Goal: Task Accomplishment & Management: Complete application form

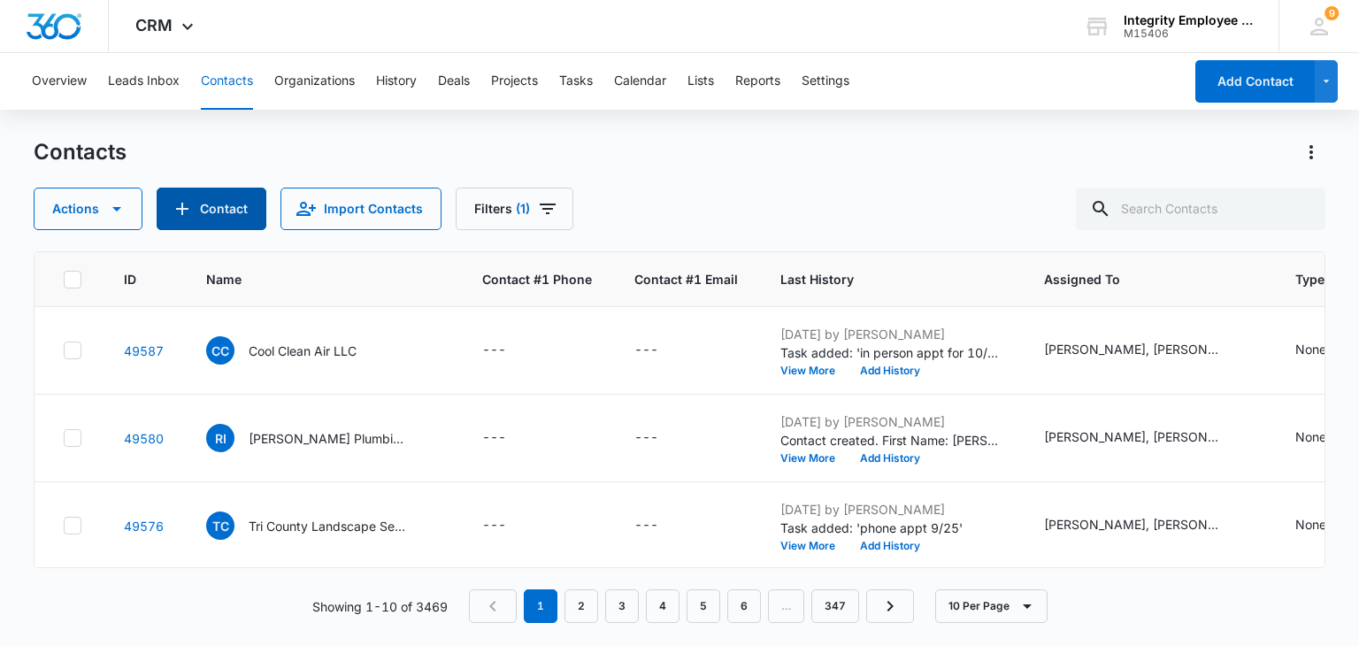
click at [186, 217] on icon "Add Contact" at bounding box center [182, 208] width 21 height 21
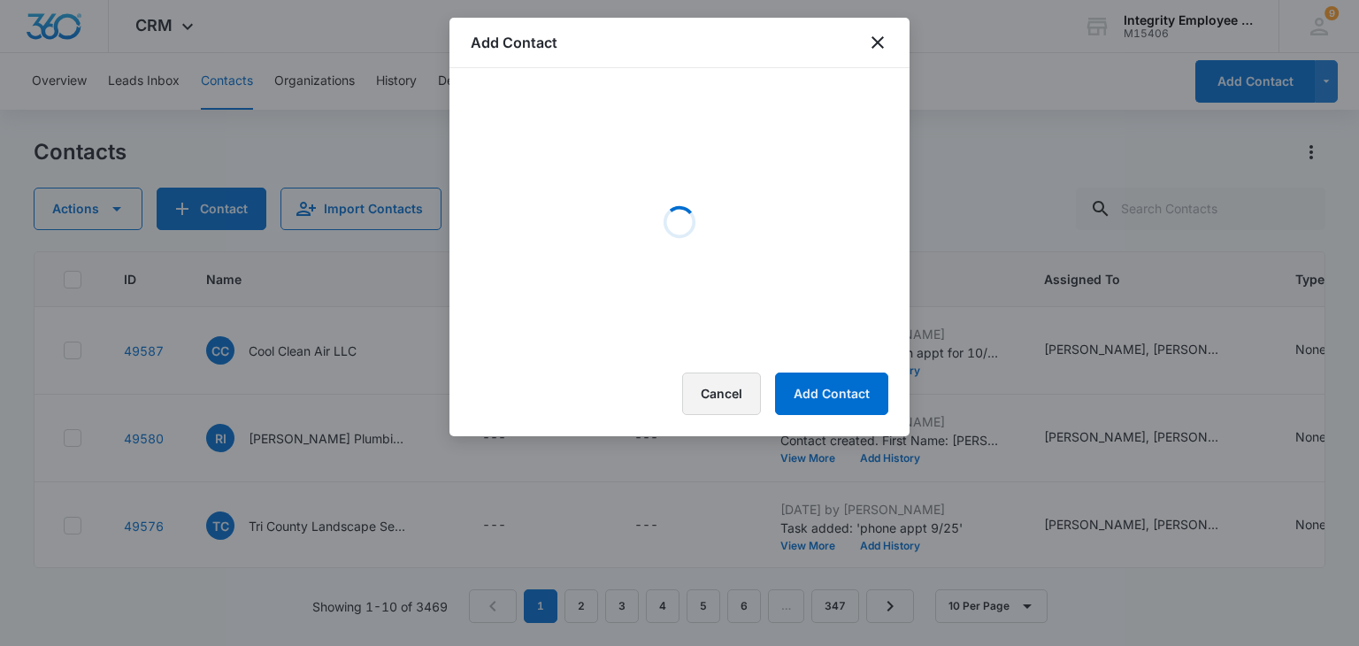
click at [760, 410] on div "Add Contact Loading Cancel Add Contact" at bounding box center [679, 227] width 460 height 418
click at [736, 387] on div "Add Contact Loading Cancel Add Contact" at bounding box center [679, 227] width 460 height 418
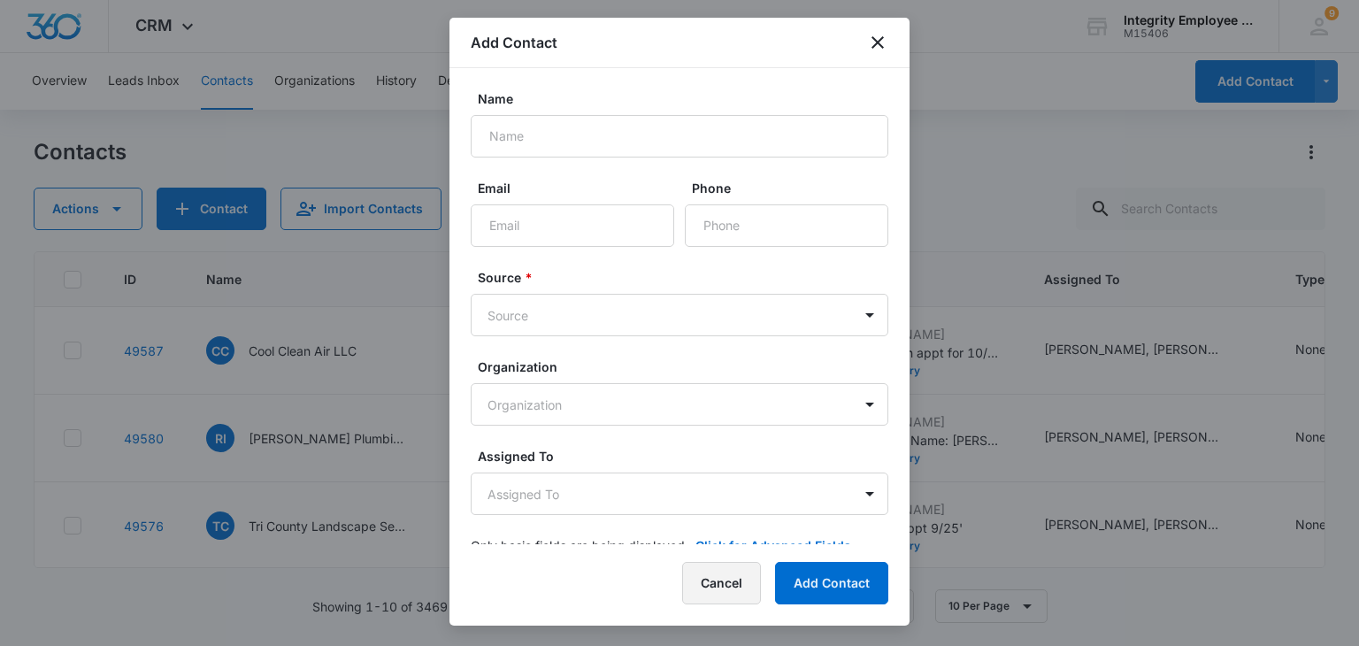
click at [696, 577] on button "Cancel" at bounding box center [721, 583] width 79 height 42
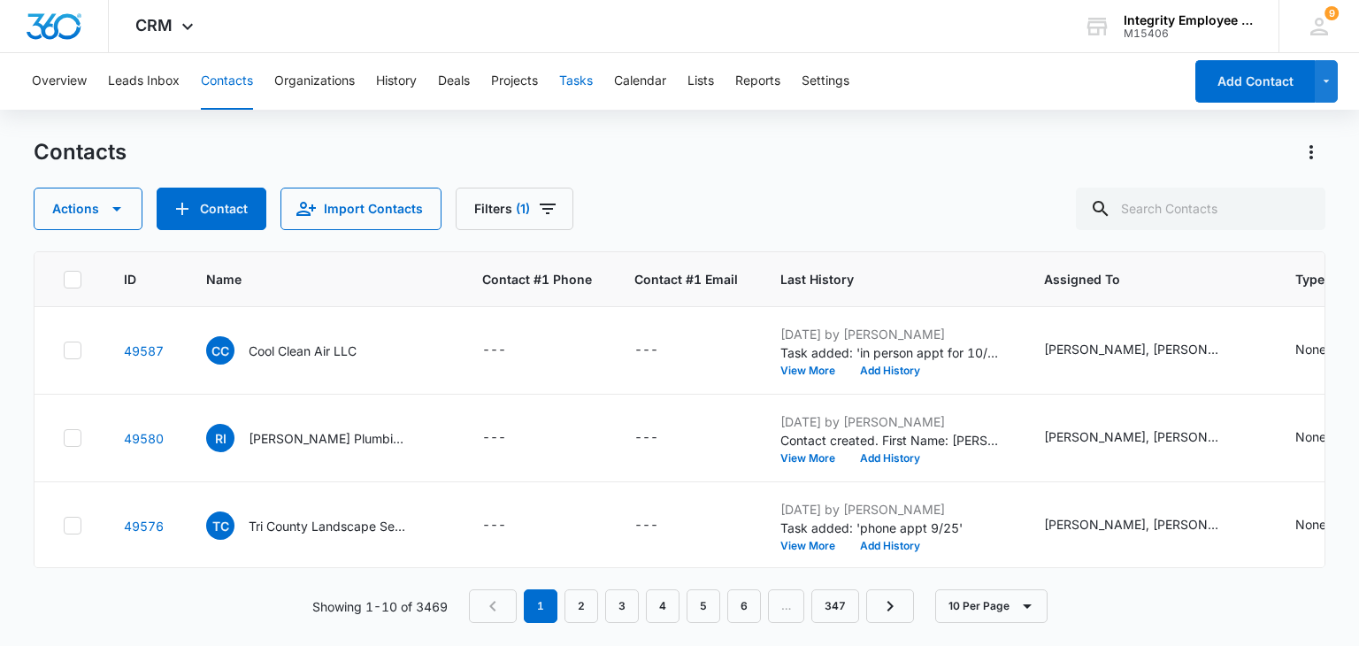
click at [573, 79] on button "Tasks" at bounding box center [576, 81] width 34 height 57
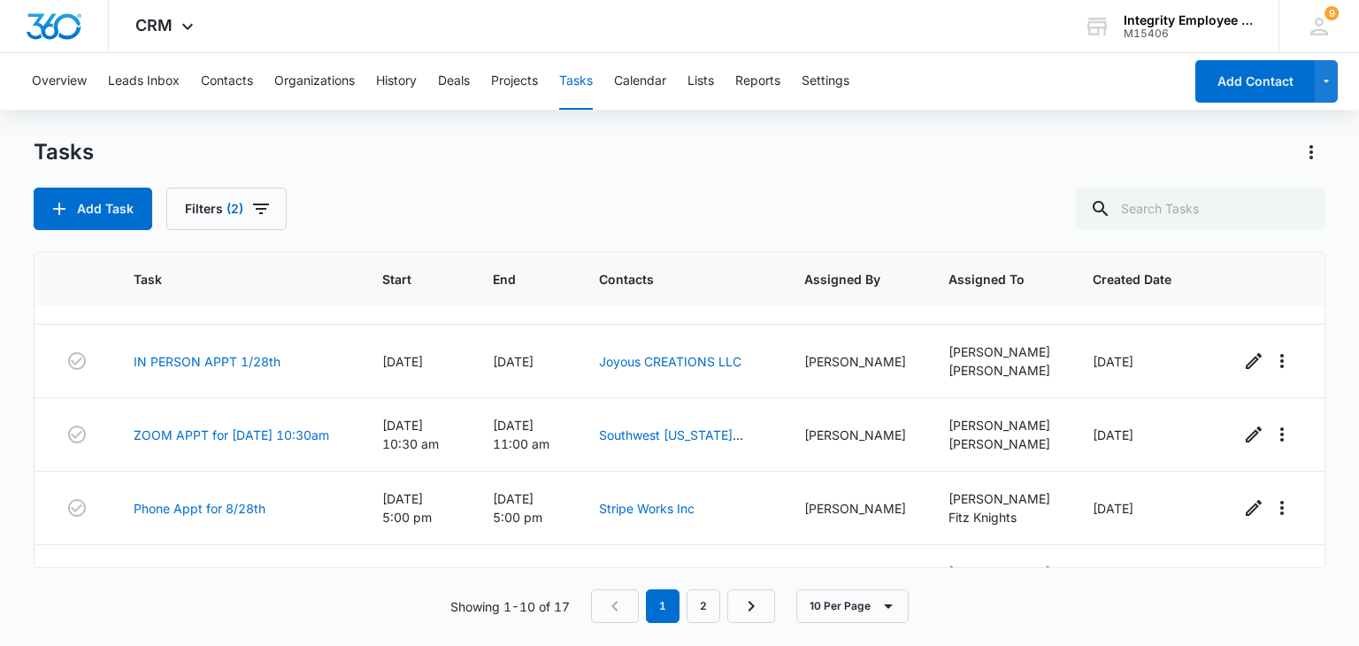
scroll to position [482, 0]
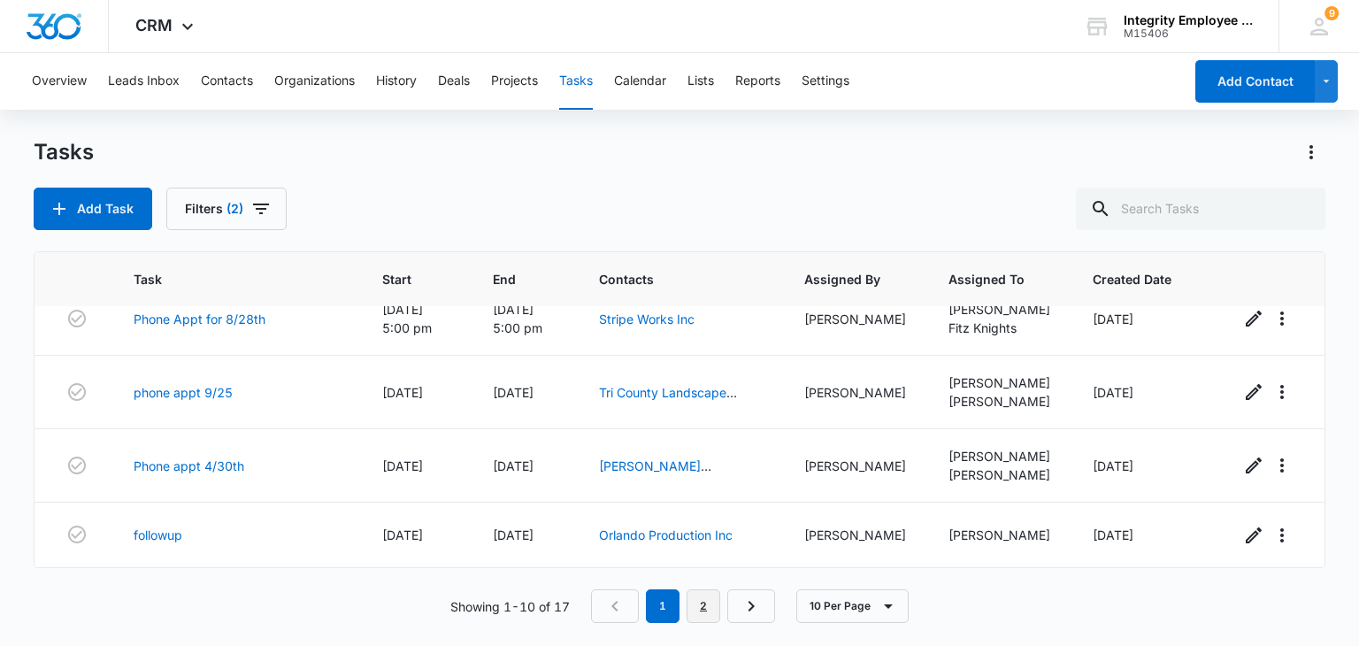
click at [691, 613] on link "2" at bounding box center [703, 606] width 34 height 34
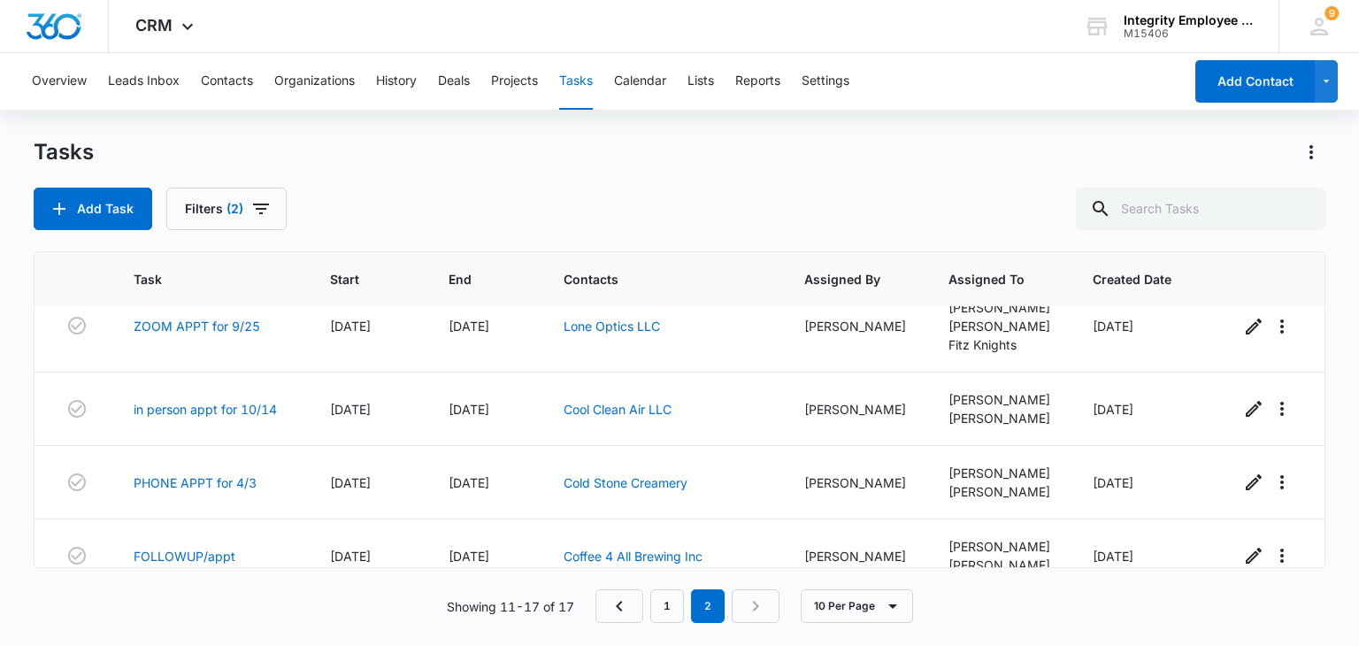
scroll to position [0, 0]
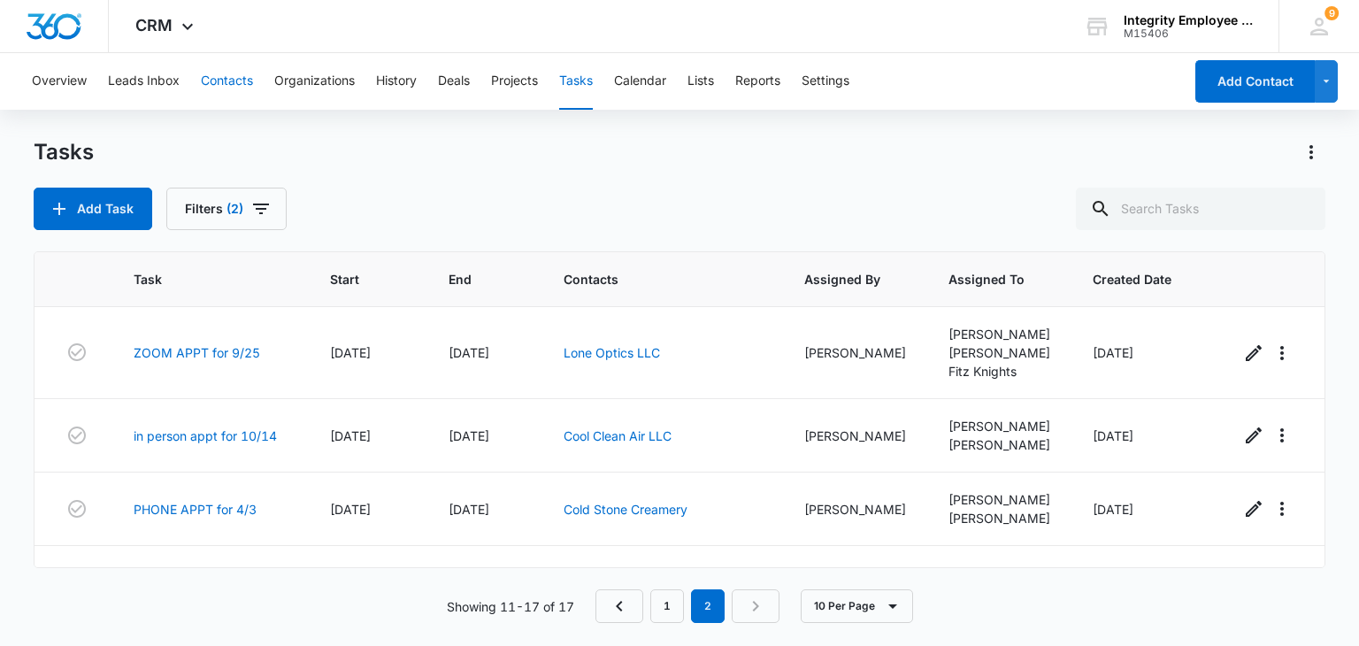
click at [224, 90] on button "Contacts" at bounding box center [227, 81] width 52 height 57
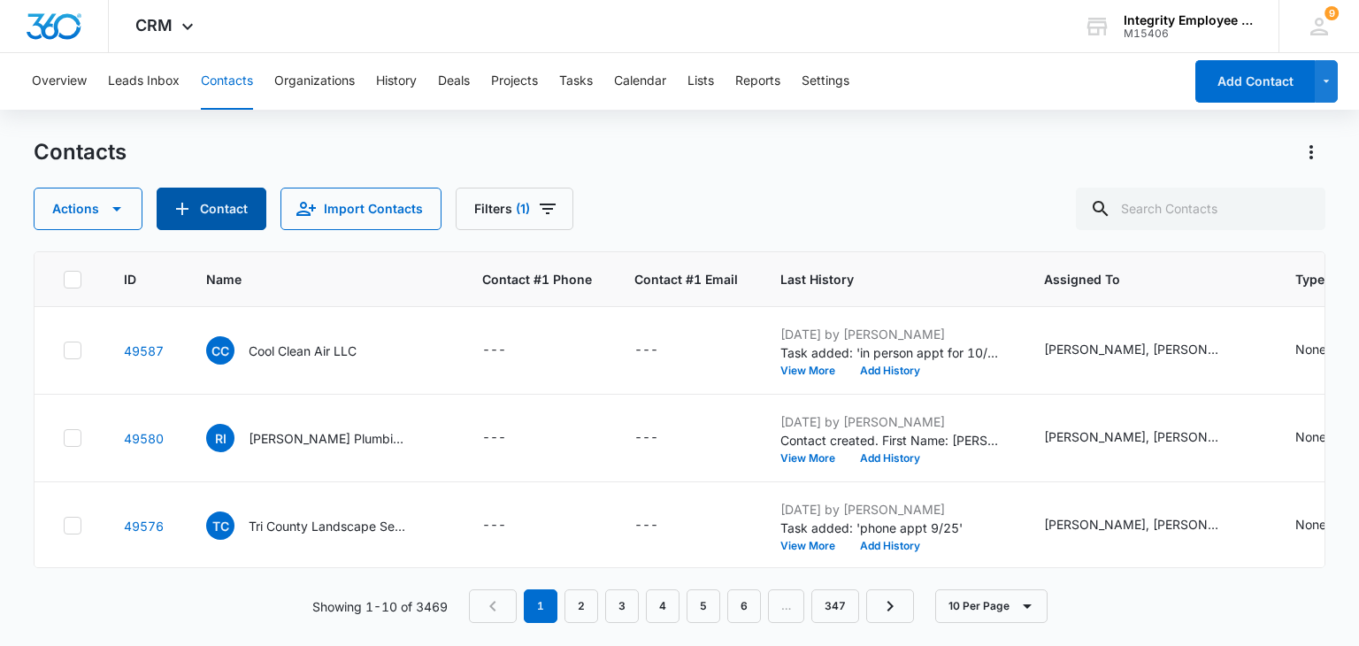
click at [178, 209] on icon "Add Contact" at bounding box center [182, 208] width 21 height 21
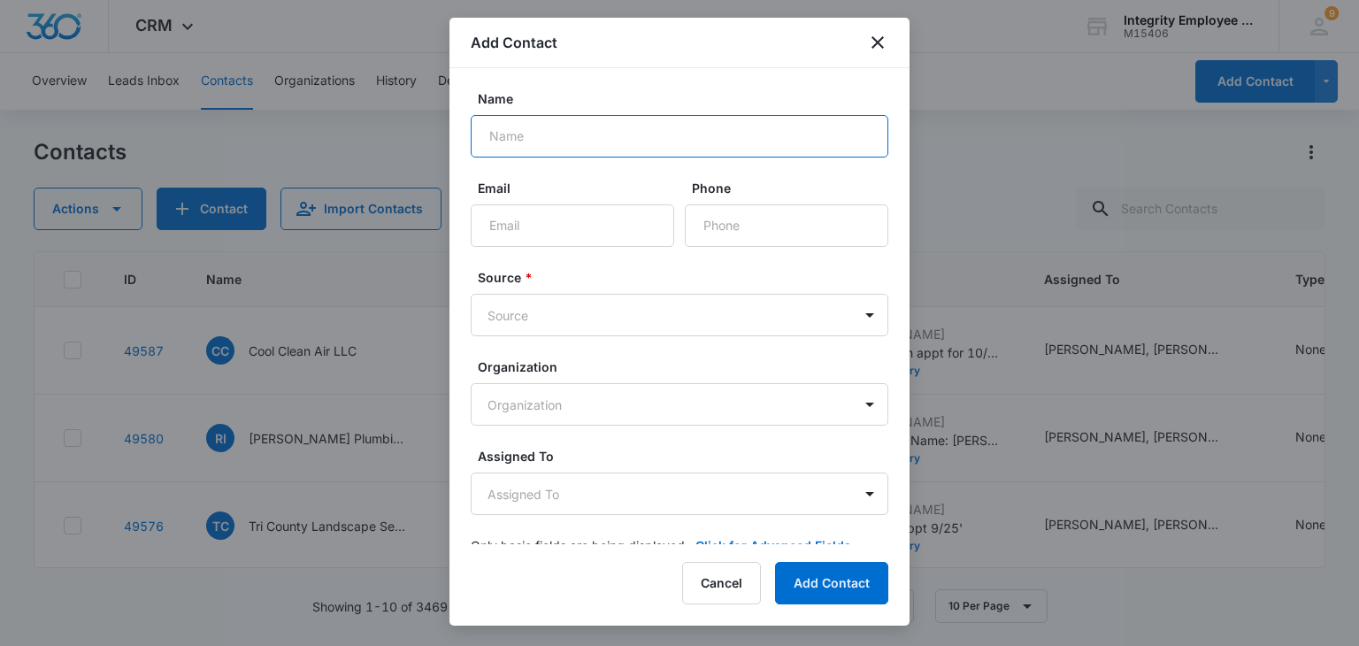
click at [518, 142] on input "Name" at bounding box center [680, 136] width 418 height 42
type input "[PERSON_NAME] Moving Inc"
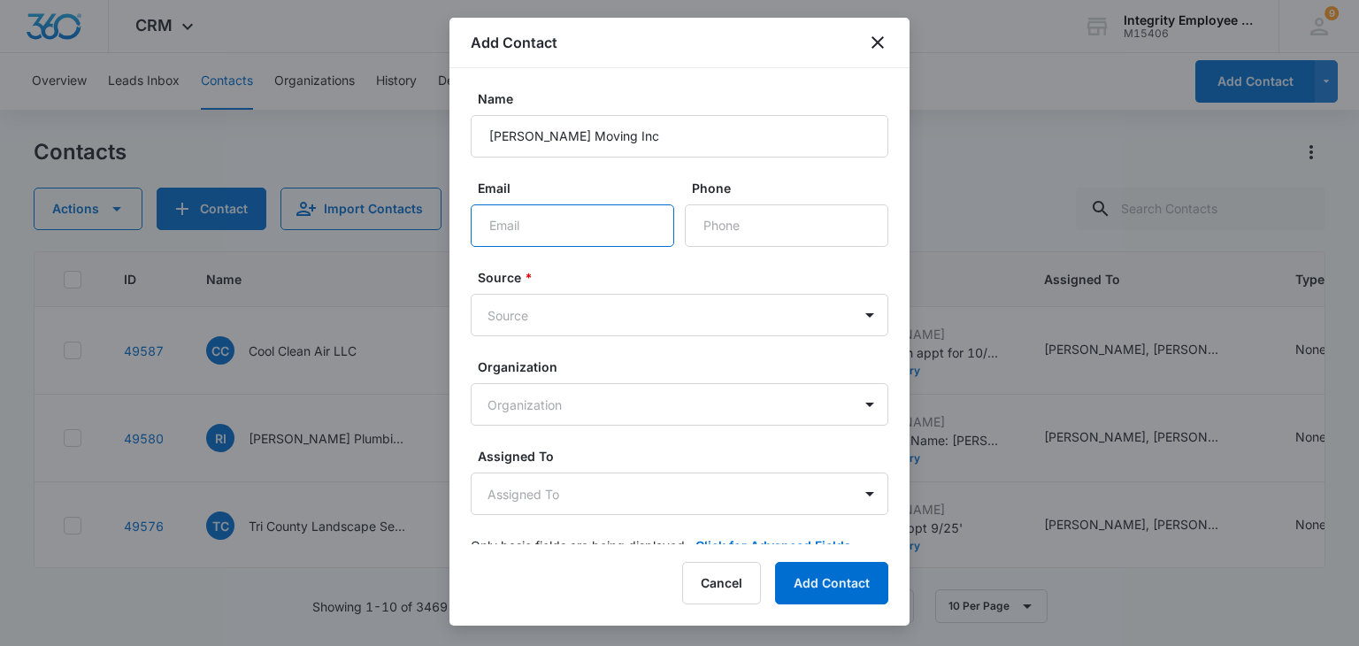
click at [481, 219] on input "Email" at bounding box center [572, 225] width 203 height 42
click at [920, 643] on div at bounding box center [679, 323] width 1359 height 646
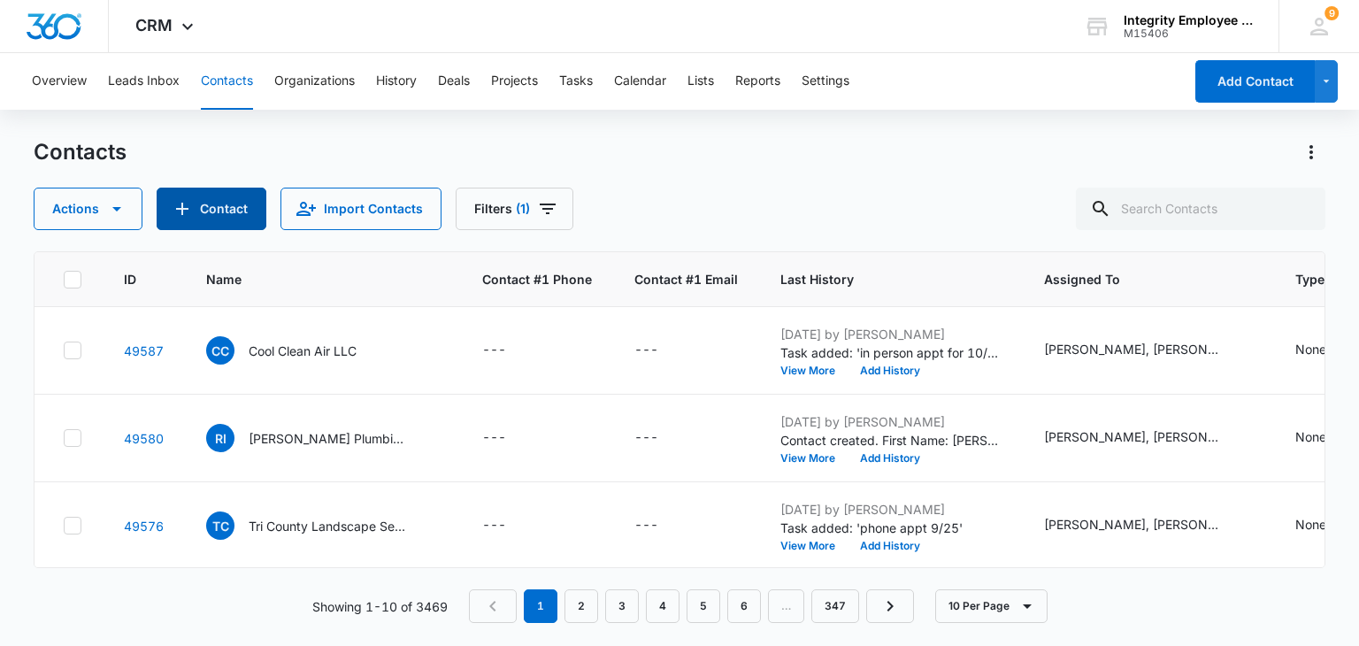
click at [241, 214] on button "Contact" at bounding box center [212, 209] width 110 height 42
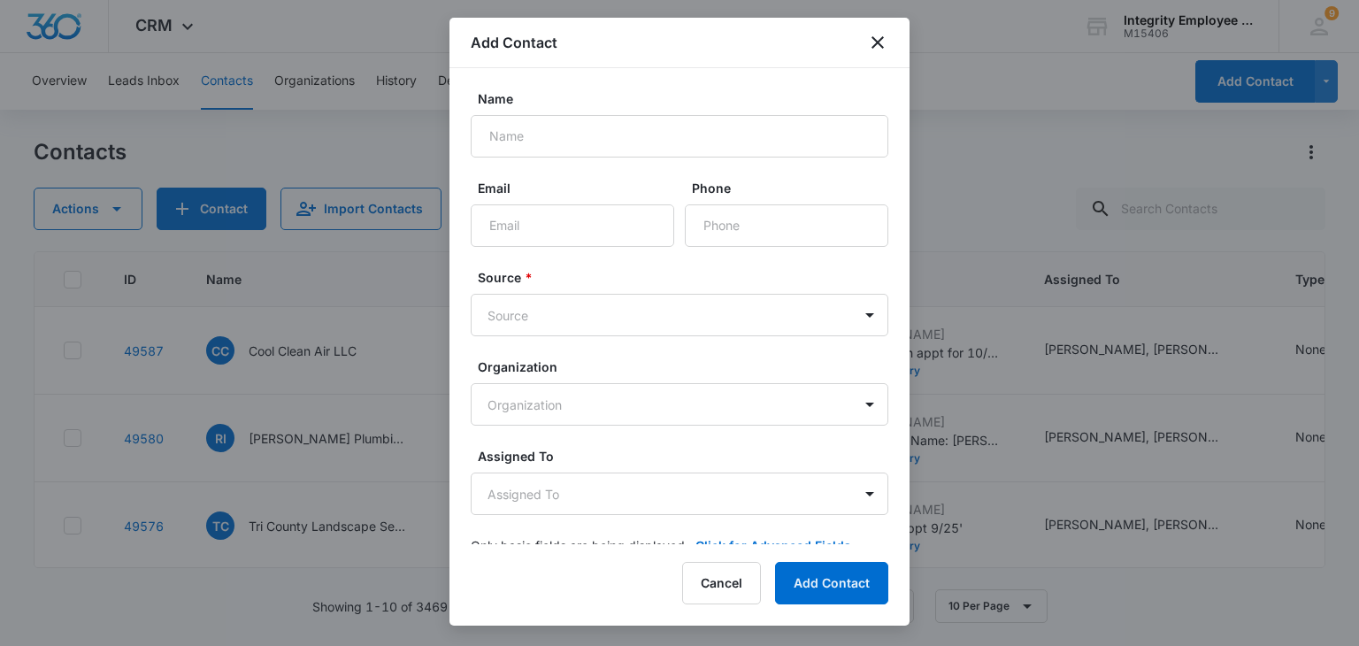
click at [541, 106] on label "Name" at bounding box center [687, 98] width 418 height 19
click at [541, 115] on input "Name" at bounding box center [680, 136] width 418 height 42
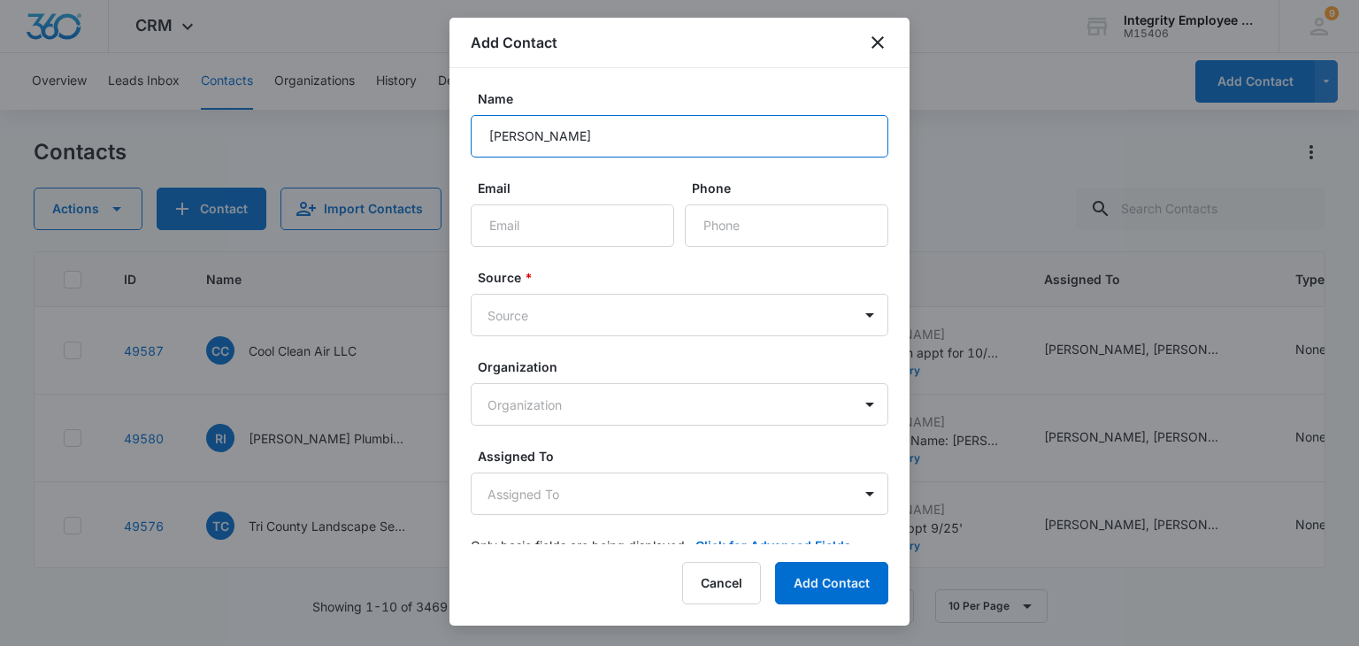
type input "[PERSON_NAME] Moving Inc"
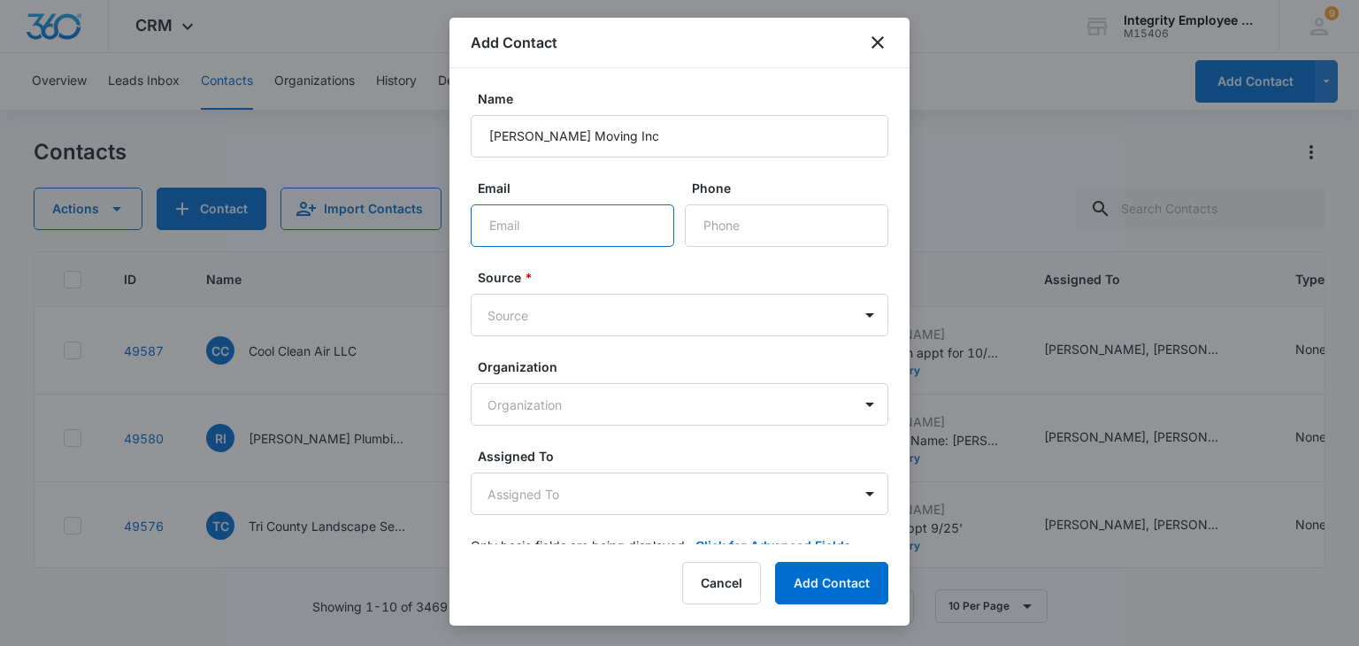
click at [602, 207] on input "Email" at bounding box center [572, 225] width 203 height 42
paste input "[EMAIL_ADDRESS][DOMAIN_NAME]"
type input "[EMAIL_ADDRESS][DOMAIN_NAME]"
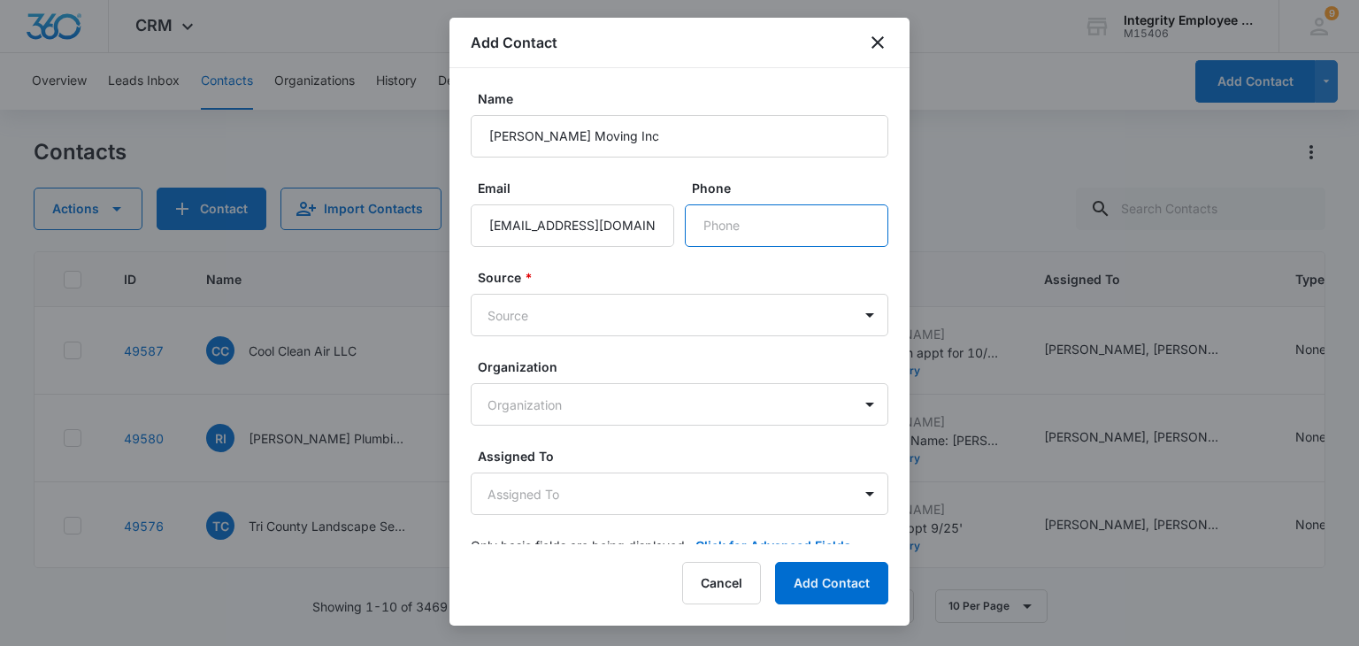
click at [791, 233] on input "Phone" at bounding box center [786, 225] width 203 height 42
paste input "[PHONE_NUMBER]"
type input "[PHONE_NUMBER]"
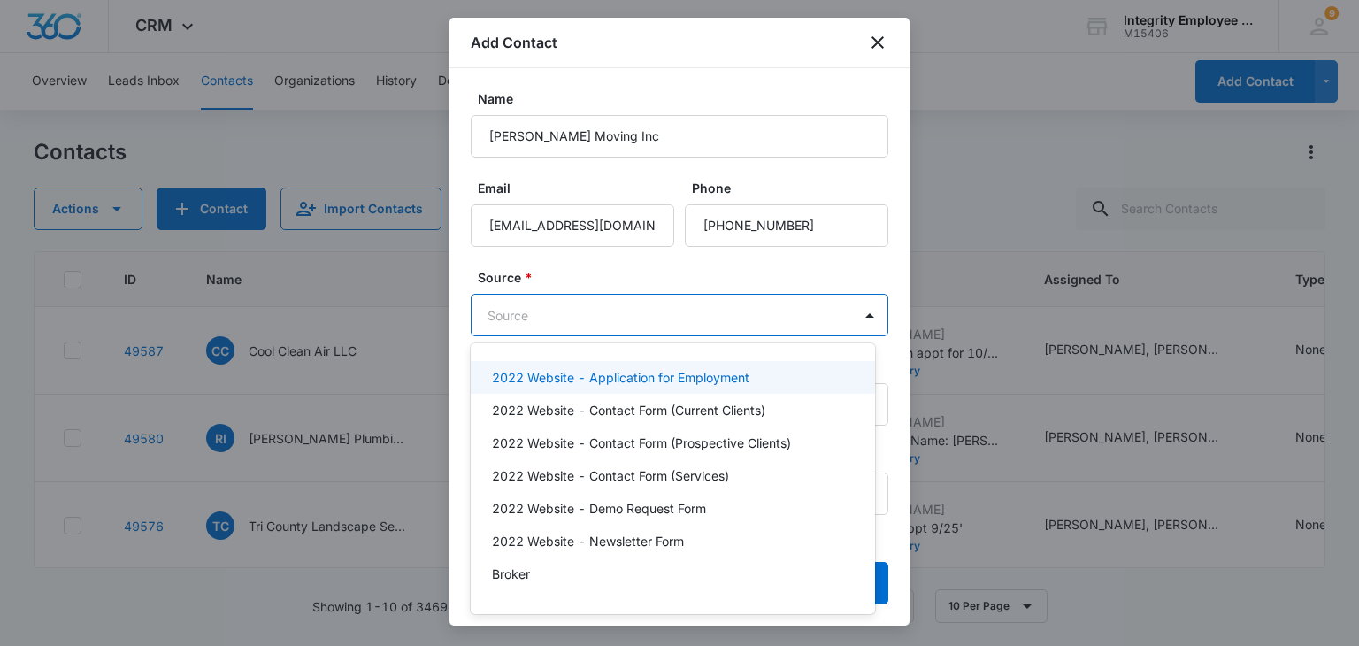
click at [624, 316] on body "CRM Apps Reputation Websites Forms CRM Email Social Shop Payments POS Content A…" at bounding box center [679, 323] width 1359 height 646
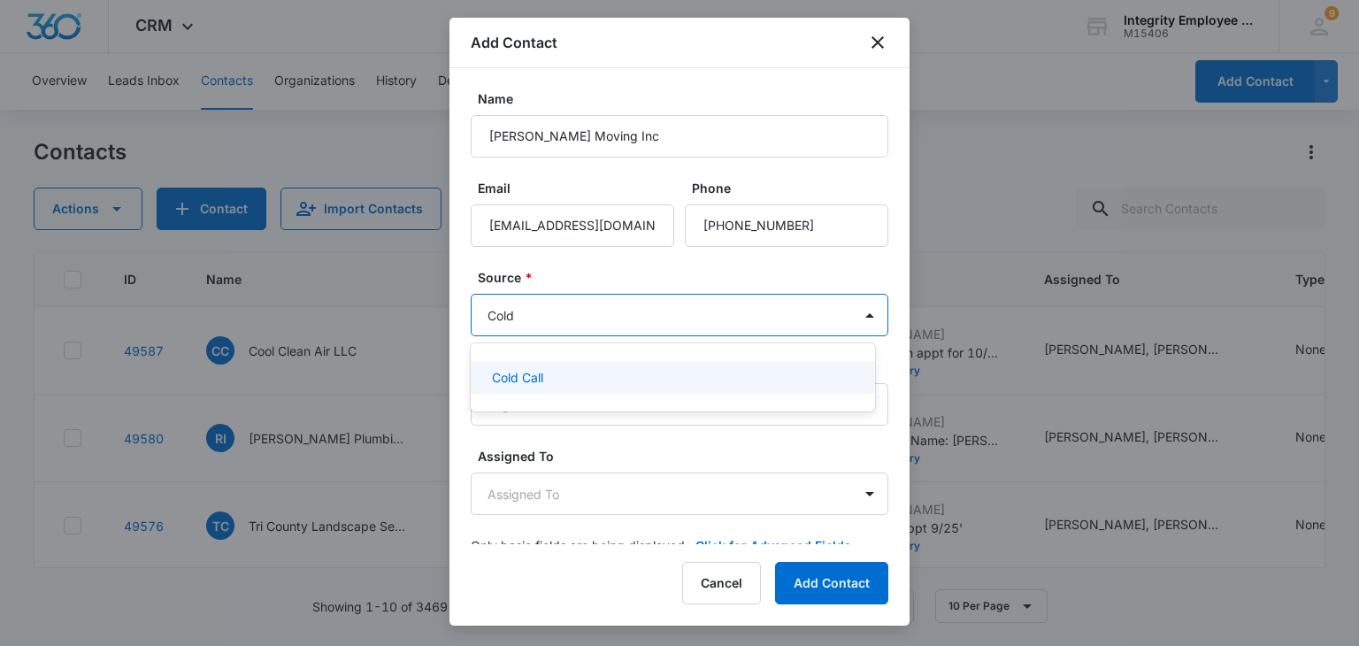
type input "Cold c"
click at [591, 375] on div "Cold Call" at bounding box center [671, 377] width 358 height 19
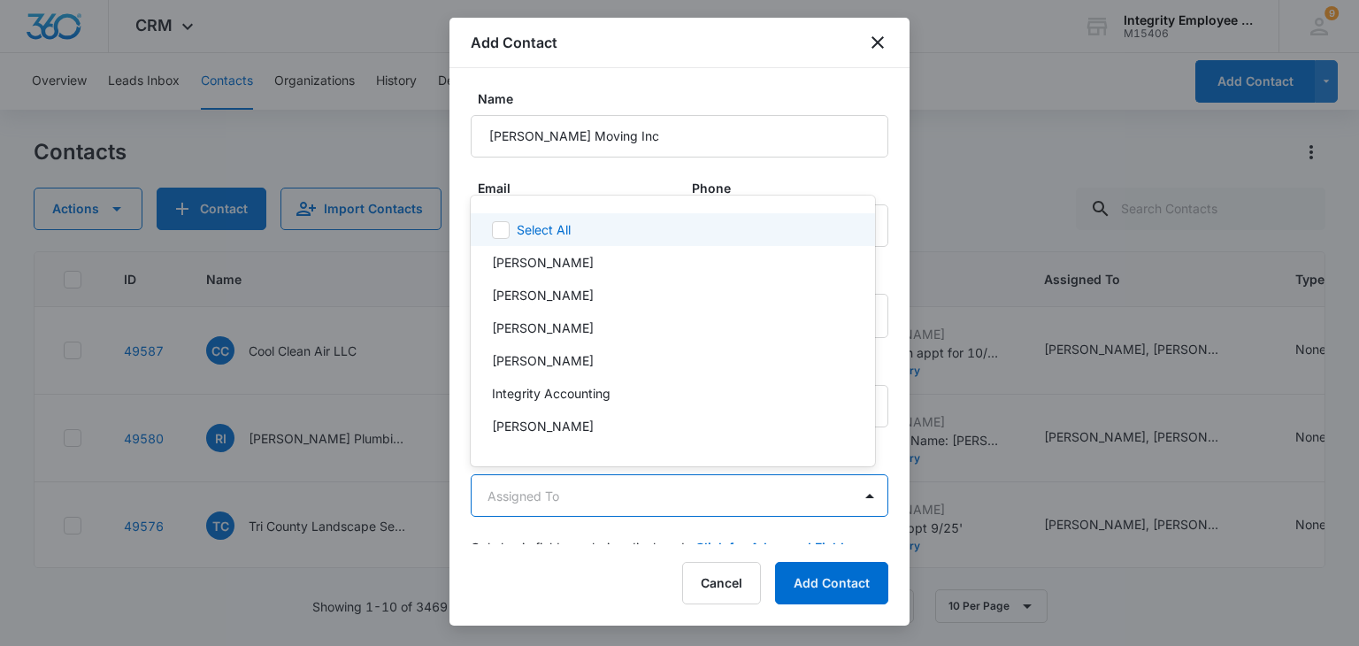
click at [581, 479] on body "CRM Apps Reputation Websites Forms CRM Email Social Shop Payments POS Content A…" at bounding box center [679, 323] width 1359 height 646
type input "ale"
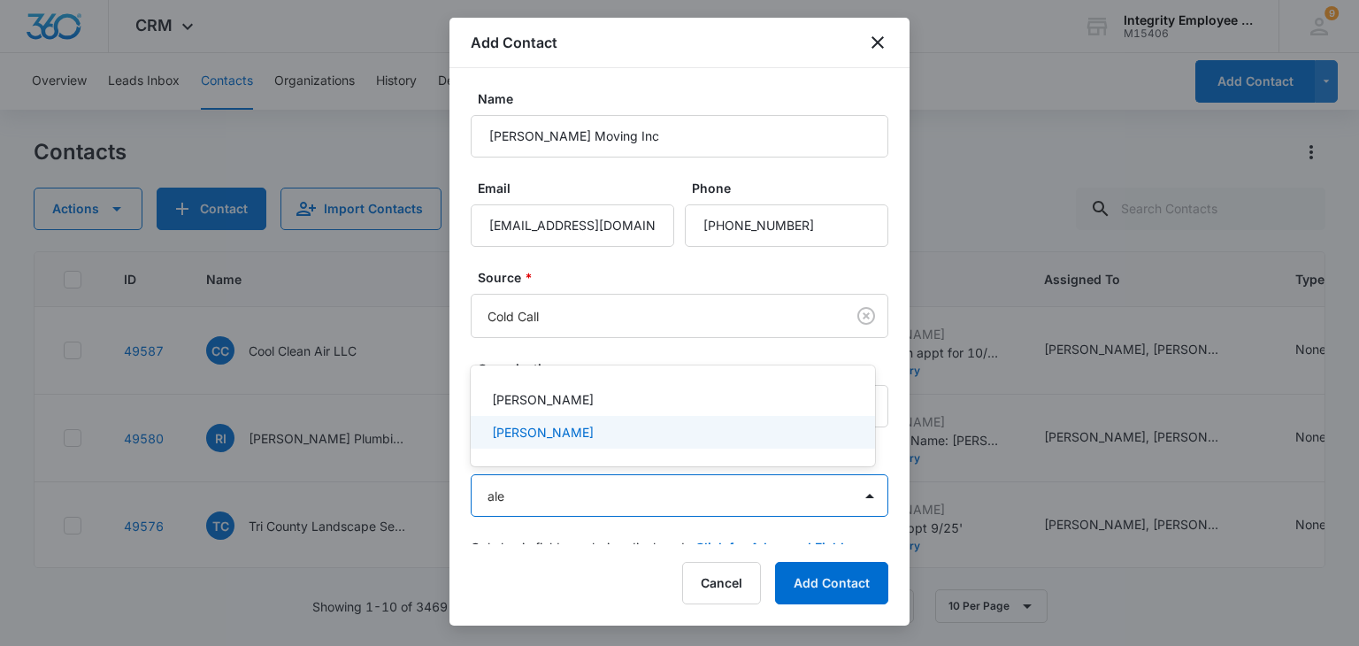
click at [564, 435] on div "[PERSON_NAME]" at bounding box center [671, 432] width 358 height 19
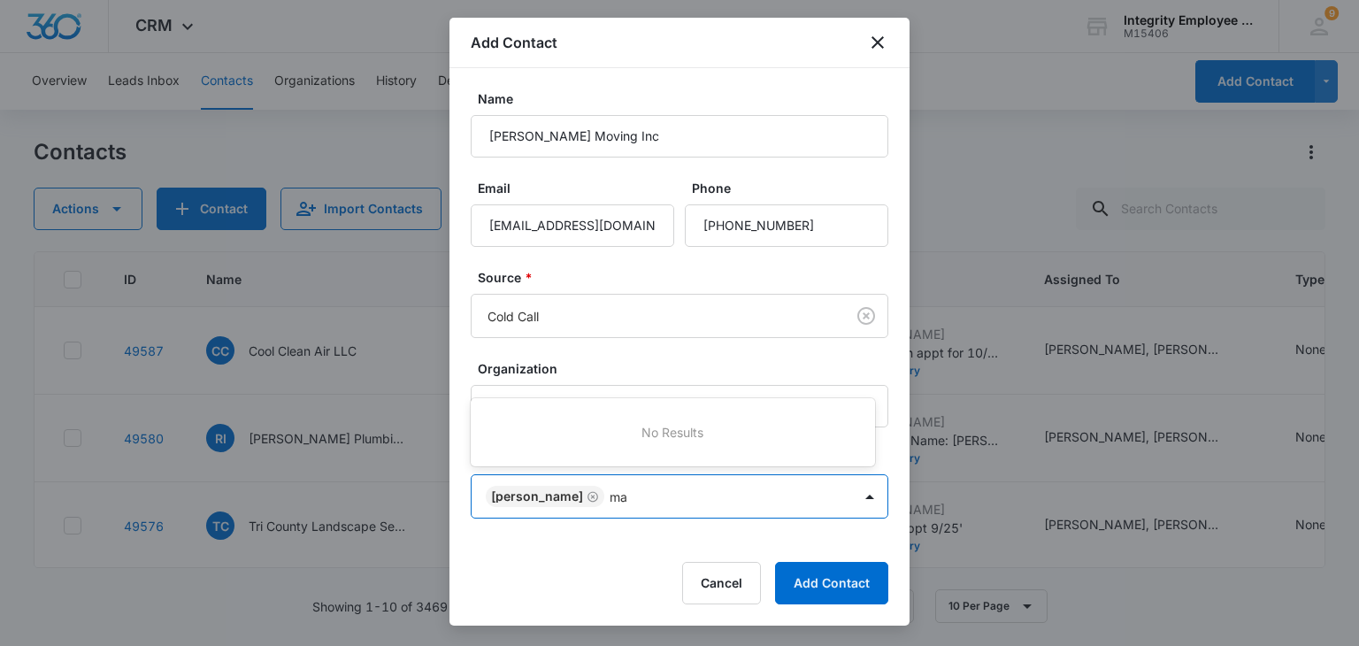
type input "mar"
click at [564, 435] on p "[PERSON_NAME]" at bounding box center [543, 432] width 102 height 19
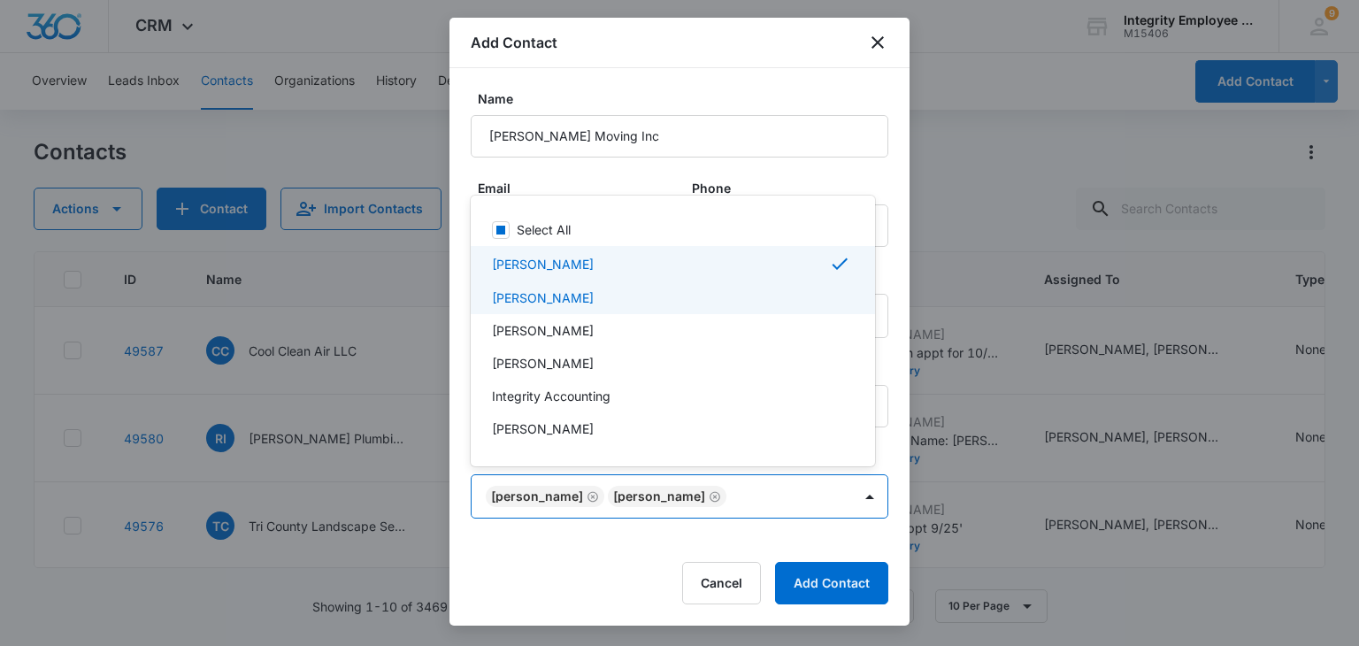
click at [898, 276] on div at bounding box center [679, 323] width 1359 height 646
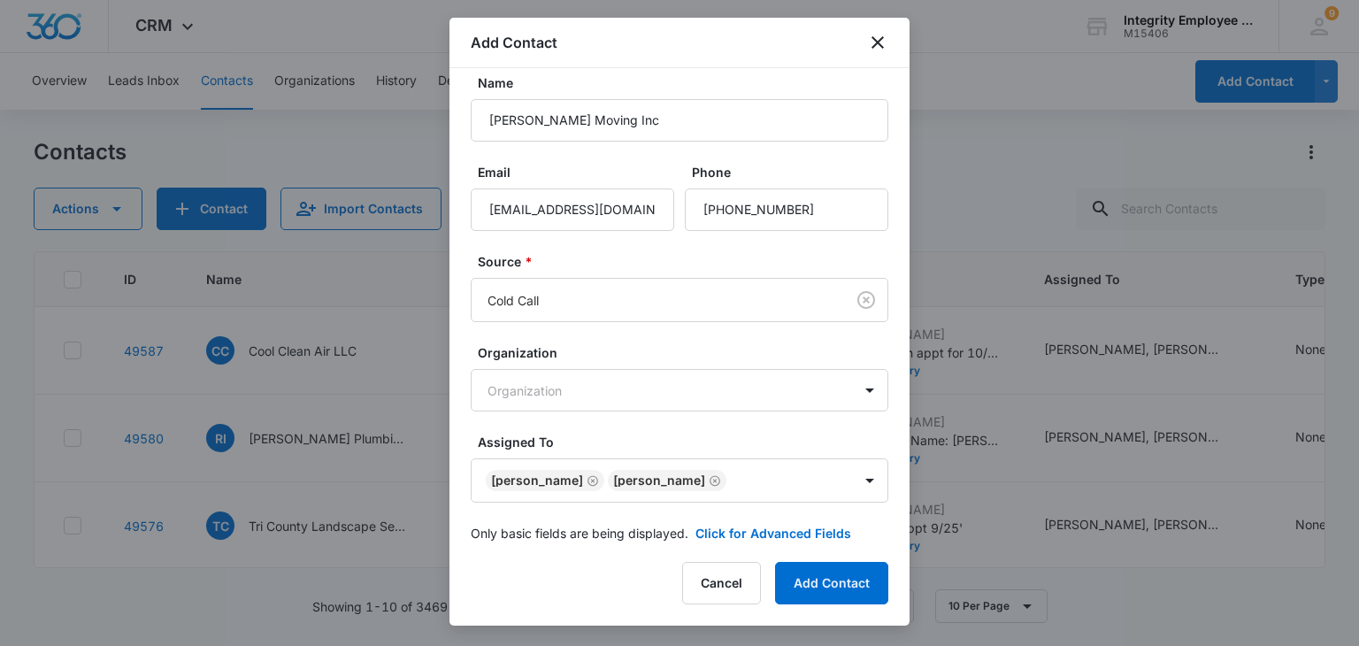
scroll to position [35, 0]
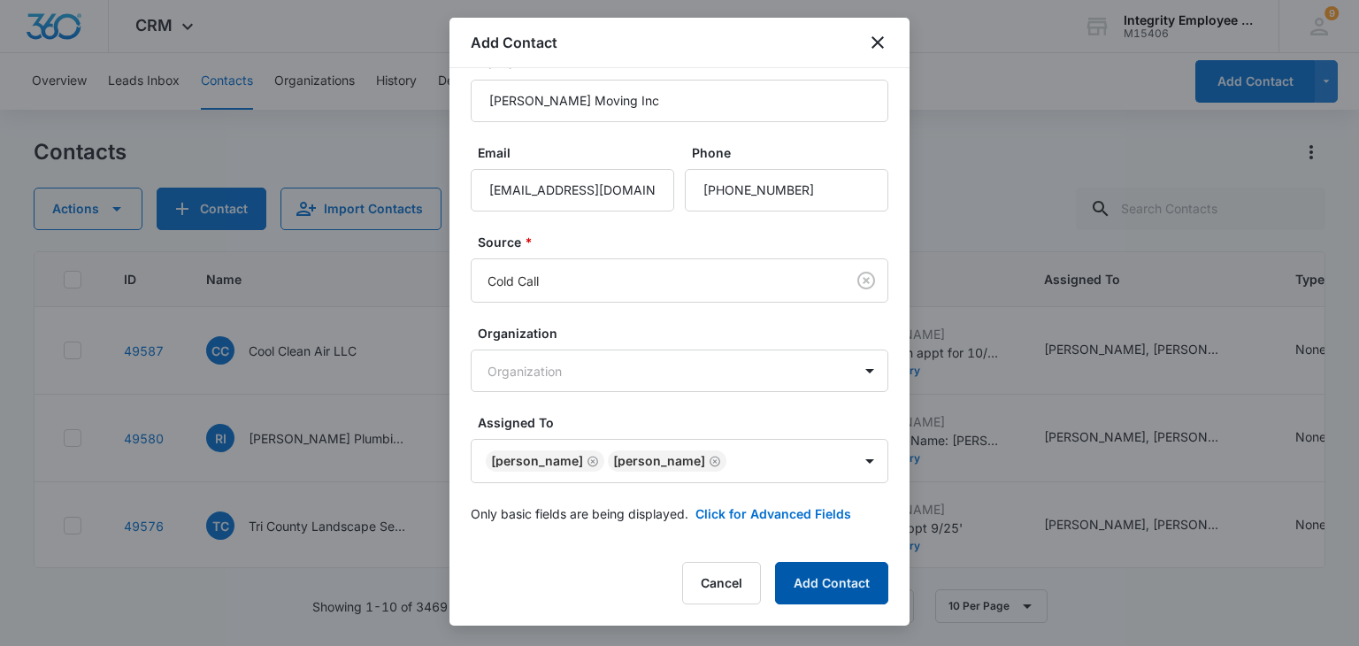
click at [854, 569] on button "Add Contact" at bounding box center [831, 583] width 113 height 42
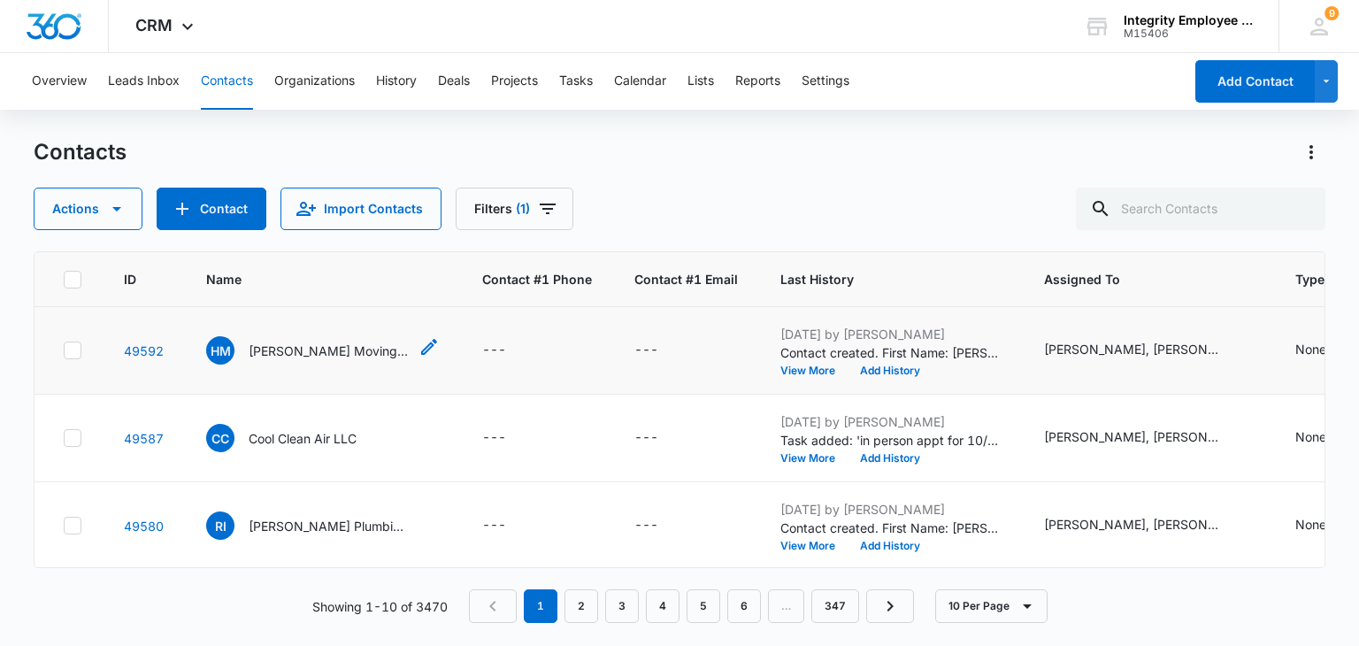
click at [287, 356] on p "[PERSON_NAME] Moving Inc" at bounding box center [328, 350] width 159 height 19
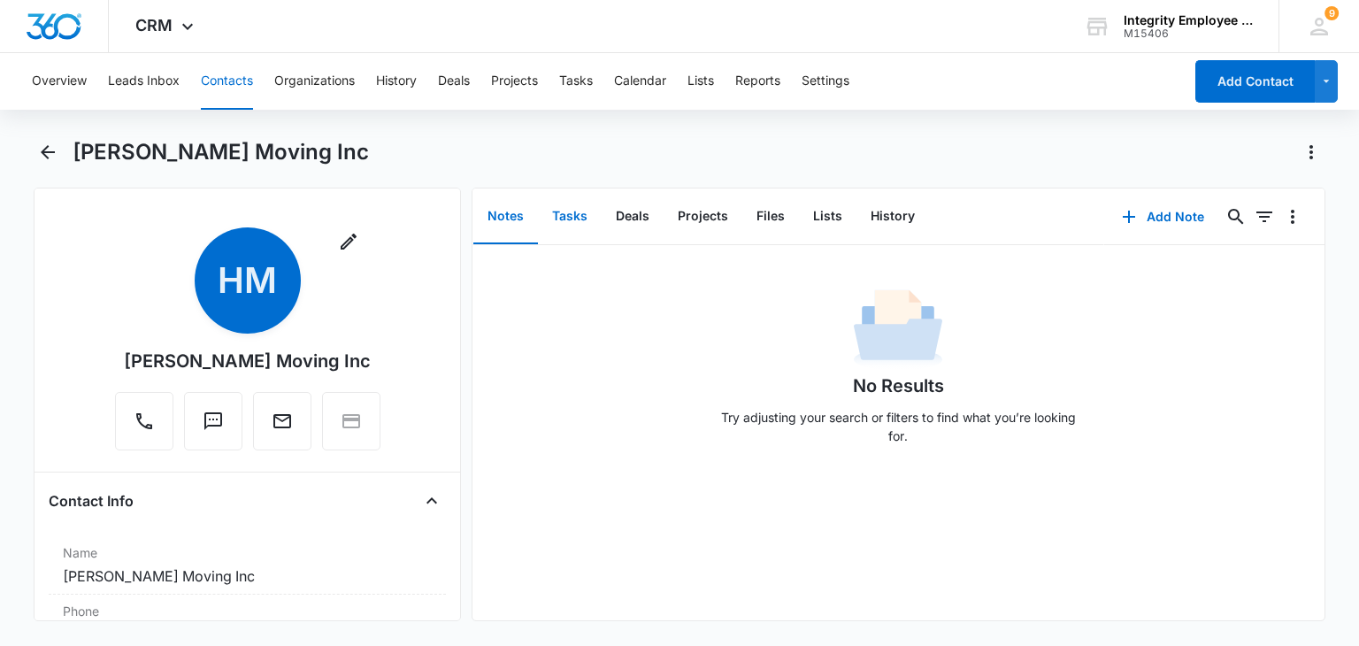
click at [591, 203] on button "Tasks" at bounding box center [570, 216] width 64 height 55
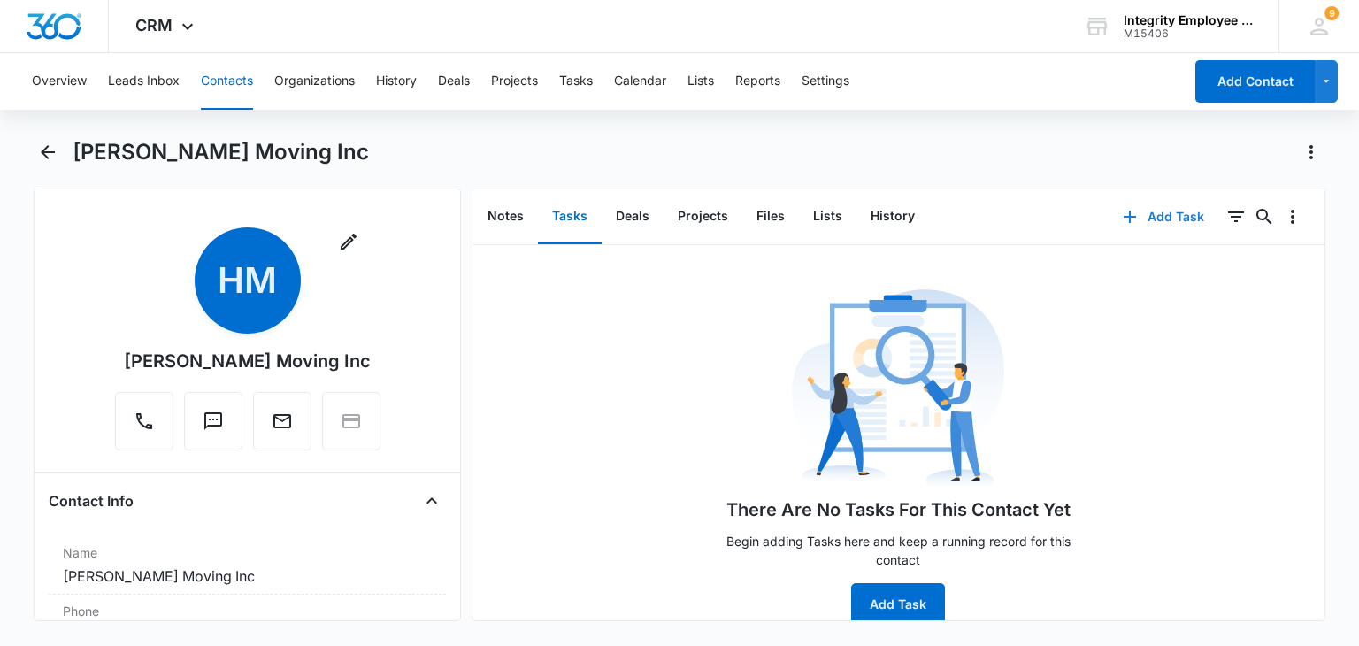
click at [1161, 213] on button "Add Task" at bounding box center [1163, 216] width 117 height 42
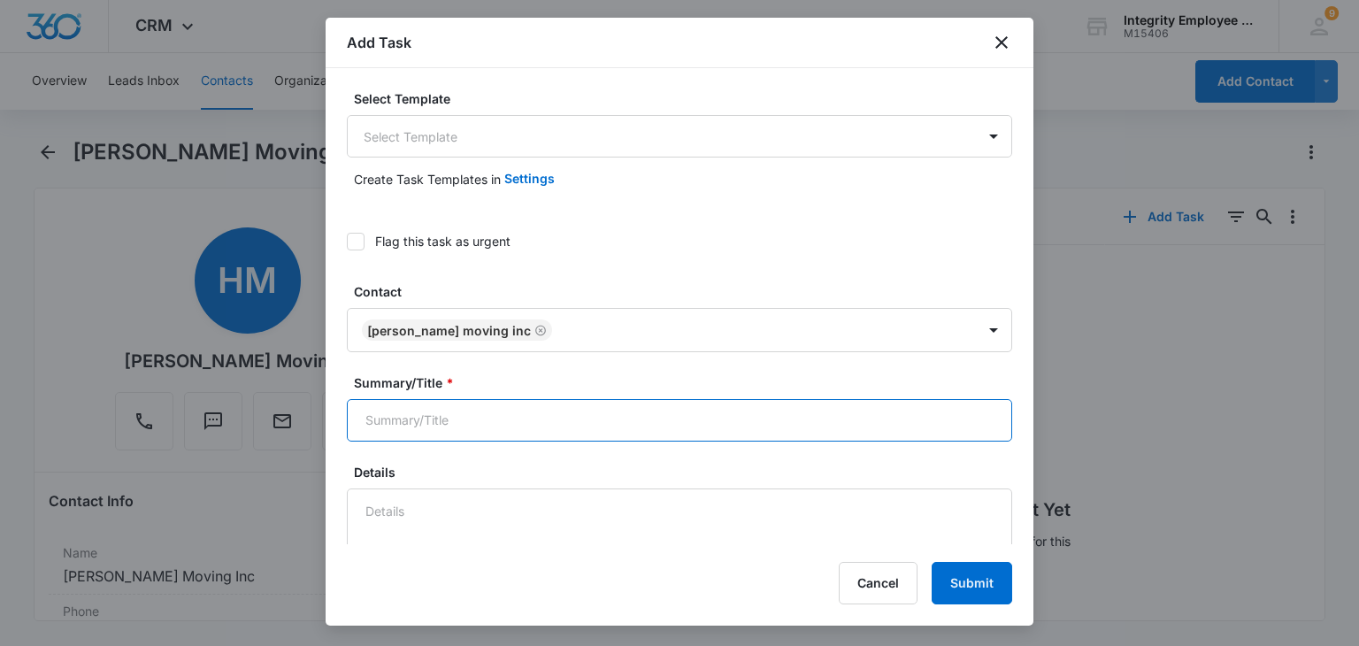
click at [477, 429] on input "Summary/Title *" at bounding box center [679, 420] width 665 height 42
type input "IN person APPT for 10/20th"
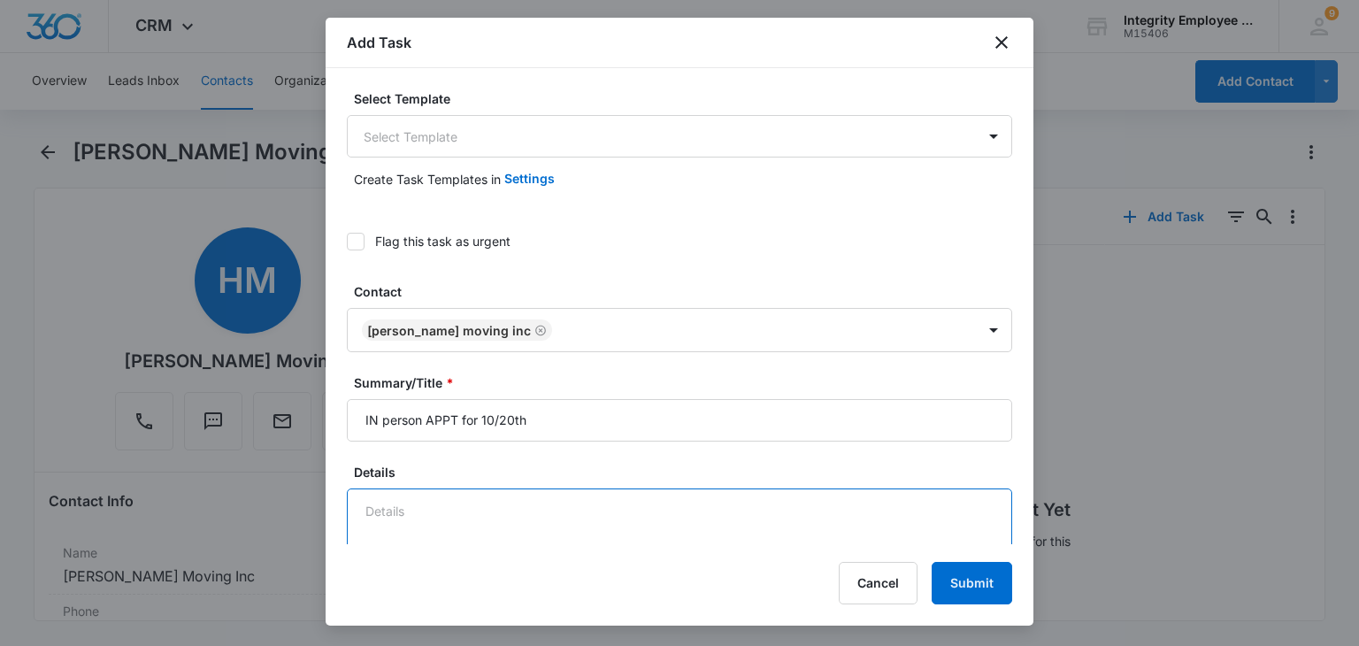
click at [459, 503] on textarea "Details" at bounding box center [679, 538] width 665 height 101
type textarea "`"
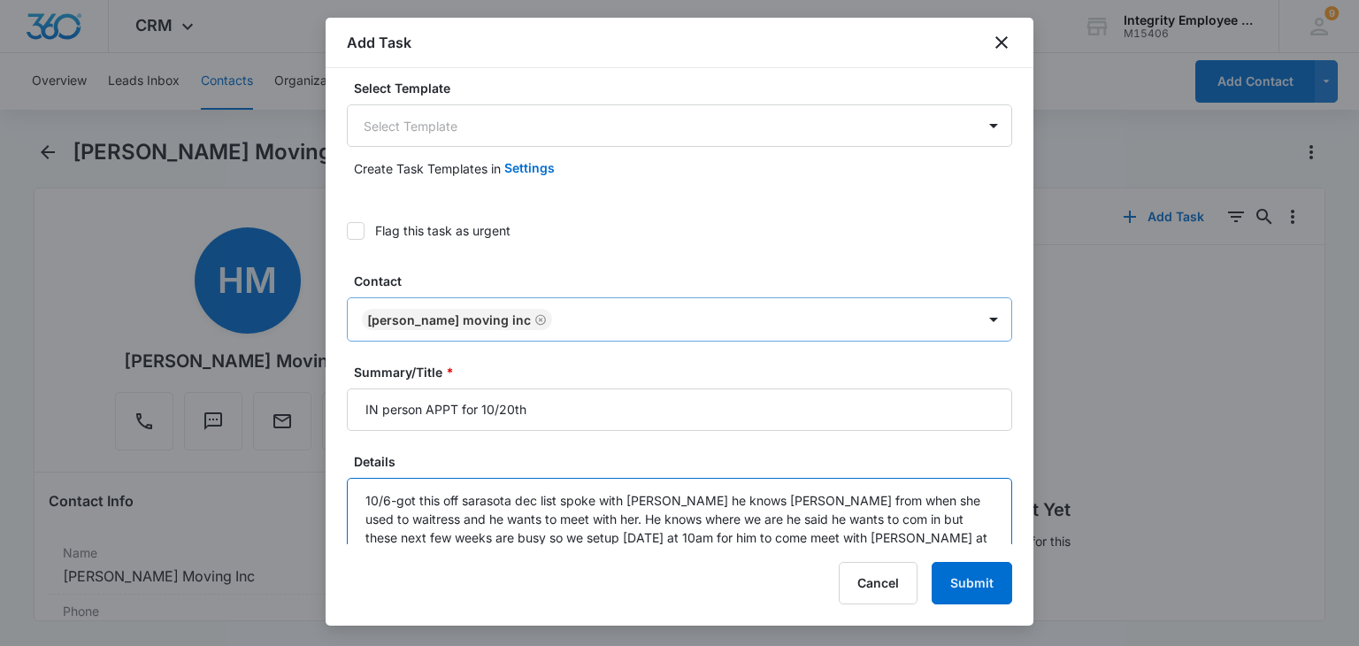
scroll to position [29, 0]
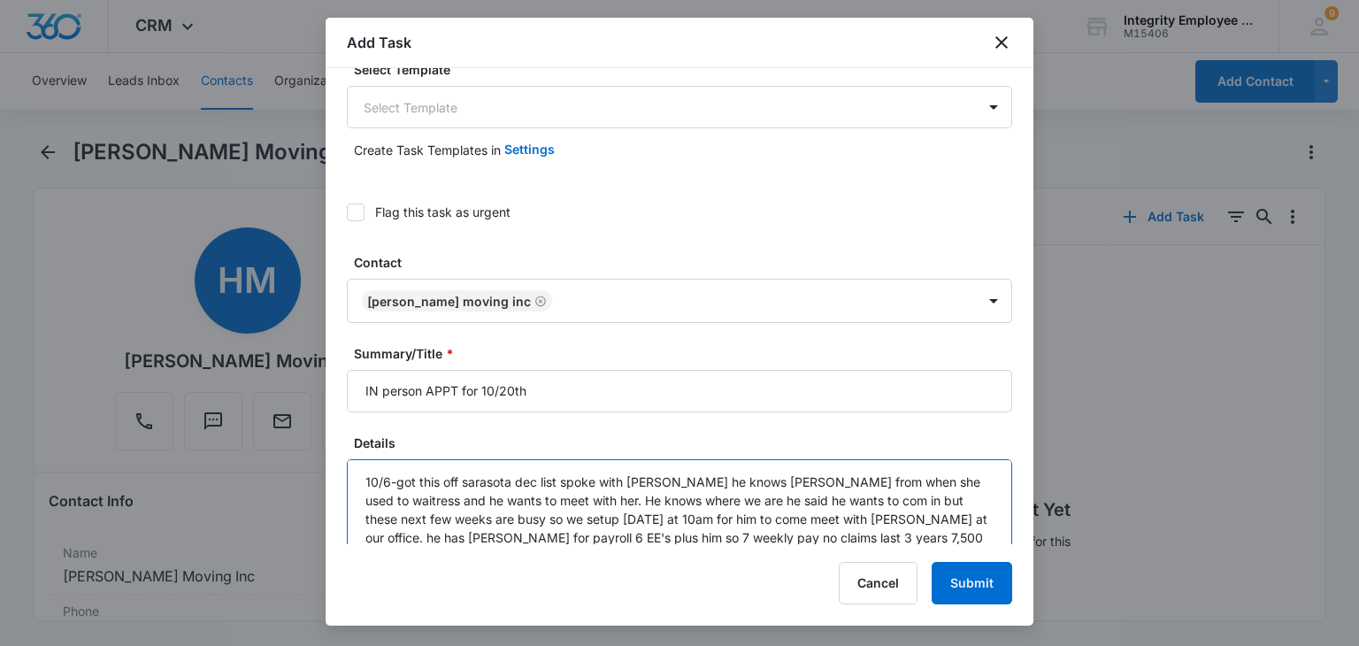
type textarea "10/6-got this off sarasota dec list spoke with [PERSON_NAME] he knows [PERSON_N…"
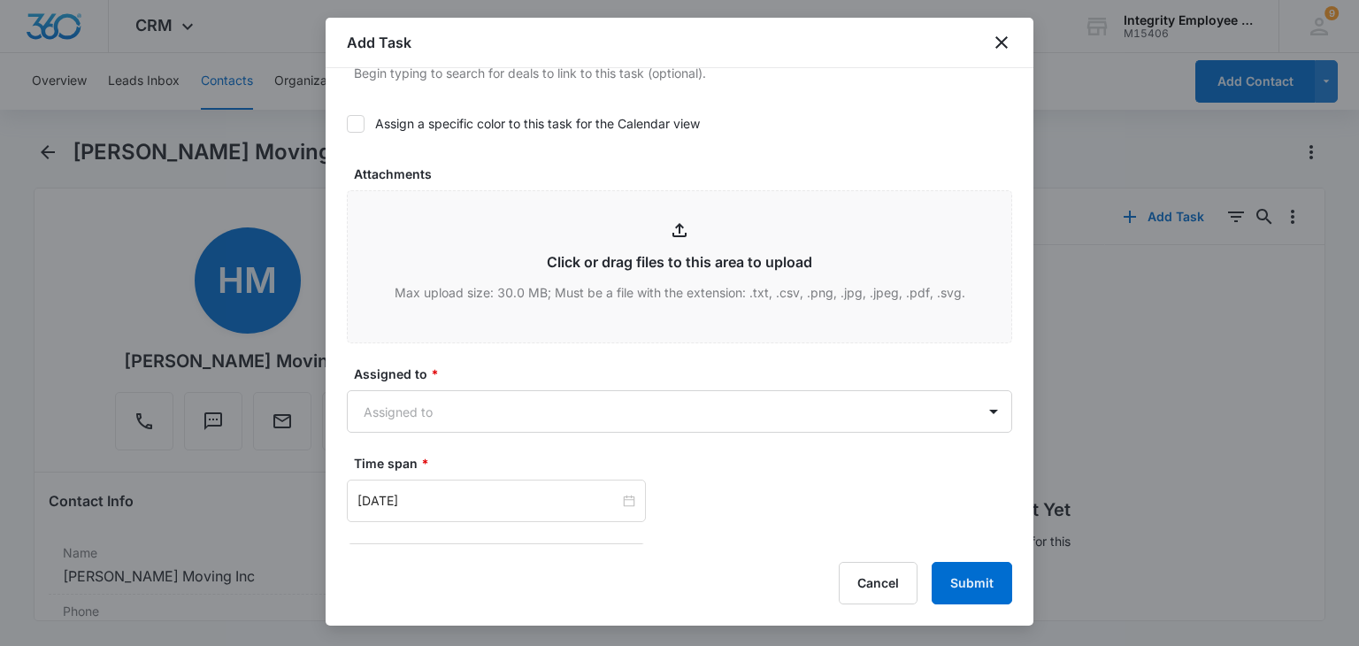
scroll to position [896, 0]
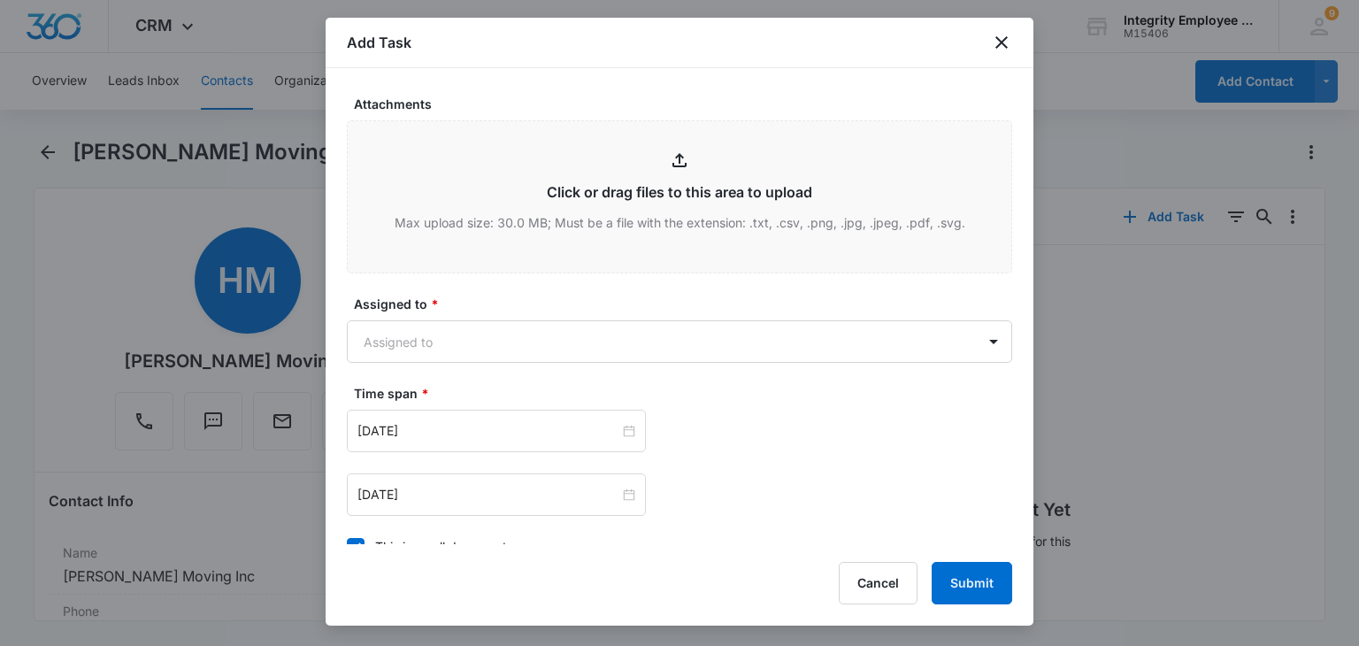
click at [694, 315] on div "Assigned to * Assigned to" at bounding box center [679, 329] width 665 height 68
click at [701, 336] on body "CRM Apps Reputation Websites Forms CRM Email Social Shop Payments POS Content A…" at bounding box center [679, 323] width 1359 height 646
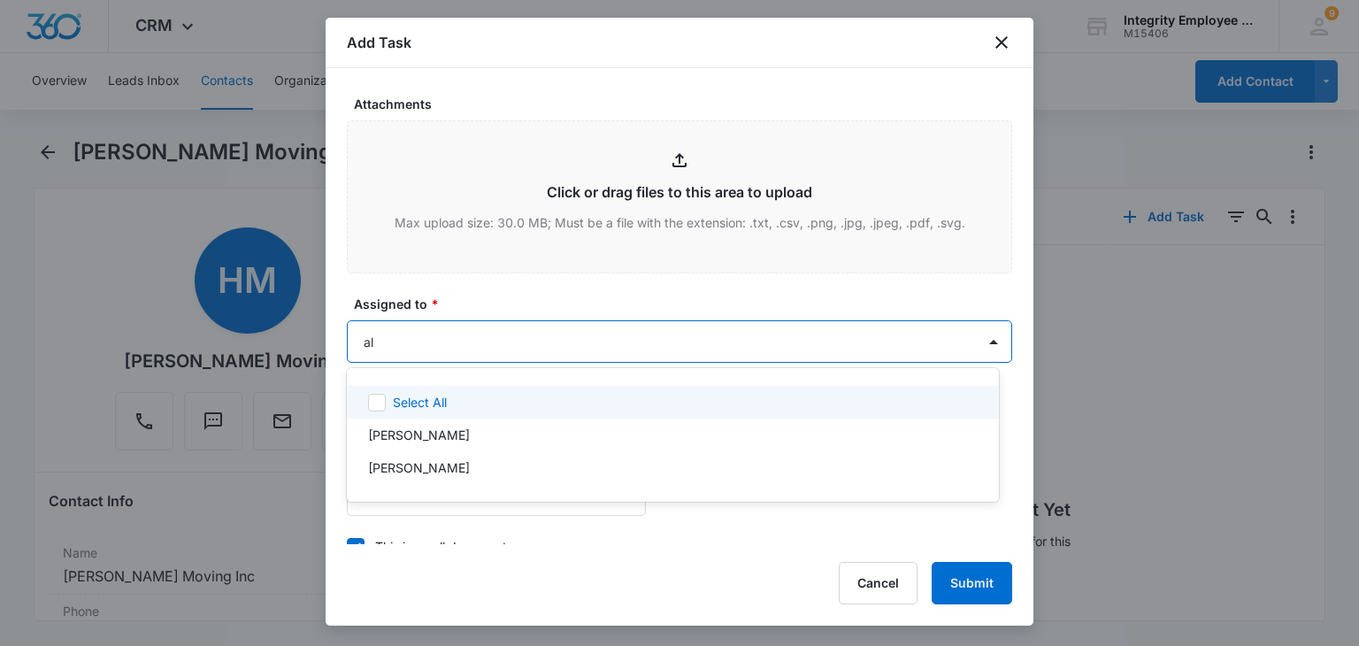
type input "ale"
click at [593, 400] on div "[PERSON_NAME]" at bounding box center [671, 402] width 606 height 19
type input "n"
type input "marg"
click at [593, 400] on div "[PERSON_NAME]" at bounding box center [671, 404] width 606 height 19
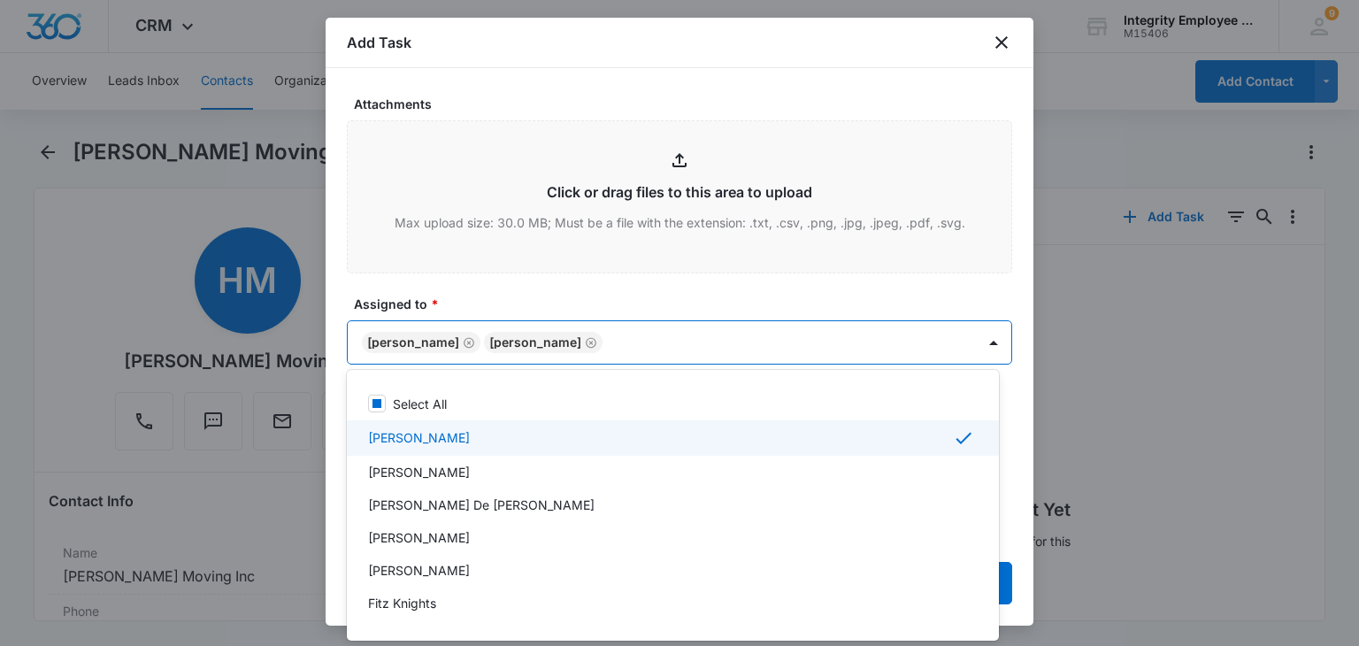
click at [627, 295] on div at bounding box center [679, 323] width 1359 height 646
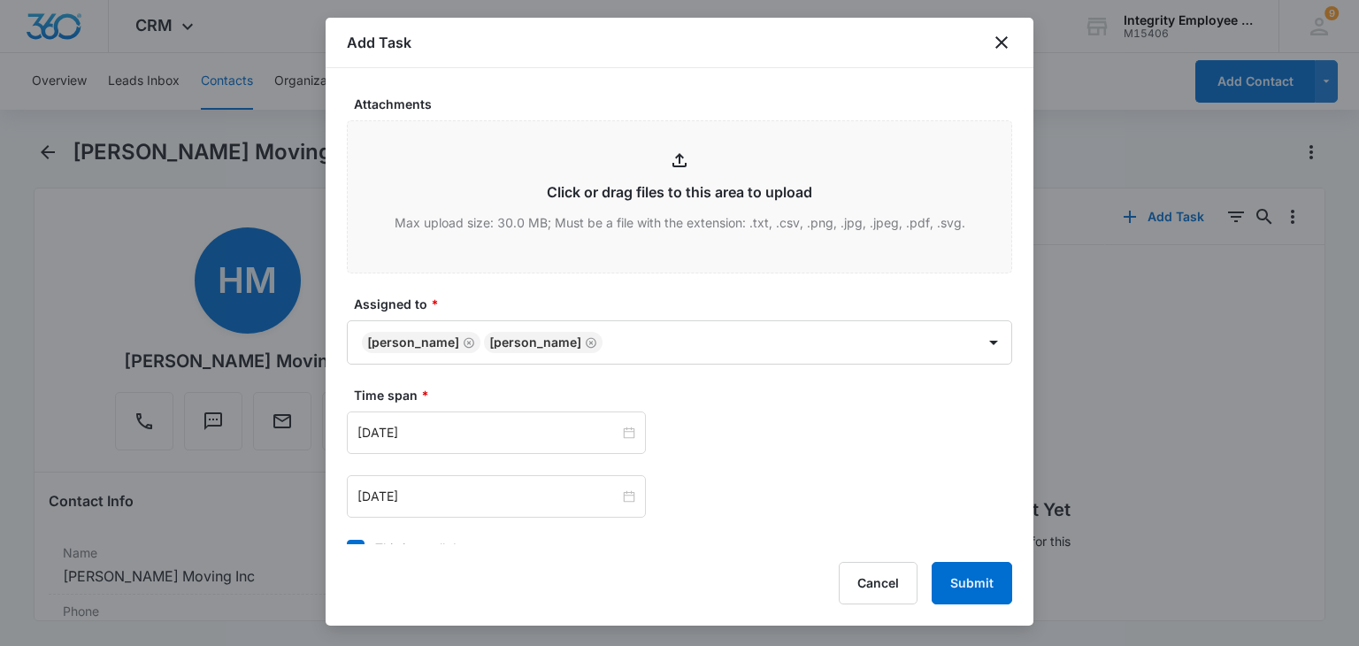
scroll to position [1158, 0]
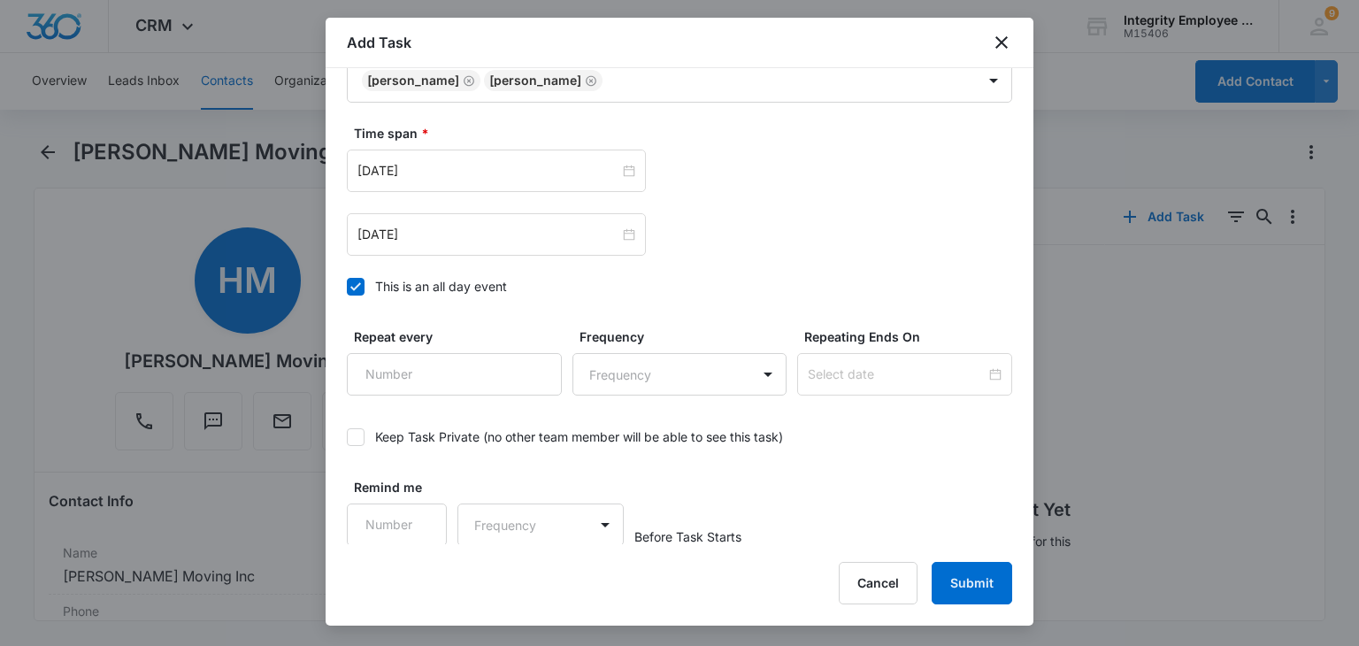
click at [421, 286] on div "This is an all day event" at bounding box center [441, 286] width 132 height 19
click at [347, 287] on input "This is an all day event" at bounding box center [347, 287] width 0 height 0
click at [431, 174] on input "[DATE]" at bounding box center [488, 170] width 262 height 19
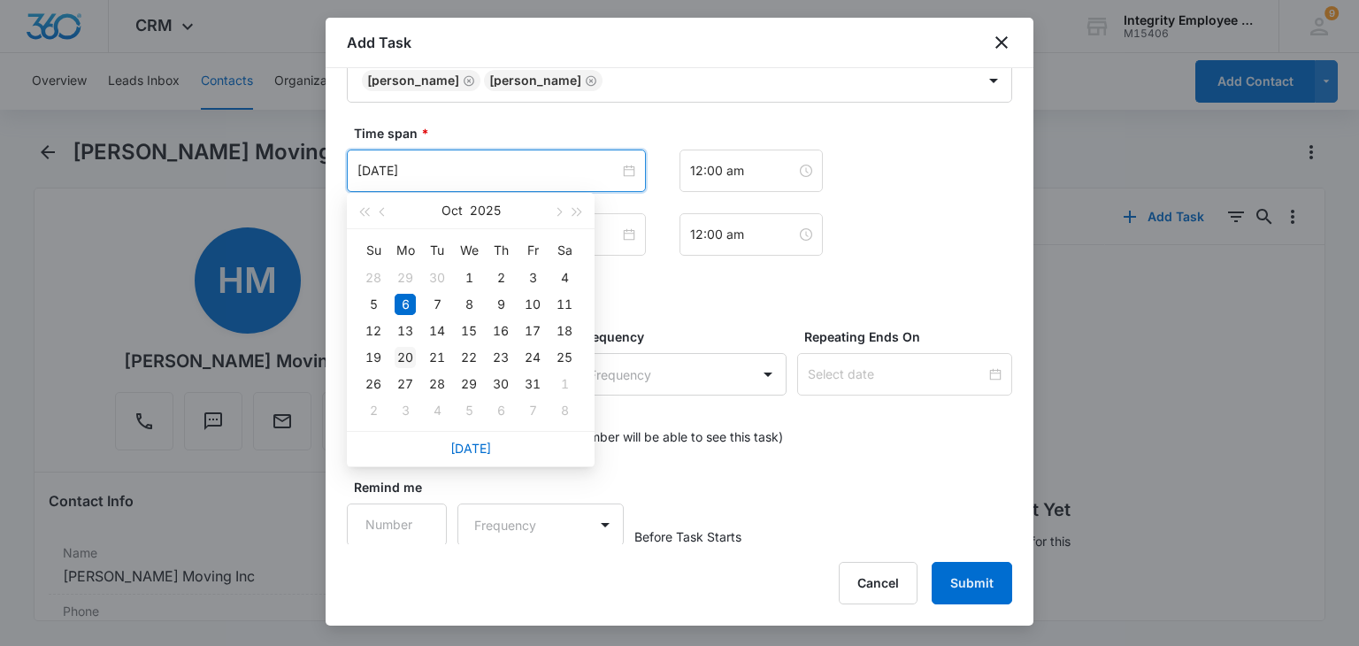
type input "[DATE]"
click at [412, 363] on div "20" at bounding box center [405, 357] width 21 height 21
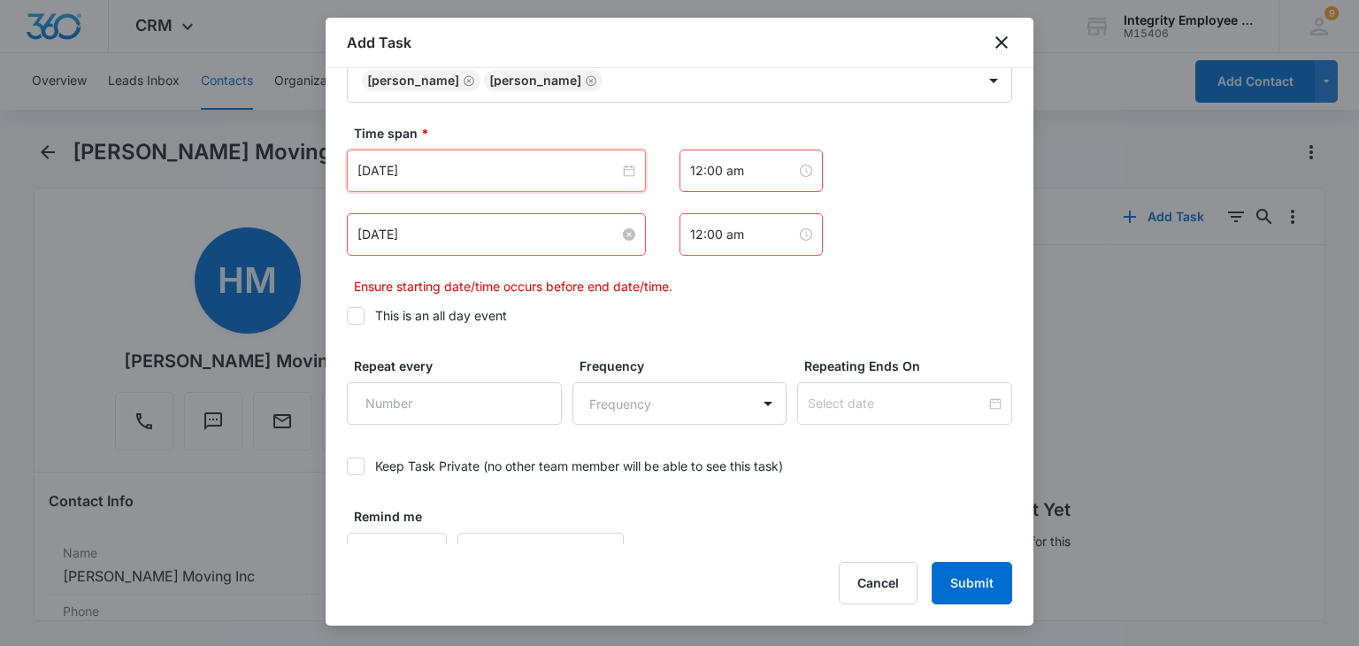
click at [432, 241] on input "[DATE]" at bounding box center [488, 234] width 262 height 19
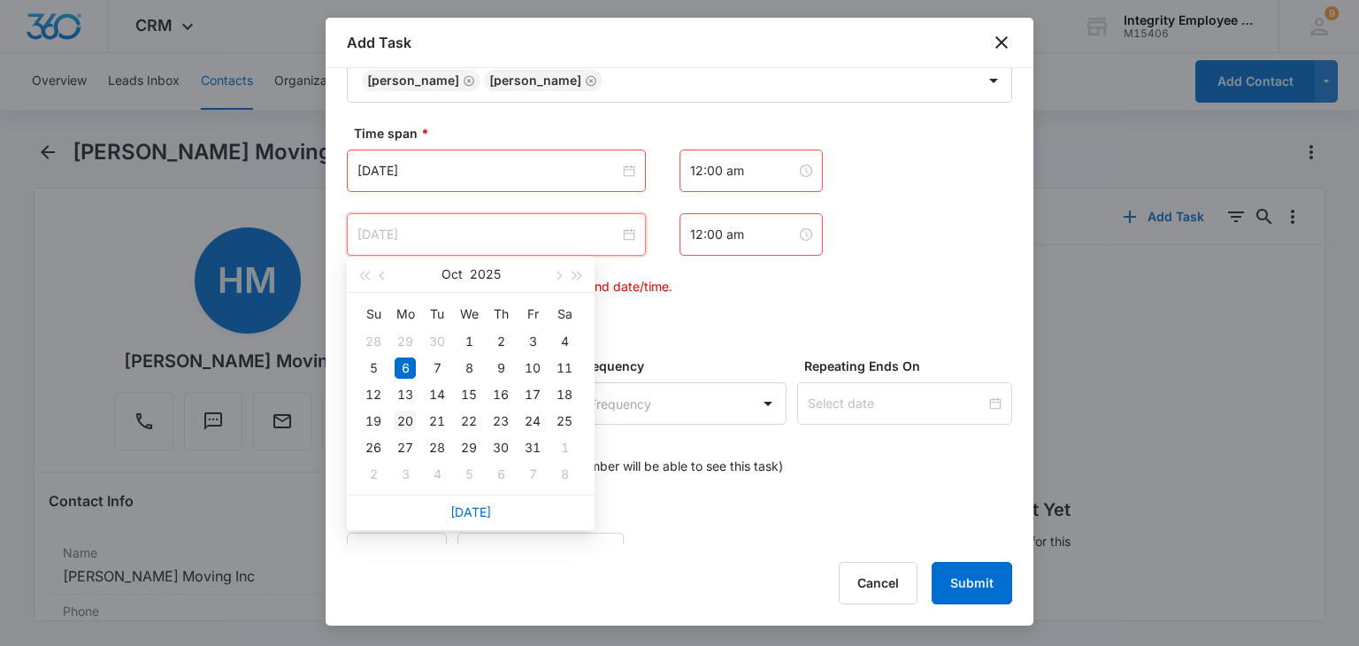
type input "[DATE]"
click at [405, 411] on div "20" at bounding box center [405, 420] width 21 height 21
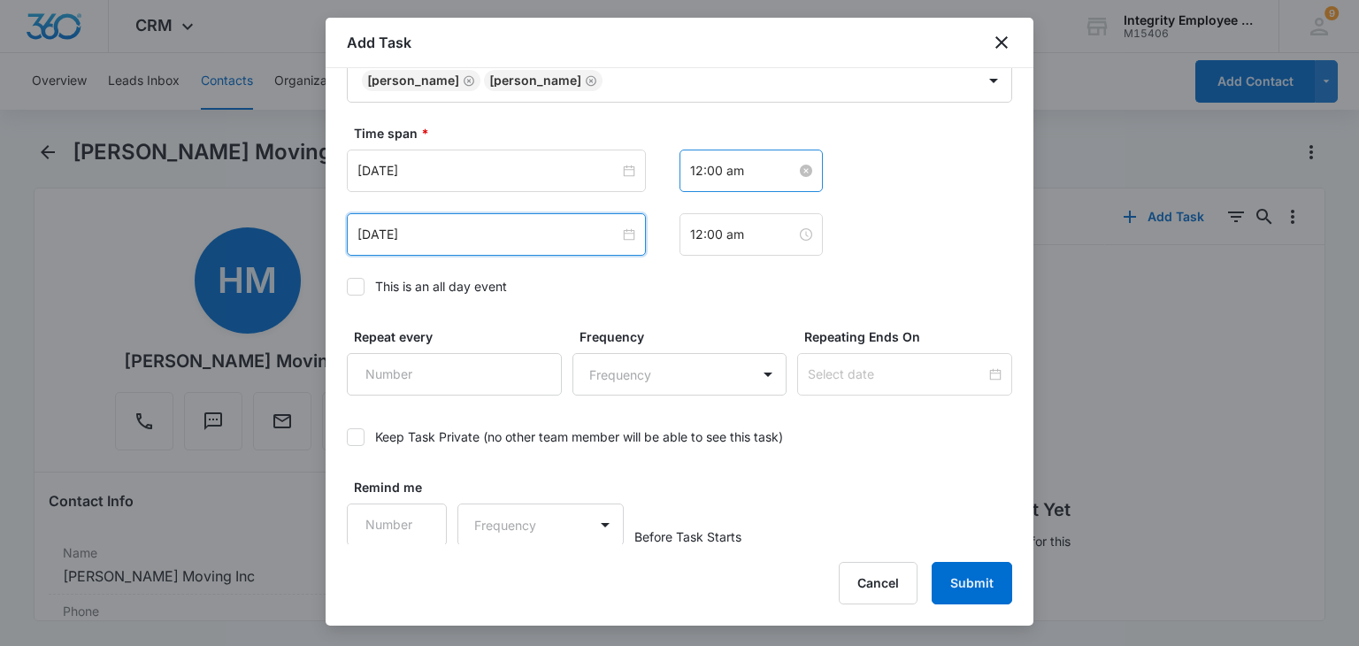
click at [698, 172] on input "12:00 am" at bounding box center [743, 170] width 106 height 19
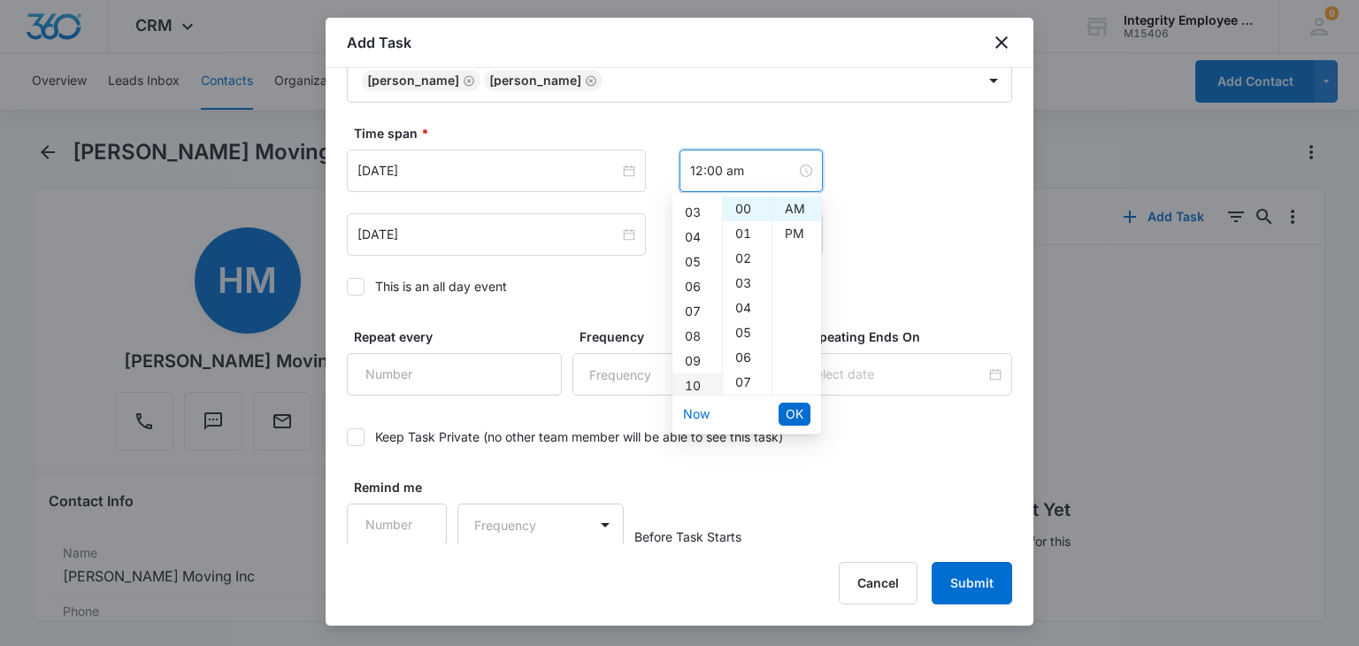
click at [696, 389] on div "10" at bounding box center [697, 385] width 50 height 25
type input "10:00 am"
click at [801, 414] on span "OK" at bounding box center [794, 413] width 18 height 19
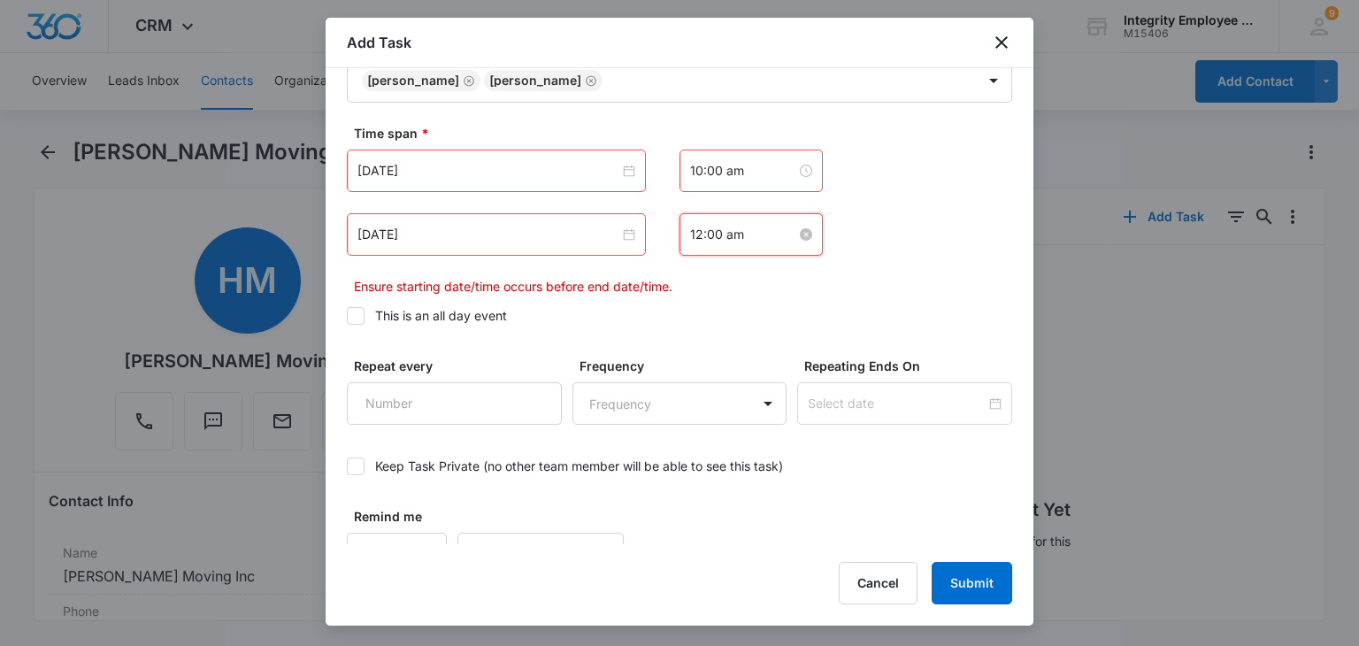
click at [704, 240] on input "12:00 am" at bounding box center [743, 234] width 106 height 19
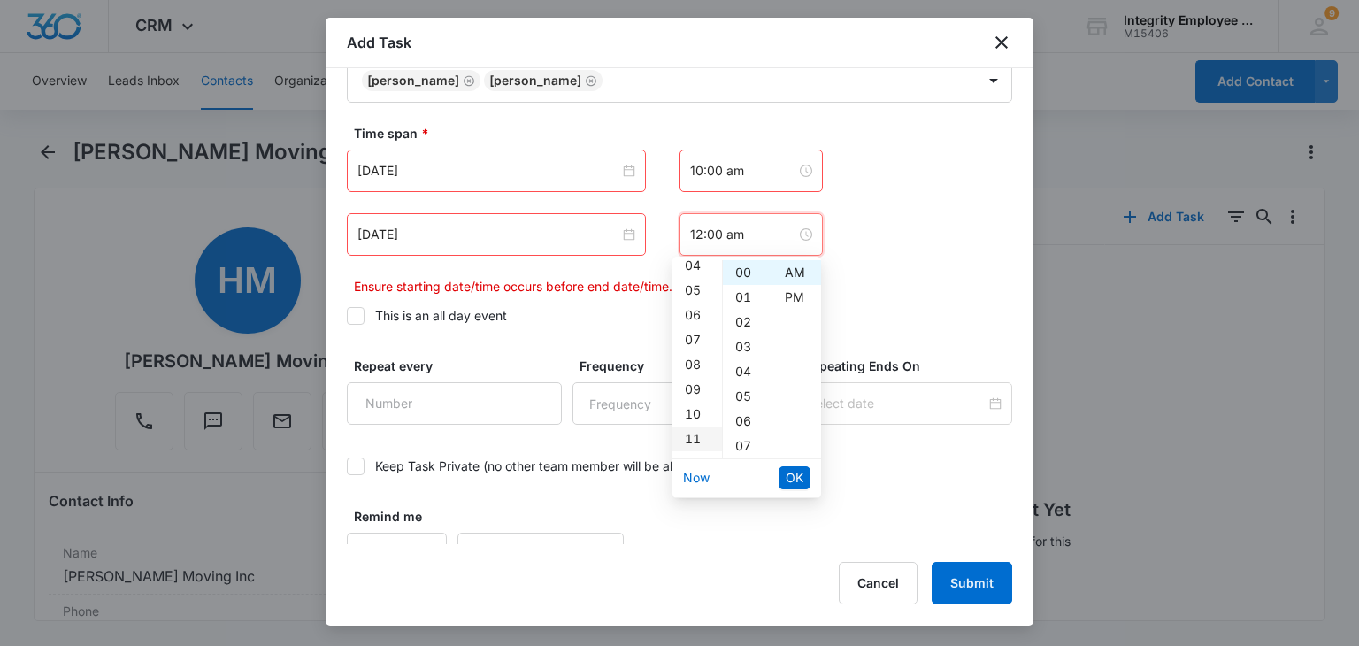
click at [697, 444] on div "11" at bounding box center [697, 438] width 50 height 25
type input "11:00 am"
click at [789, 473] on span "OK" at bounding box center [794, 477] width 18 height 19
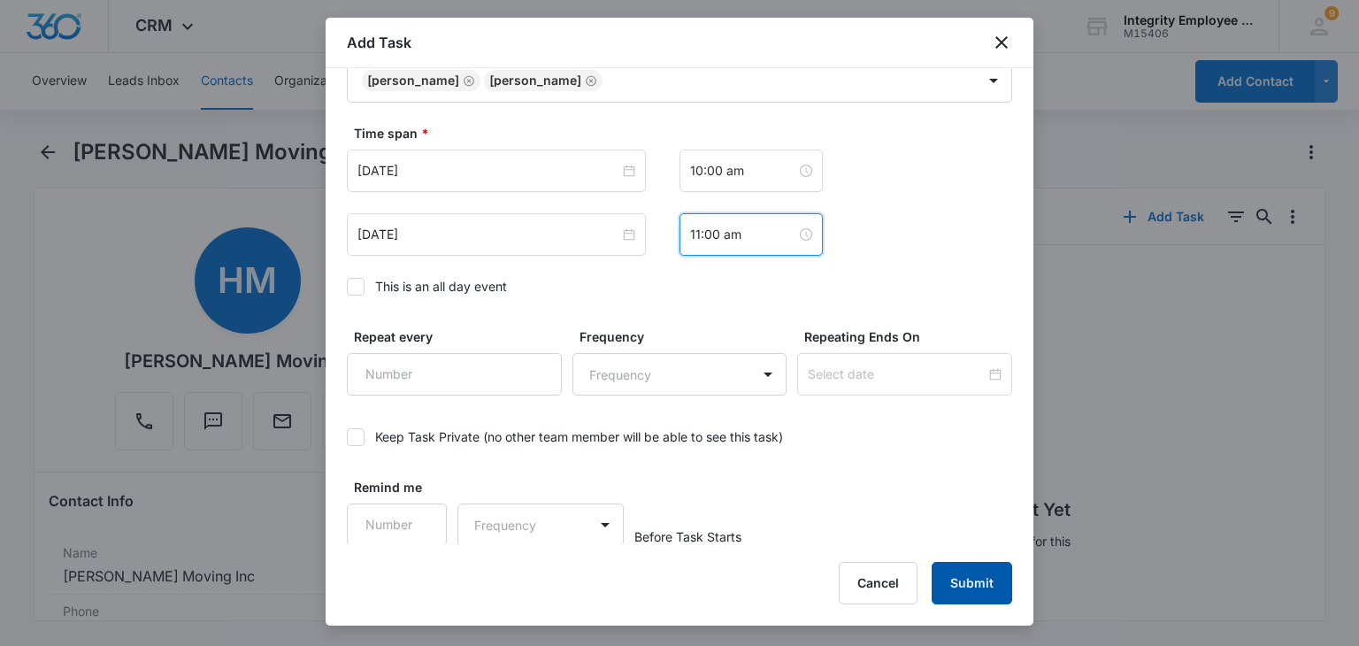
click at [966, 580] on button "Submit" at bounding box center [971, 583] width 80 height 42
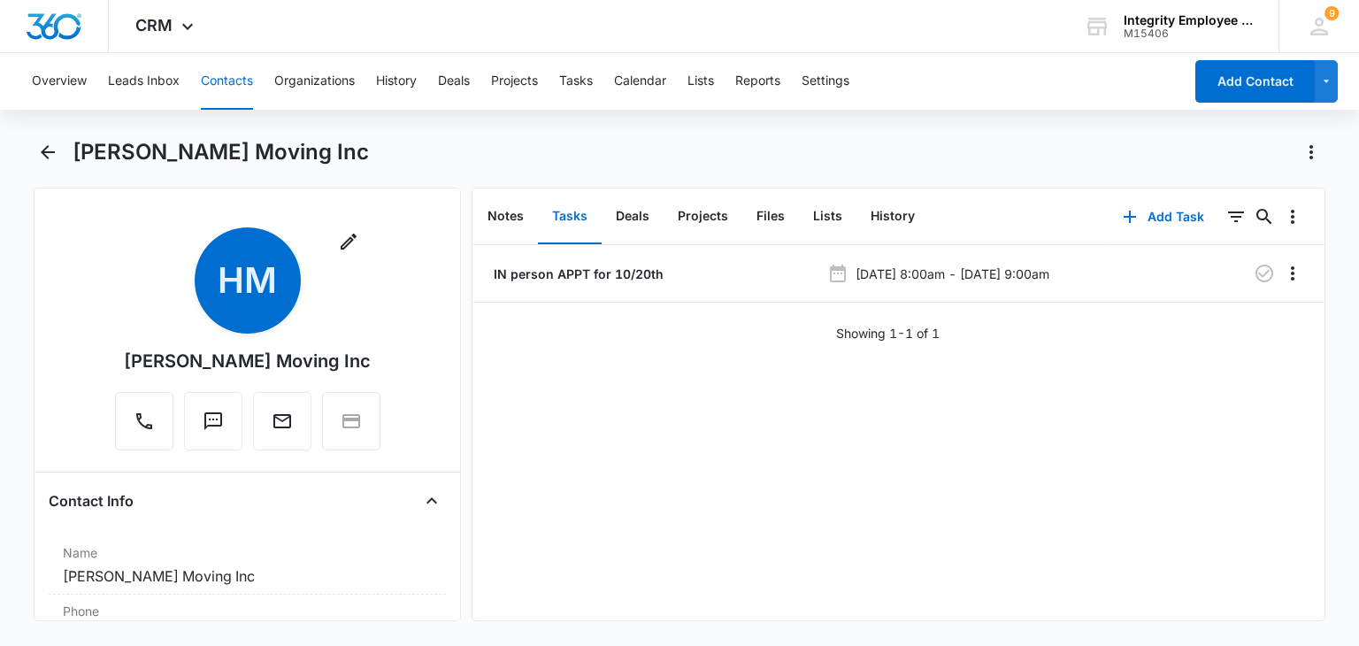
click at [227, 78] on button "Contacts" at bounding box center [227, 81] width 52 height 57
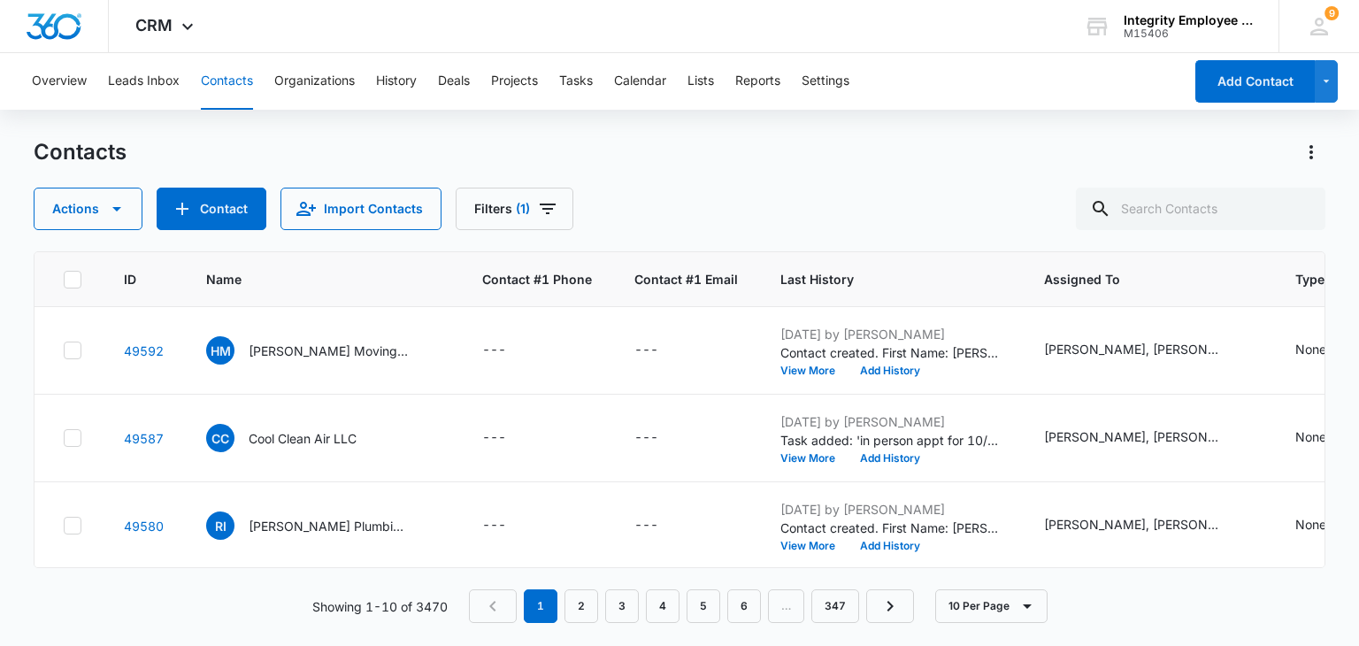
click at [195, 243] on div "Contacts Actions Contact Import Contacts Filters (1) ID Name Contact #1 Phone C…" at bounding box center [679, 391] width 1291 height 506
click at [189, 217] on icon "Add Contact" at bounding box center [182, 208] width 21 height 21
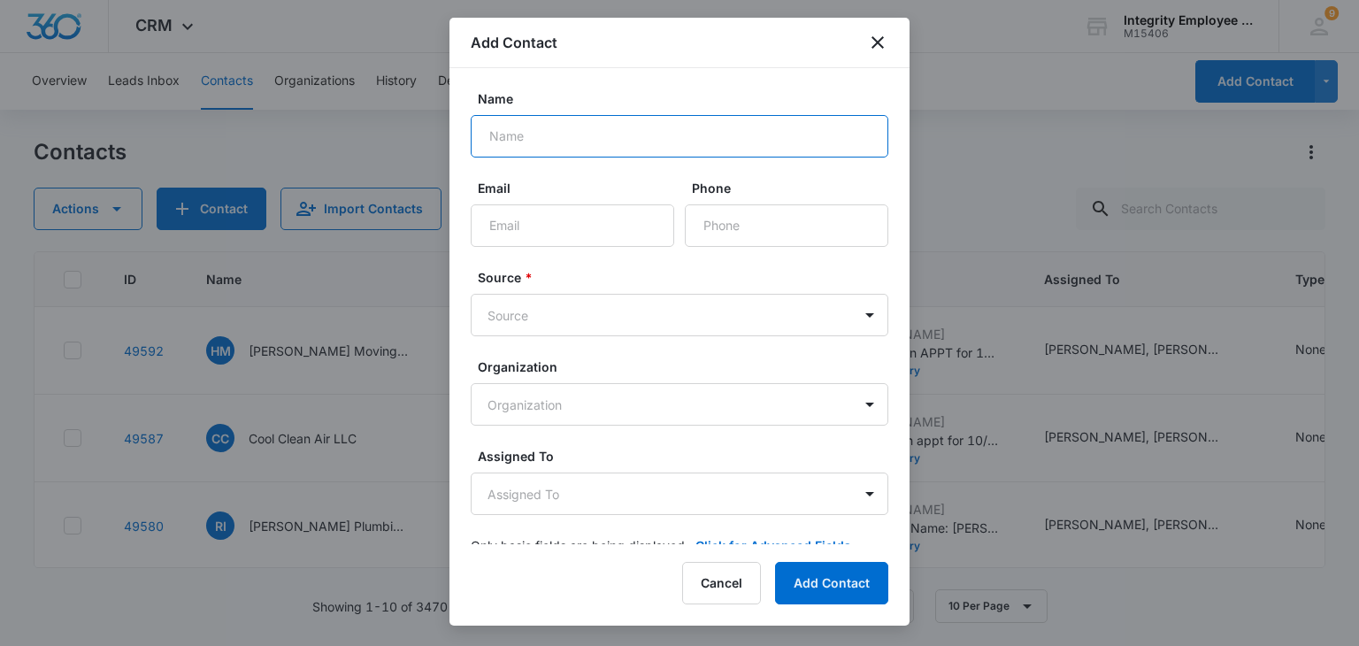
click at [535, 138] on input "Name" at bounding box center [680, 136] width 418 height 42
type input "Krizen Pest Control LLC"
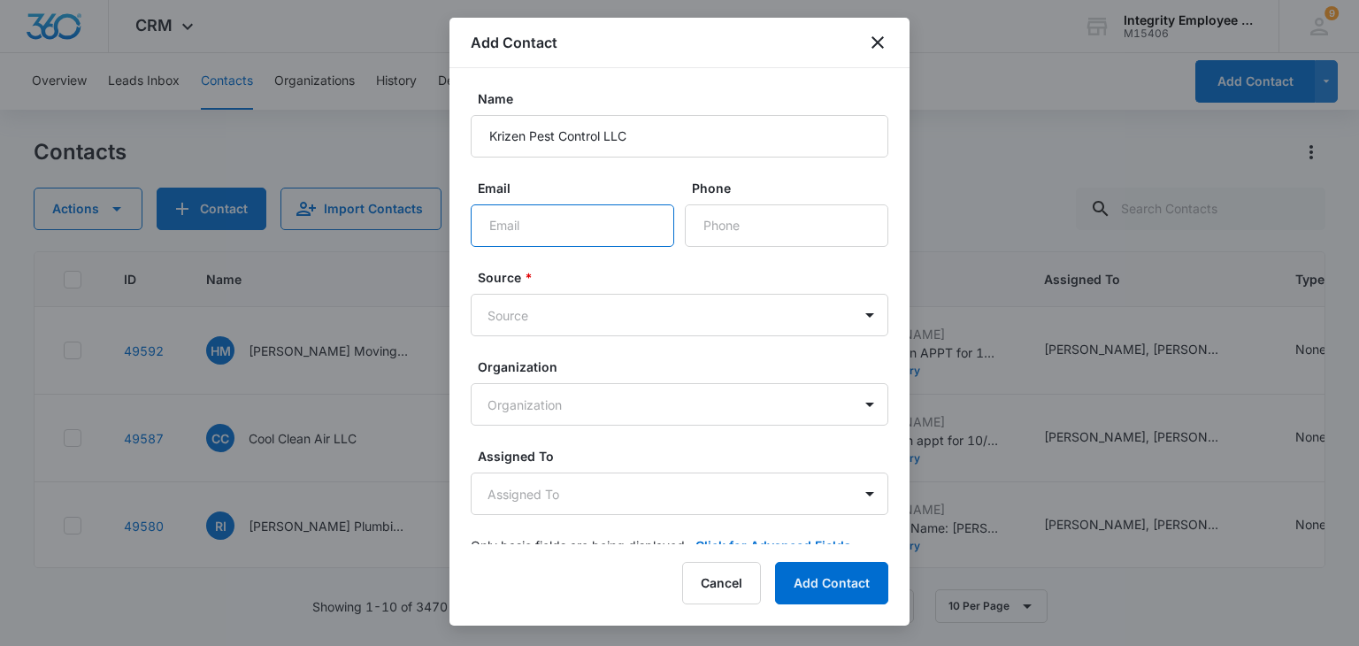
click at [654, 224] on input "Email" at bounding box center [572, 225] width 203 height 42
paste input "[EMAIL_ADDRESS][DOMAIN_NAME]"
type input "[EMAIL_ADDRESS][DOMAIN_NAME]"
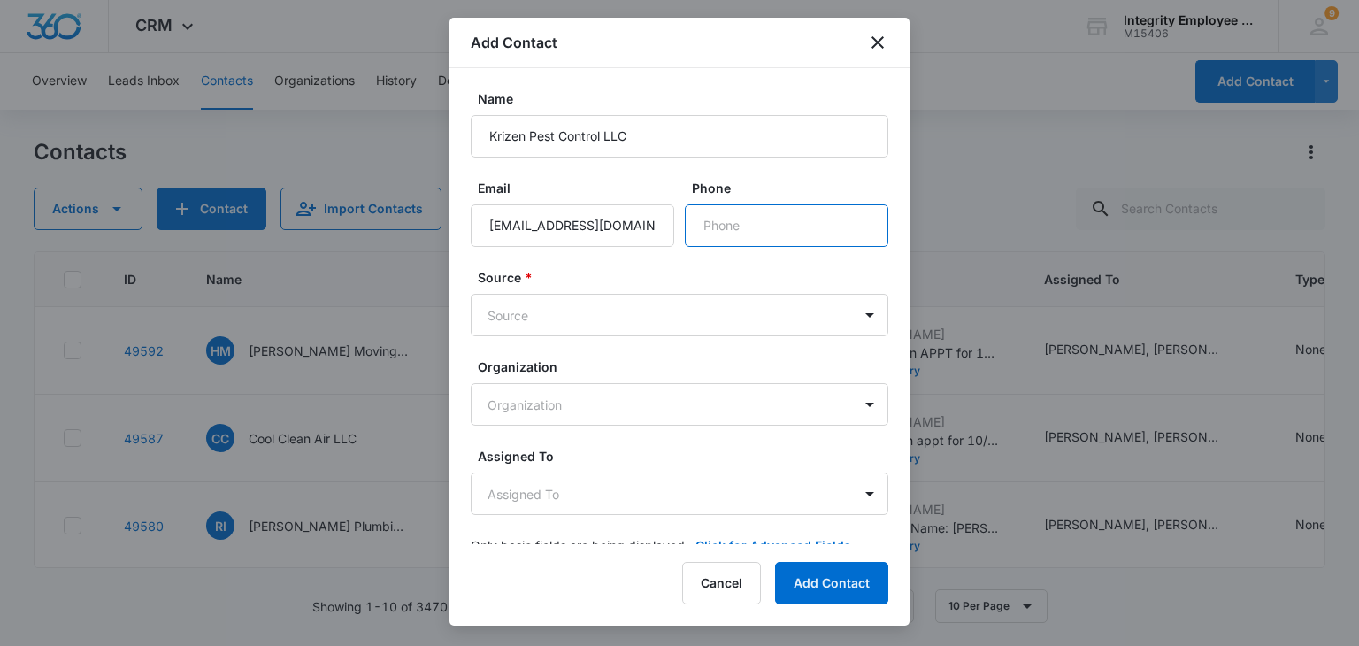
click at [729, 241] on input "Phone" at bounding box center [786, 225] width 203 height 42
paste input "[PHONE_NUMBER]"
type input "[PHONE_NUMBER]"
click at [567, 316] on body "CRM Apps Reputation Websites Forms CRM Email Social Shop Payments POS Content A…" at bounding box center [679, 323] width 1359 height 646
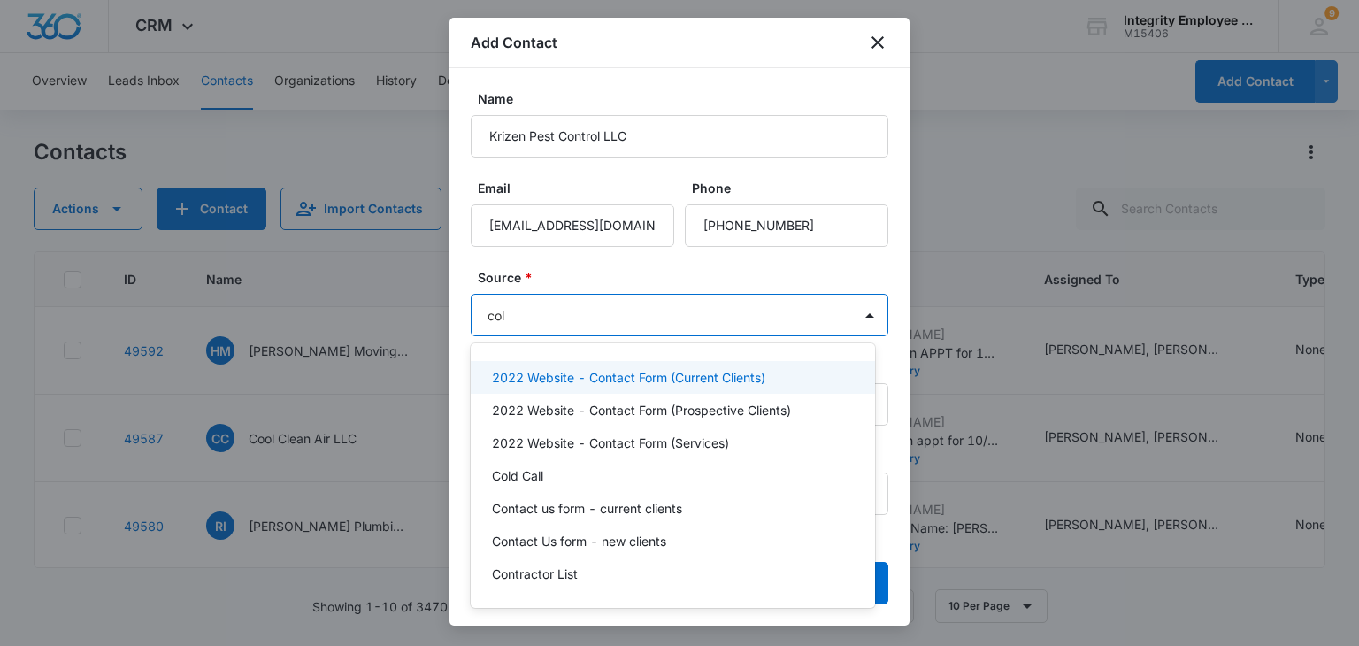
type input "cold"
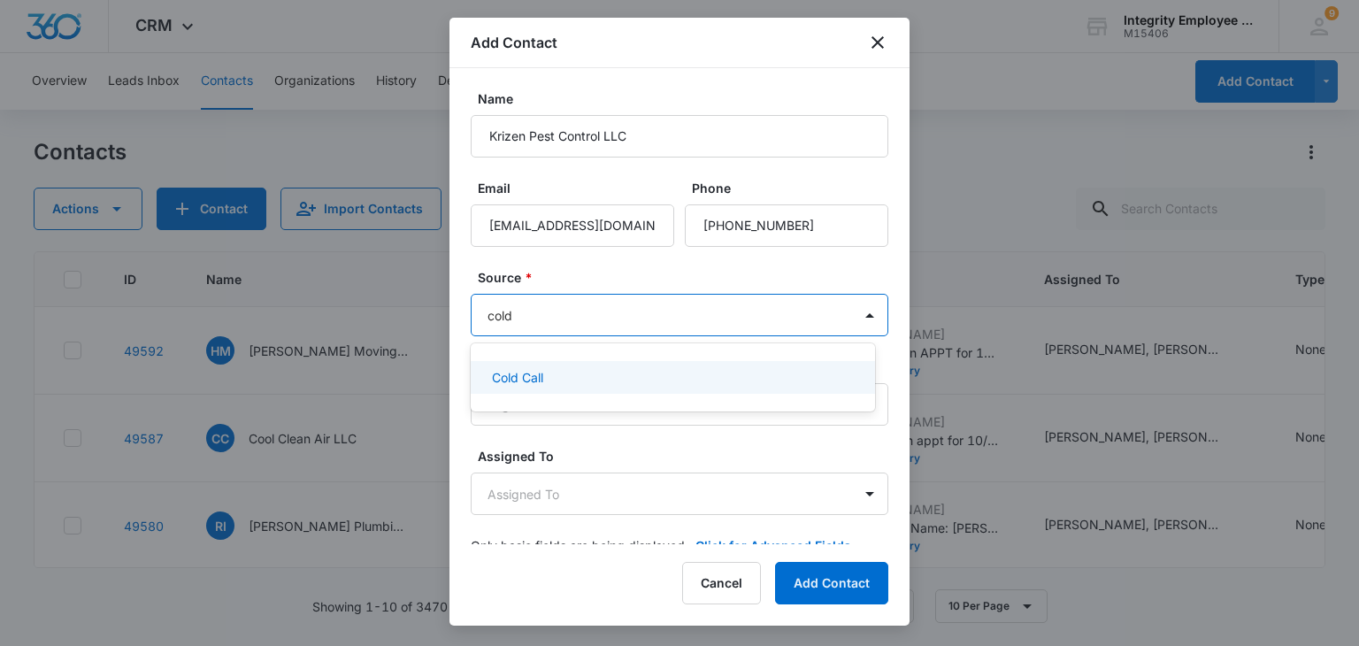
click at [571, 376] on div "Cold Call" at bounding box center [671, 377] width 358 height 19
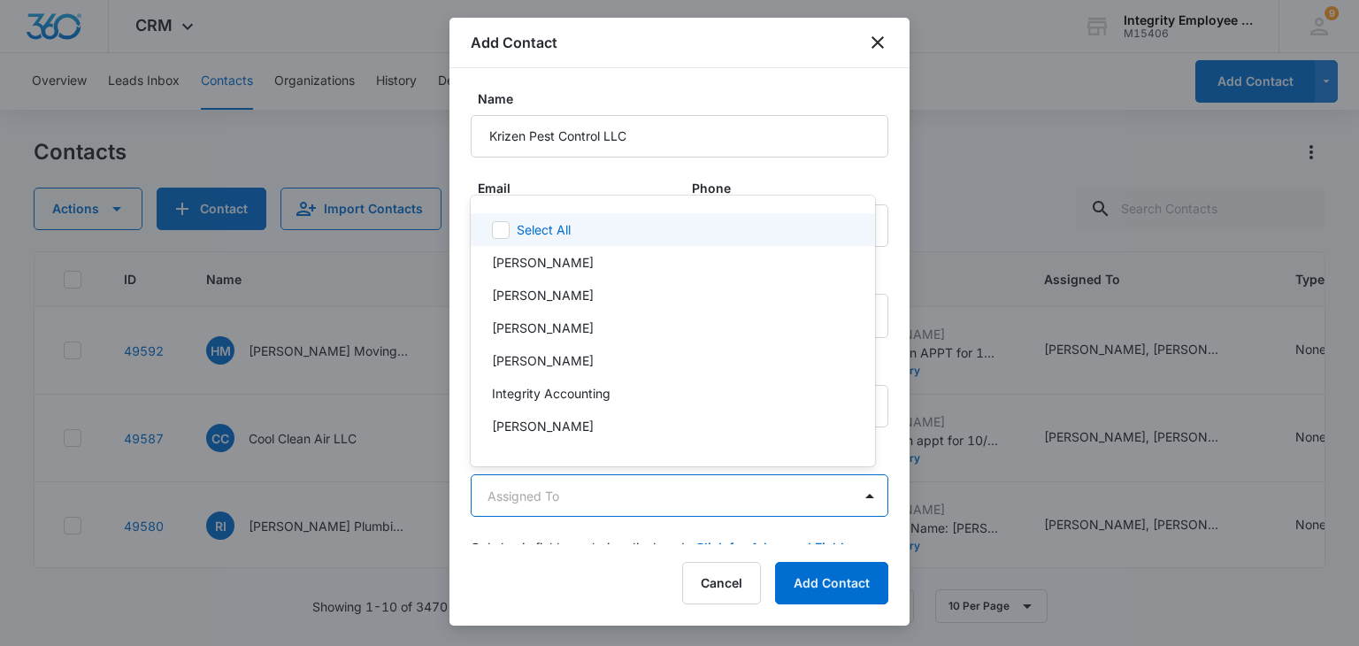
click at [583, 491] on body "CRM Apps Reputation Websites Forms CRM Email Social Shop Payments POS Content A…" at bounding box center [679, 323] width 1359 height 646
type input "ale"
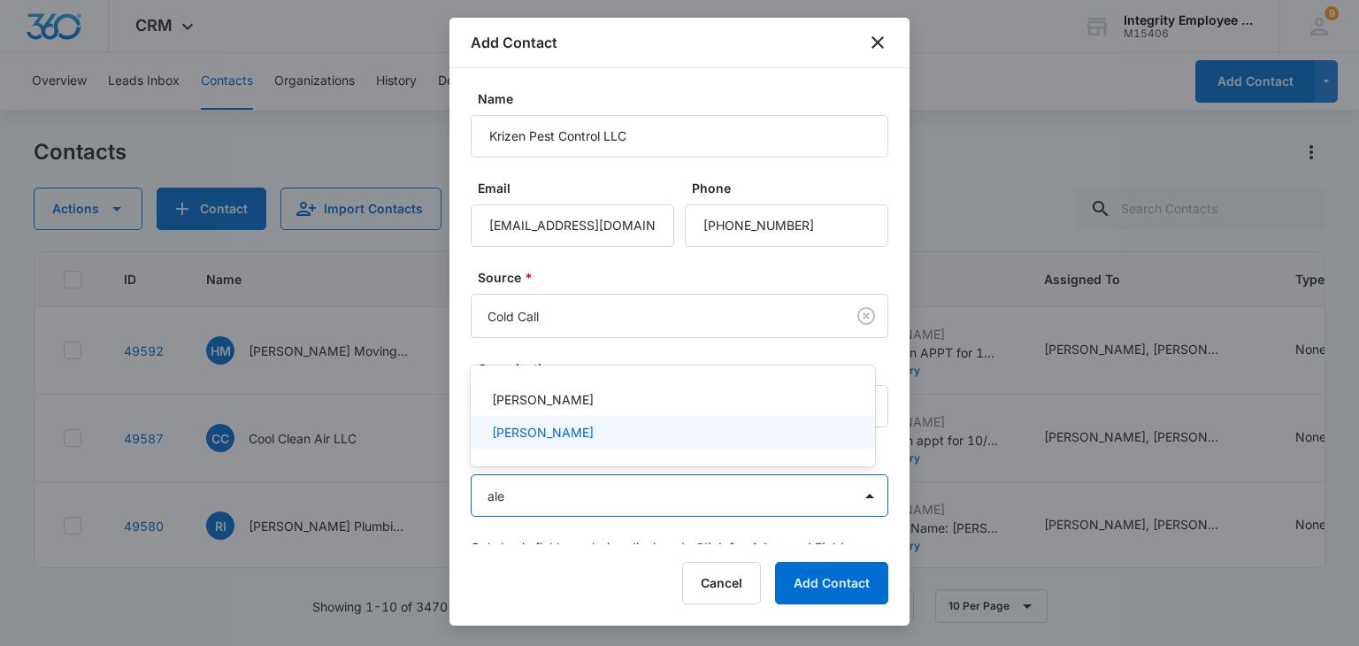
click at [545, 418] on div "[PERSON_NAME]" at bounding box center [673, 432] width 404 height 33
type input "fit"
click at [545, 420] on div "Fitz Knights" at bounding box center [673, 432] width 404 height 33
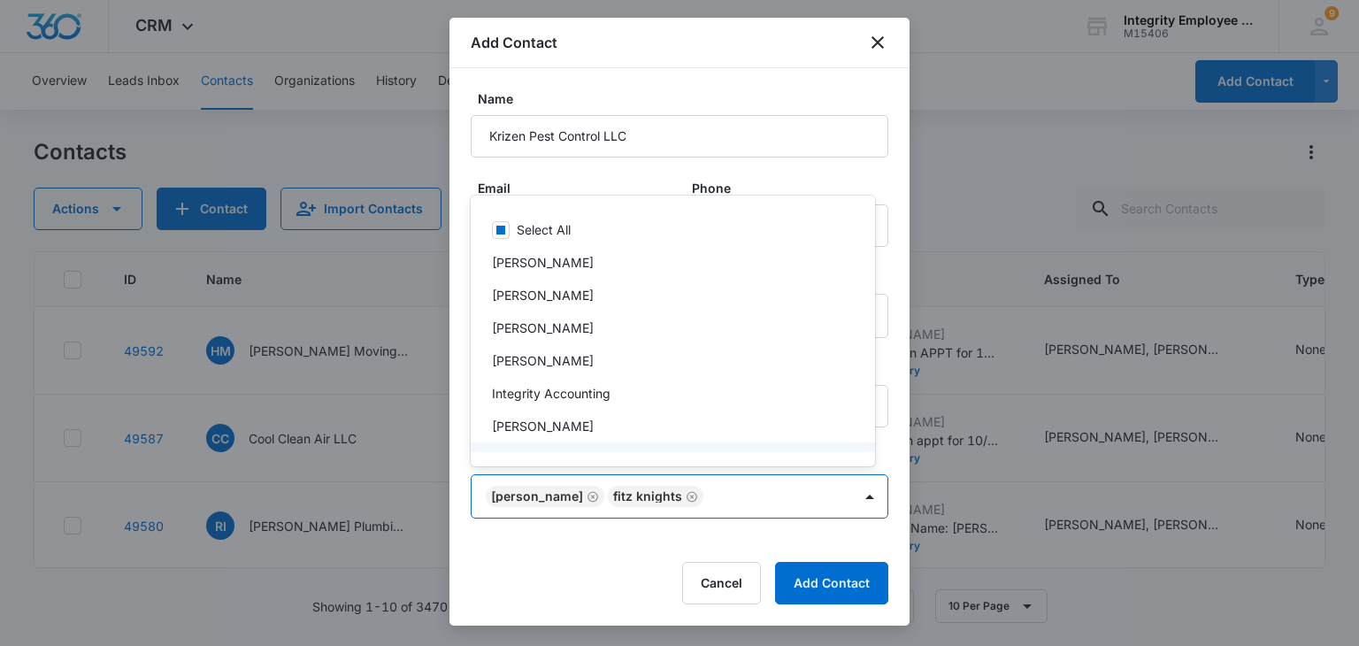
click at [568, 560] on div at bounding box center [679, 323] width 1359 height 646
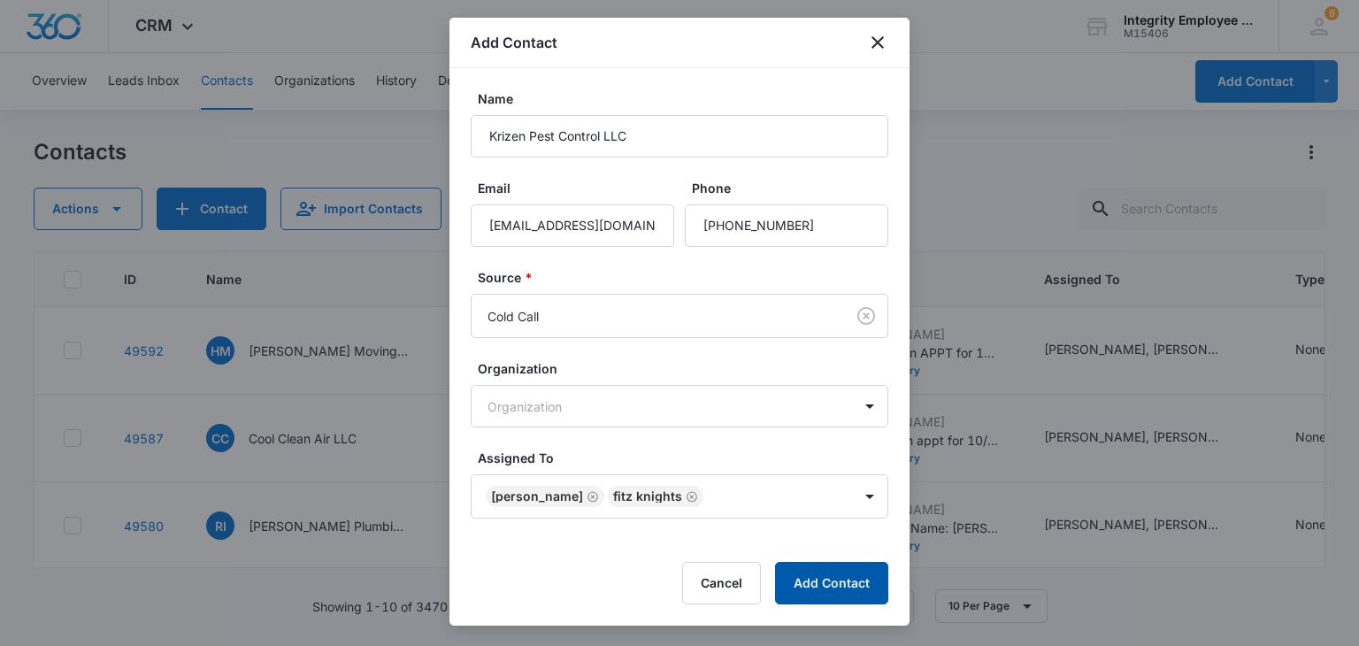
click at [829, 580] on button "Add Contact" at bounding box center [831, 583] width 113 height 42
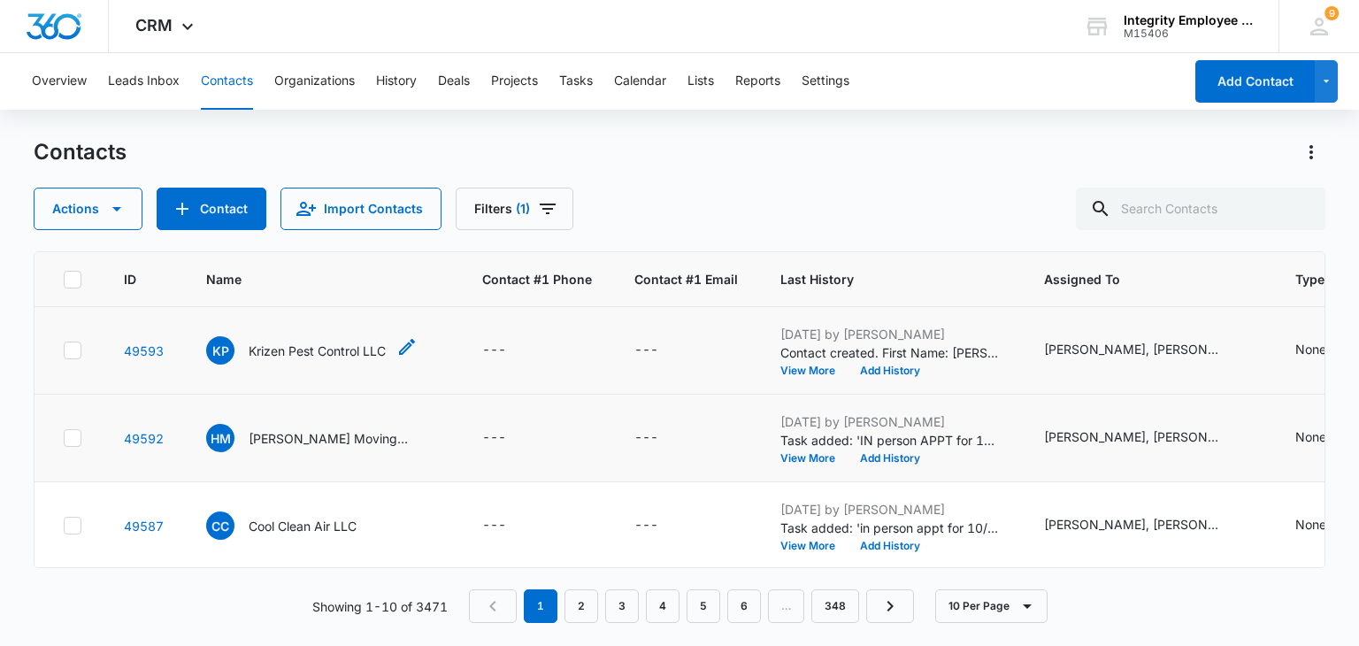
click at [284, 348] on p "Krizen Pest Control LLC" at bounding box center [317, 350] width 137 height 19
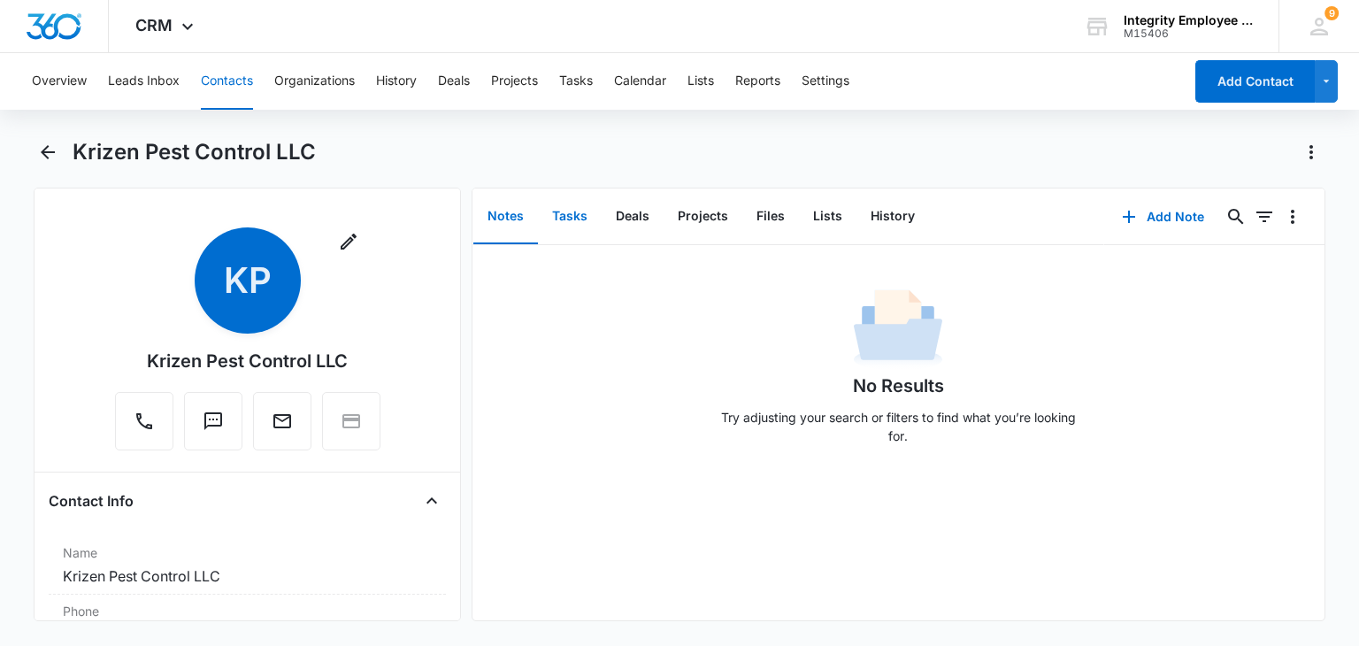
click at [577, 228] on button "Tasks" at bounding box center [570, 216] width 64 height 55
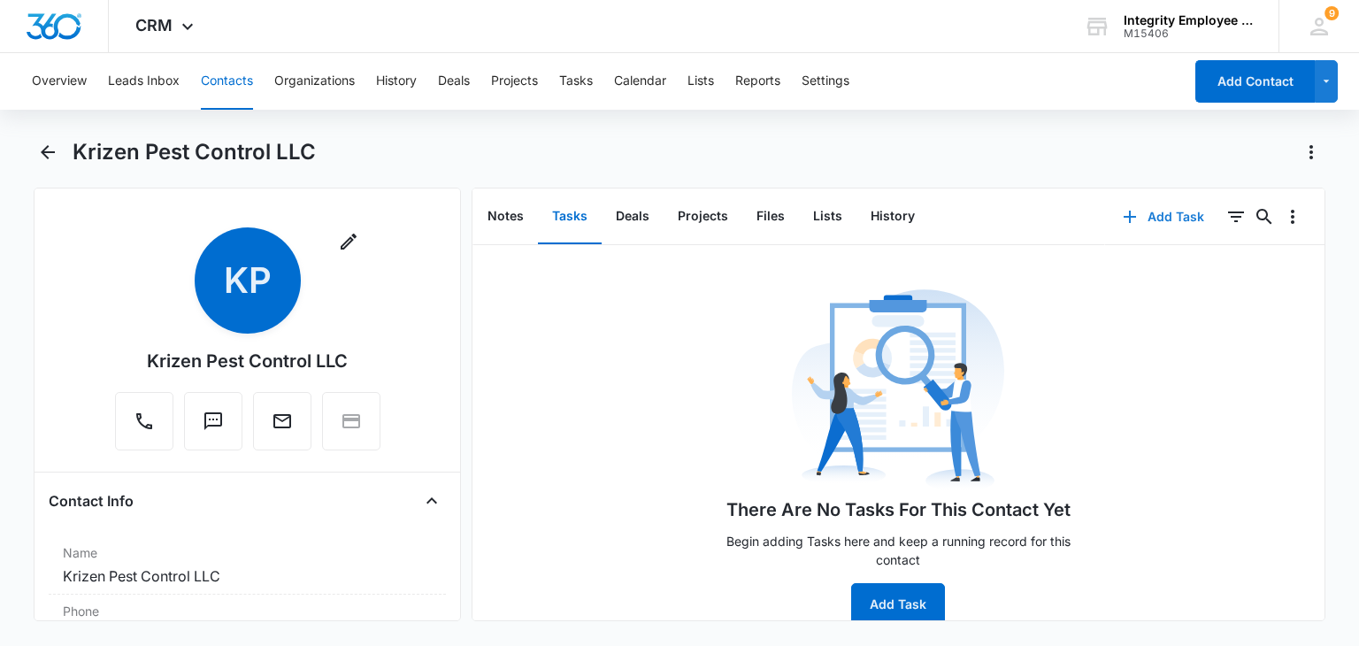
click at [1161, 219] on button "Add Task" at bounding box center [1163, 216] width 117 height 42
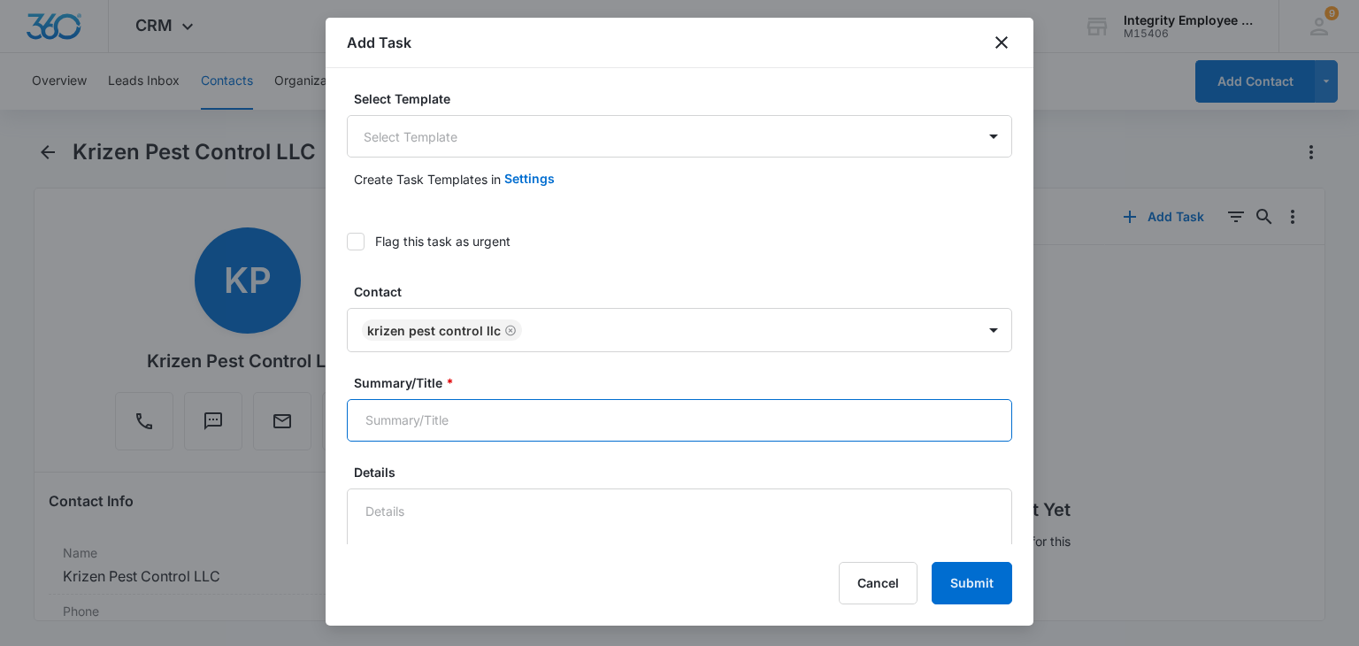
click at [418, 409] on input "Summary/Title *" at bounding box center [679, 420] width 665 height 42
type input "In person appt for 10/8th"
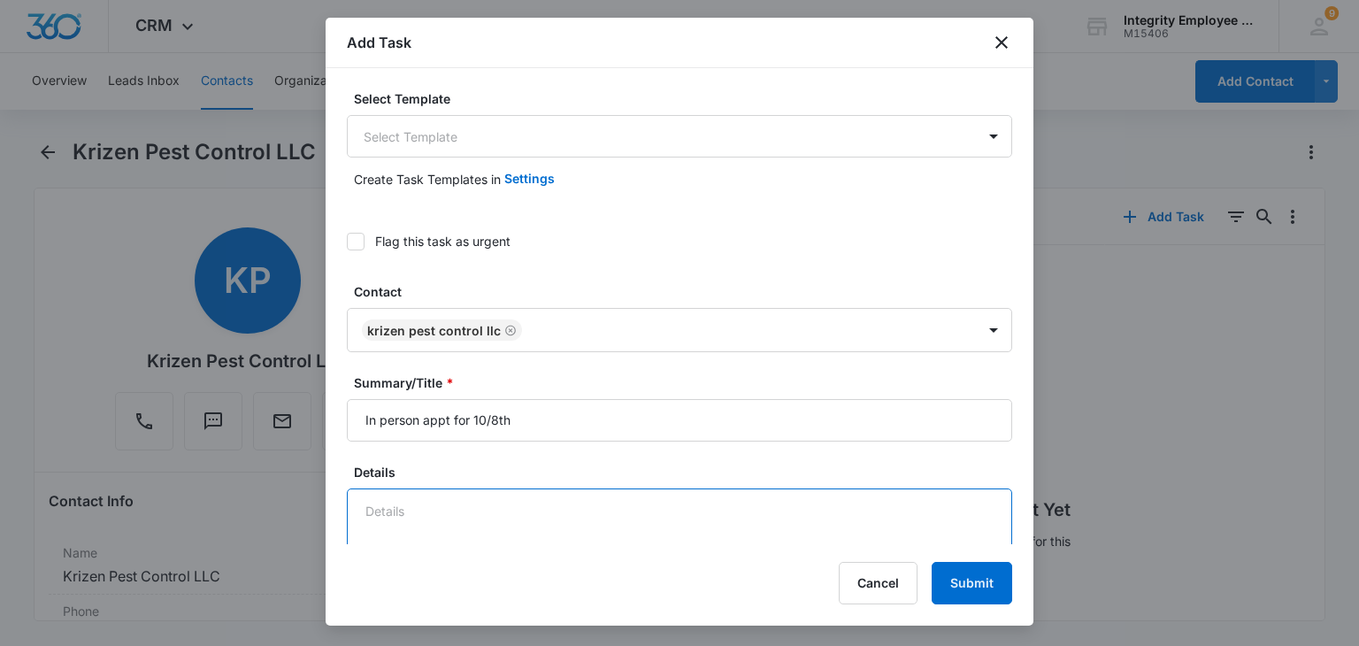
click at [503, 512] on textarea "Details" at bounding box center [679, 538] width 665 height 101
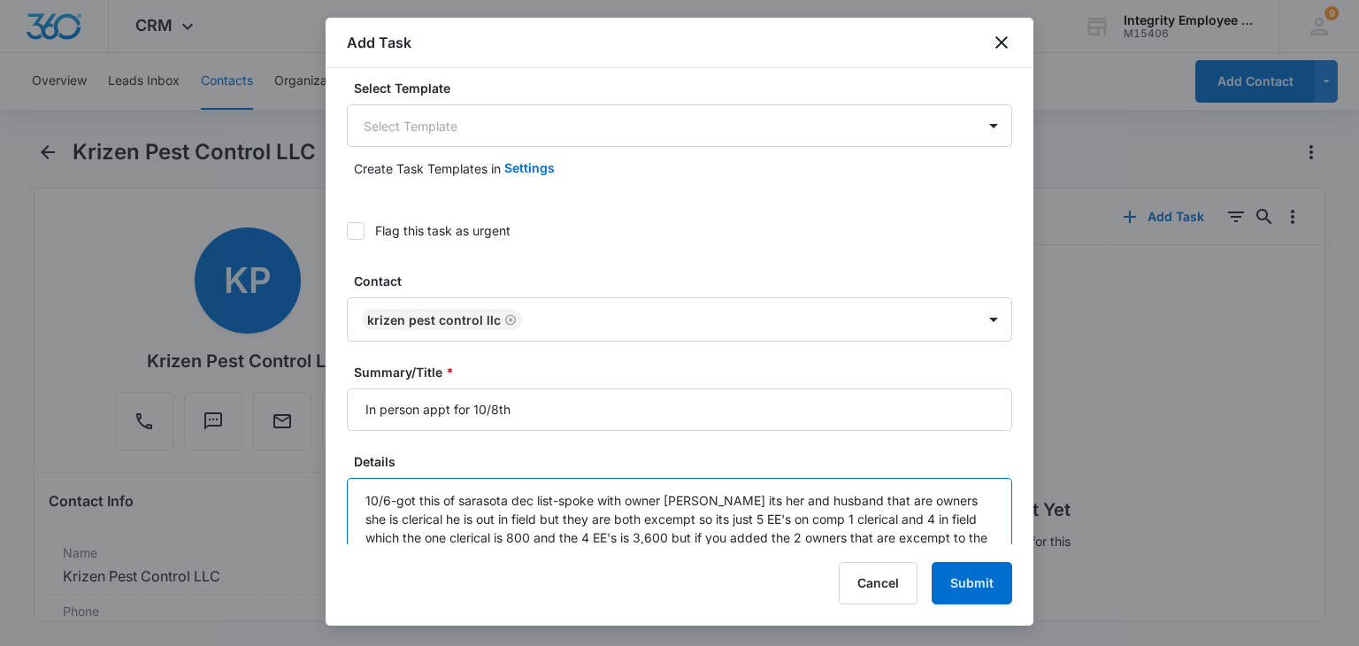
scroll to position [29, 0]
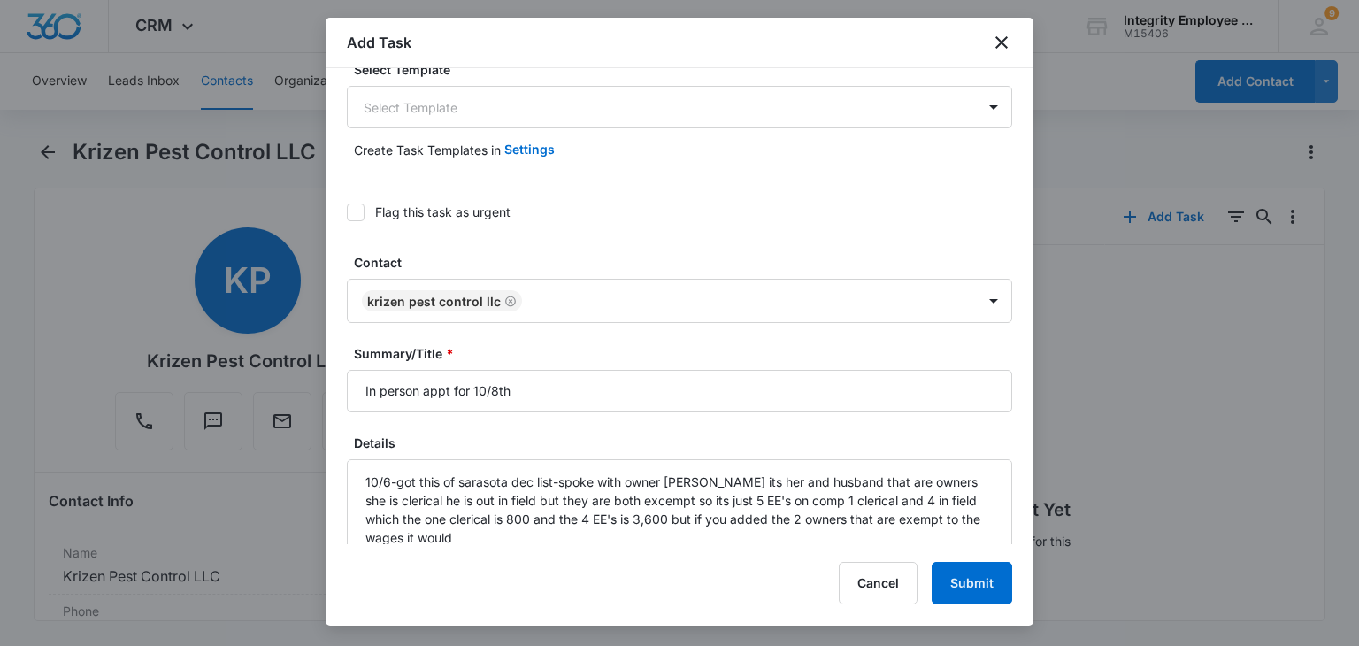
click at [549, 551] on div "Add Task Select Template Select Template Create Task Templates in Settings Flag…" at bounding box center [680, 322] width 708 height 608
click at [537, 541] on textarea "10/6-got this of sarasota dec list-spoke with owner [PERSON_NAME] its her and h…" at bounding box center [679, 509] width 665 height 101
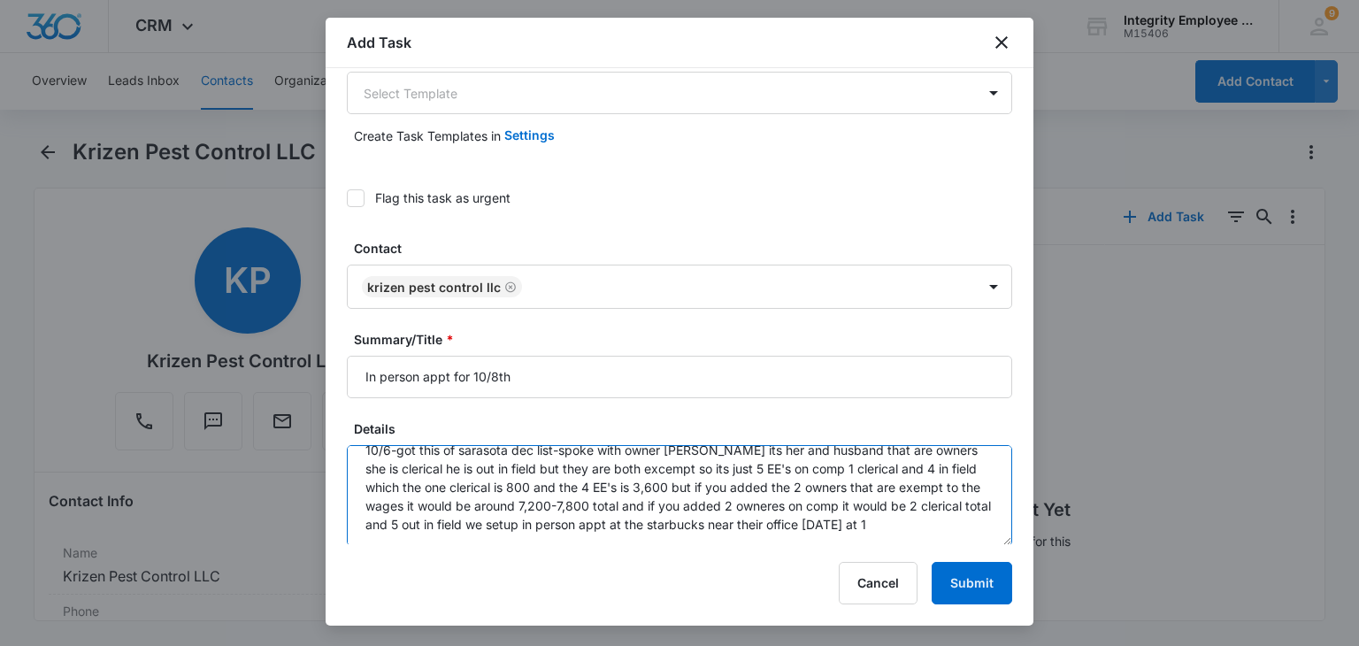
scroll to position [22, 0]
click at [427, 542] on textarea "10/6-got this of sarasota dec list-spoke with owner [PERSON_NAME] its her and h…" at bounding box center [679, 495] width 665 height 101
paste textarea "[STREET_ADDRESS]"
type textarea "10/6-got this of sarasota dec list-spoke with owner [PERSON_NAME] its her and h…"
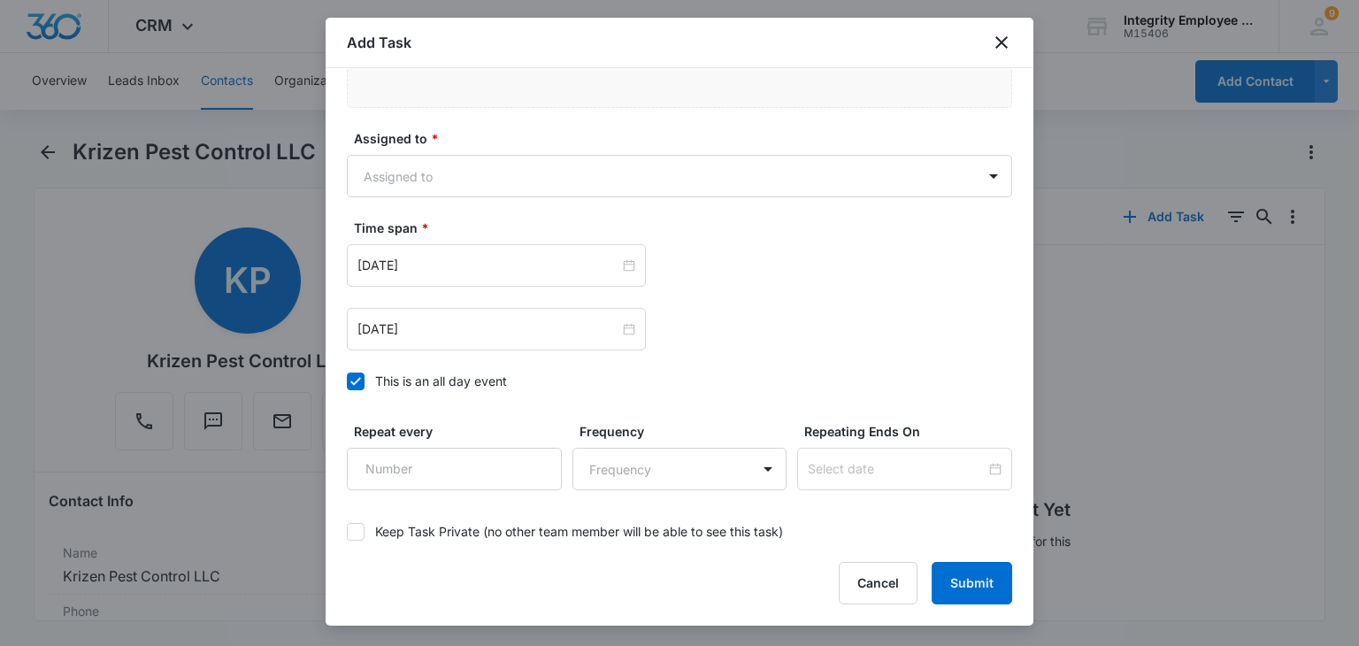
scroll to position [1075, 0]
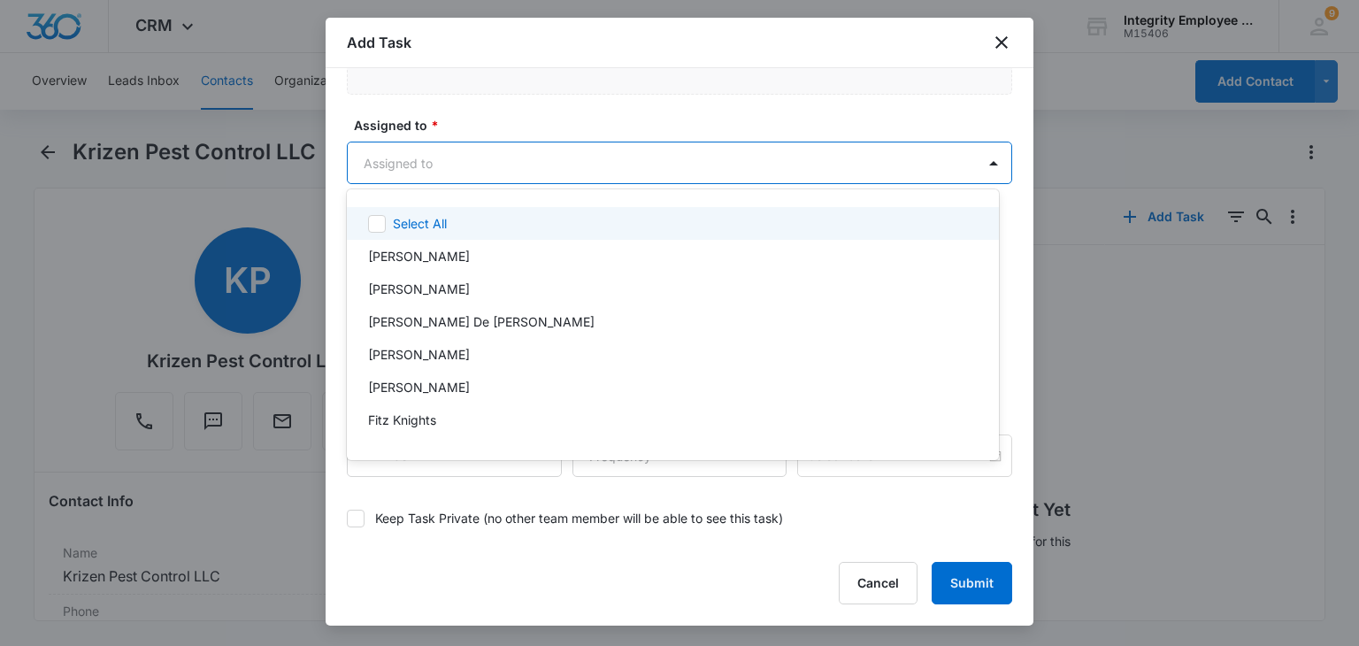
click at [660, 163] on body "CRM Apps Reputation Websites Forms CRM Email Social Shop Payments POS Content A…" at bounding box center [679, 323] width 1359 height 646
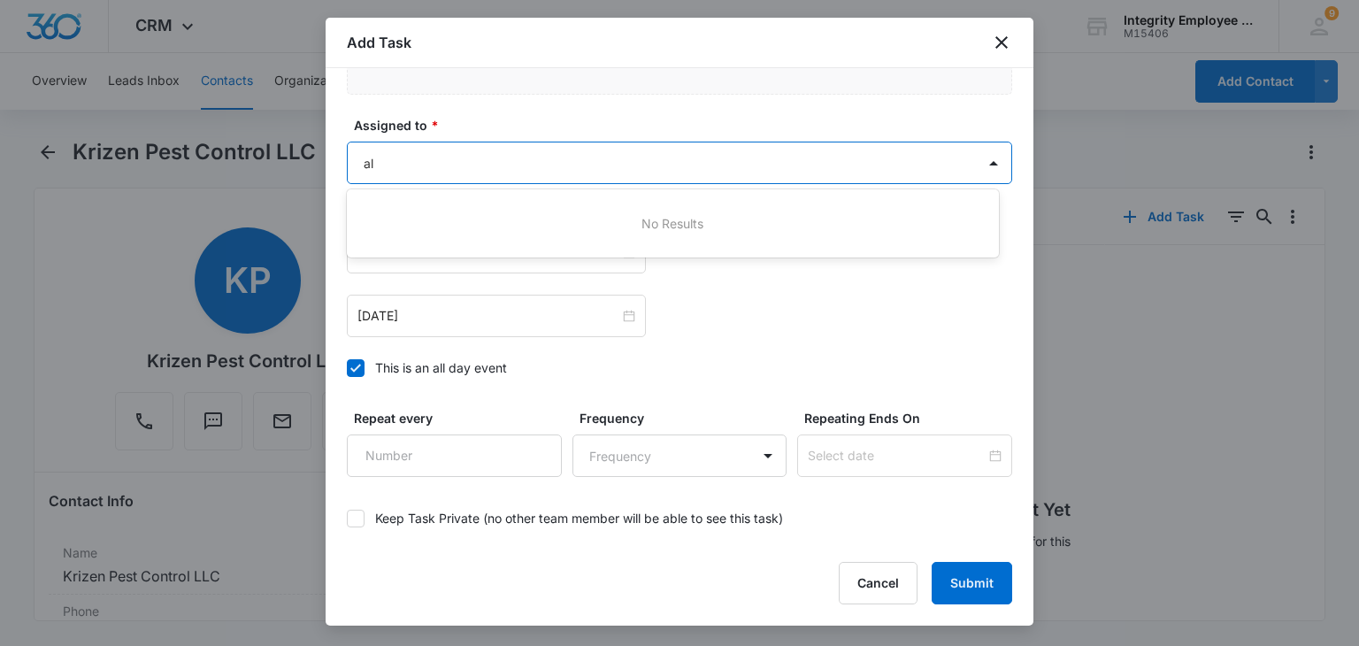
type input "ale"
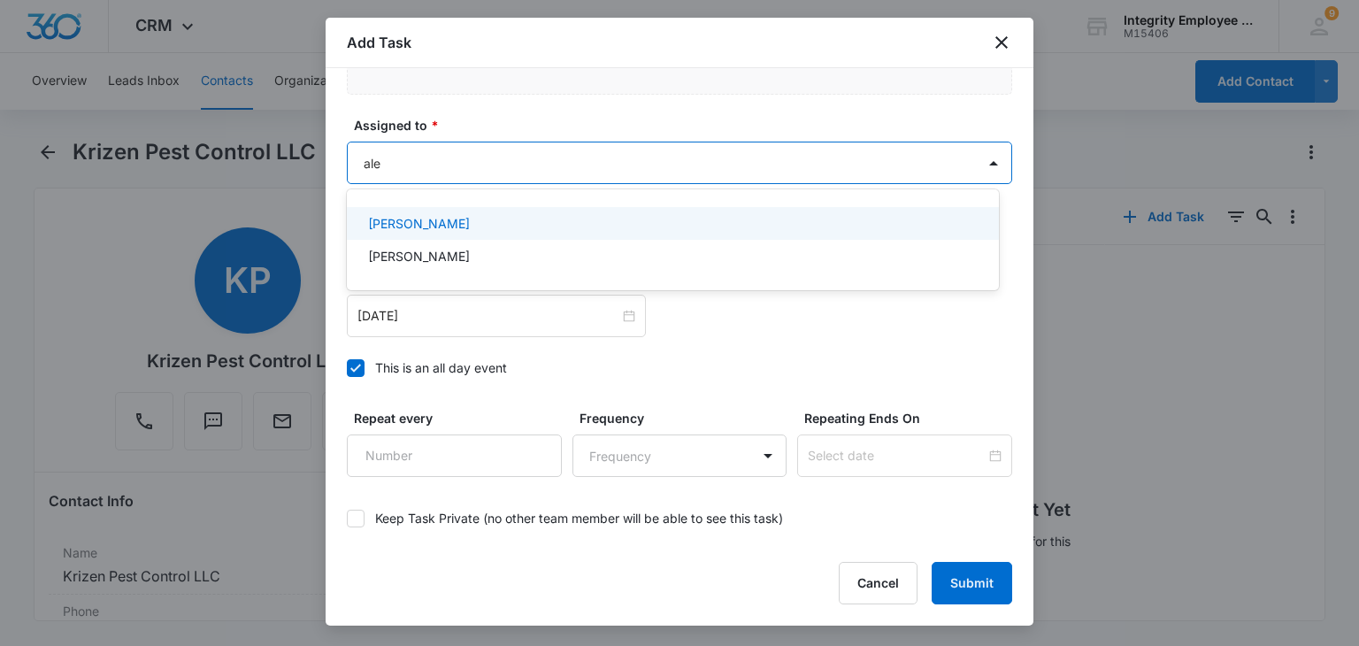
click at [594, 212] on div "[PERSON_NAME]" at bounding box center [673, 223] width 652 height 33
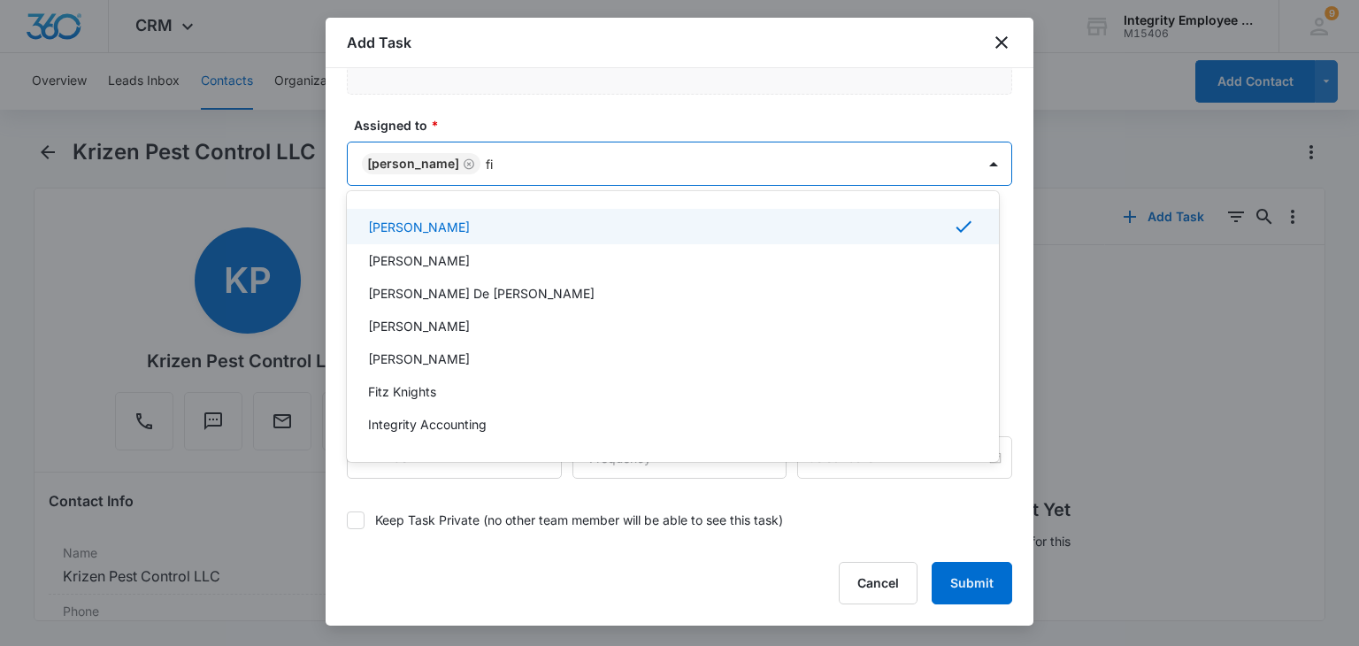
type input "fit"
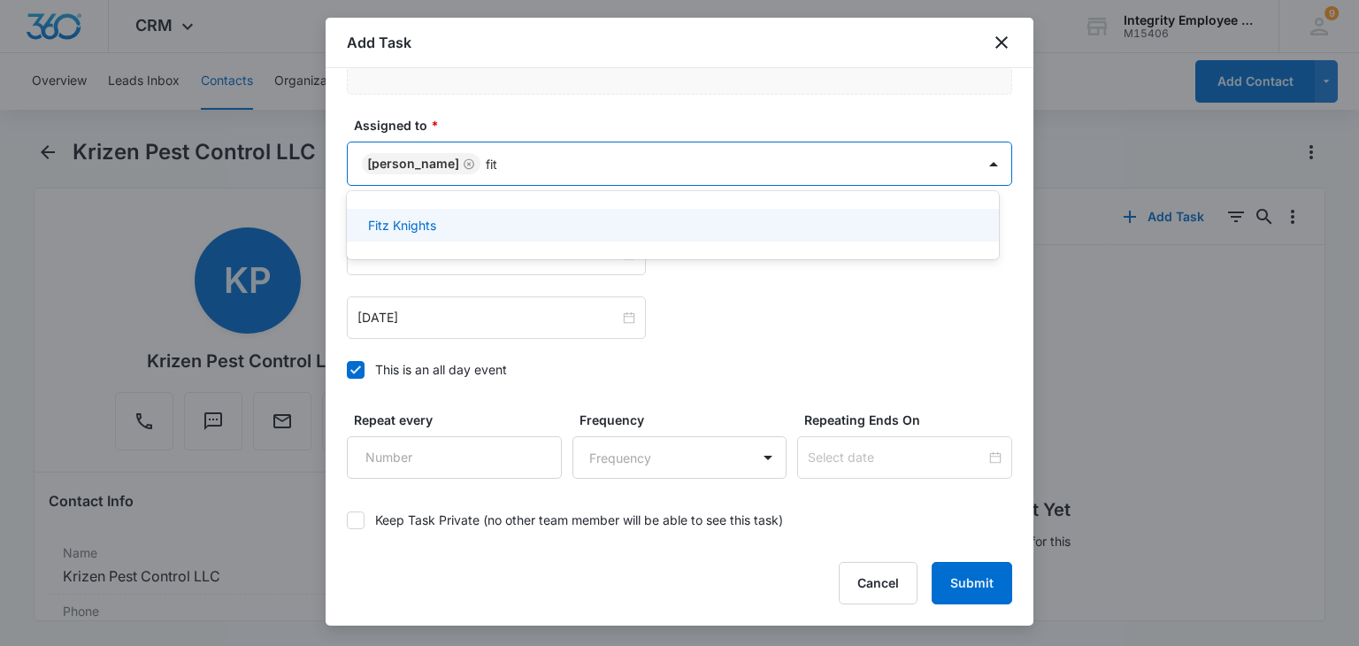
click at [588, 216] on div "Fitz Knights" at bounding box center [671, 225] width 606 height 19
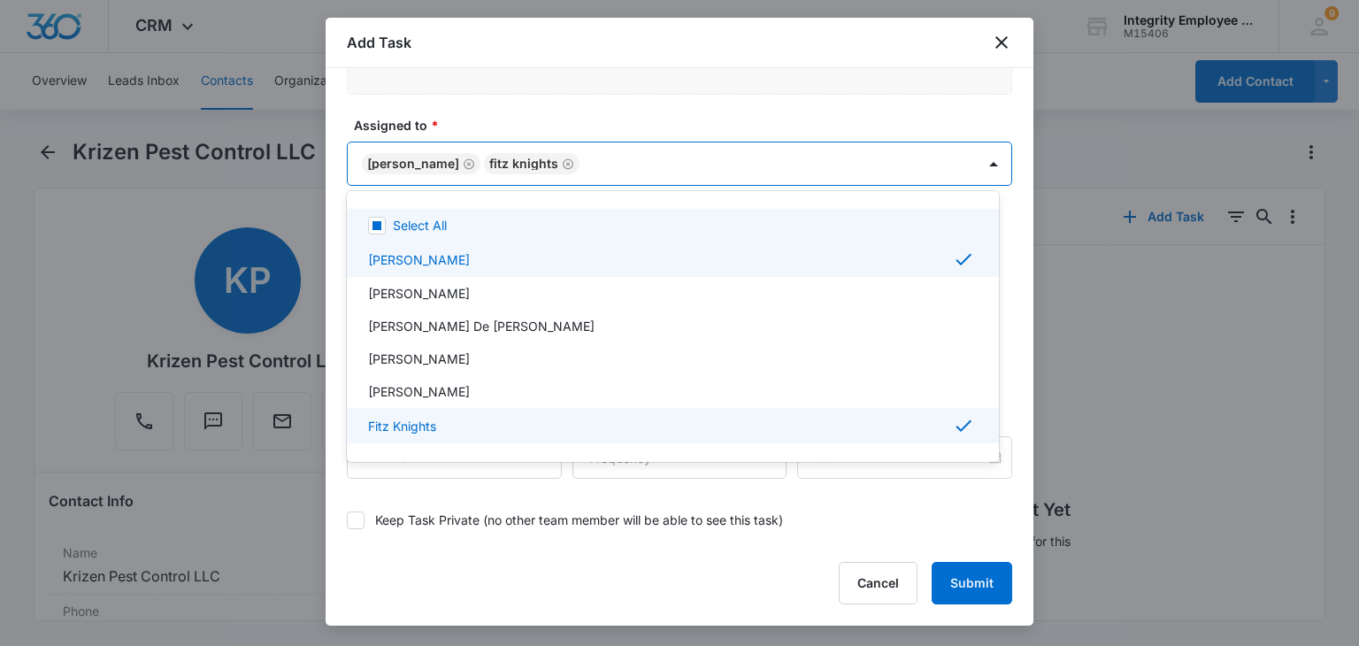
click at [605, 113] on div at bounding box center [679, 323] width 1359 height 646
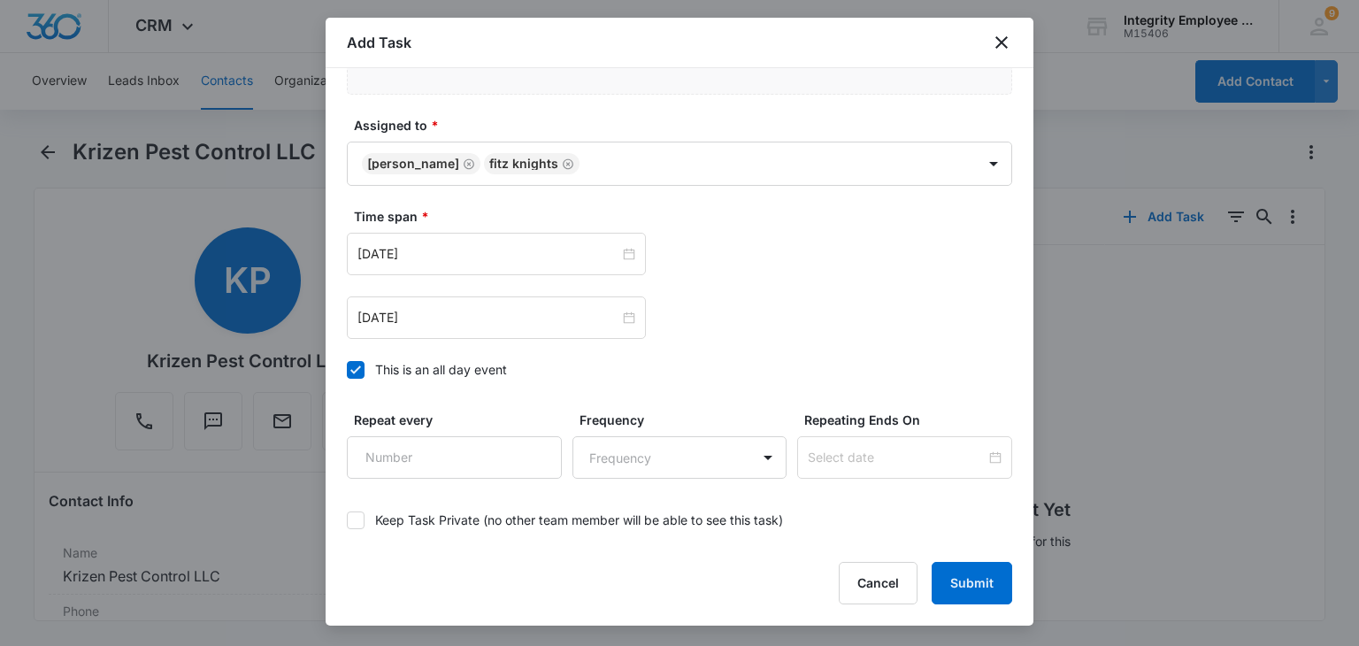
click at [475, 372] on div "This is an all day event" at bounding box center [441, 369] width 132 height 19
click at [347, 370] on input "This is an all day event" at bounding box center [347, 370] width 0 height 0
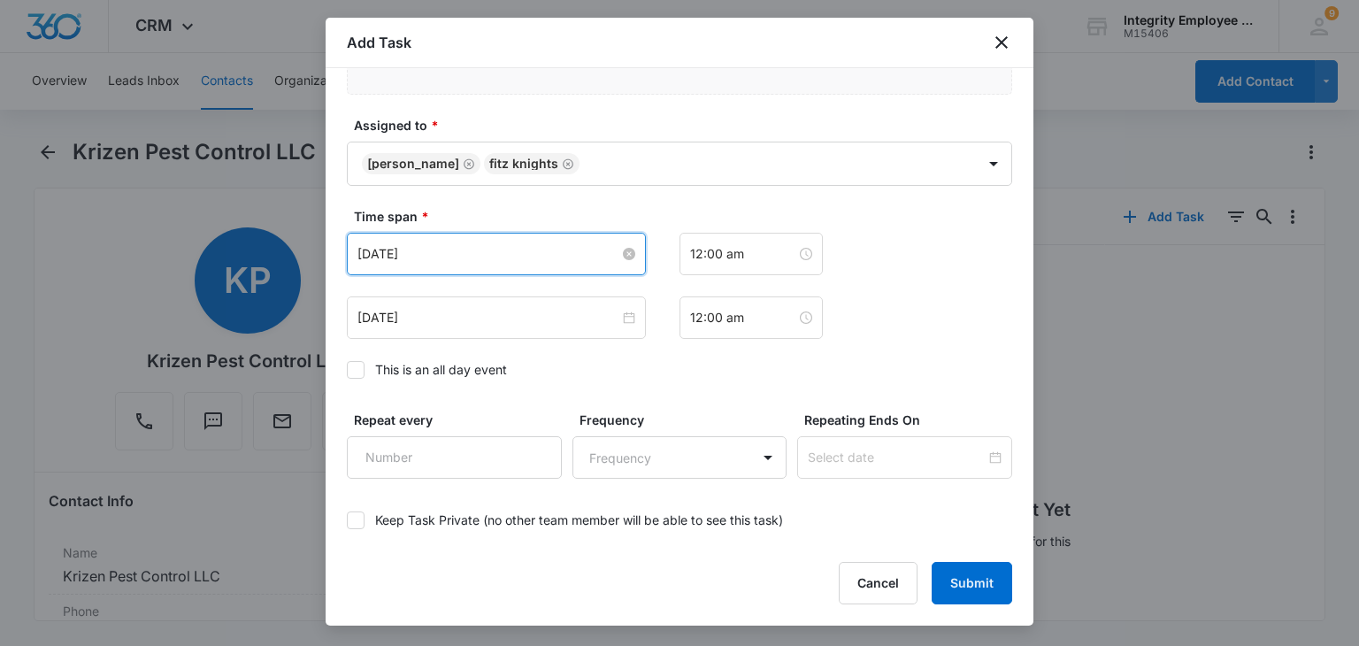
click at [471, 259] on input "[DATE]" at bounding box center [488, 253] width 262 height 19
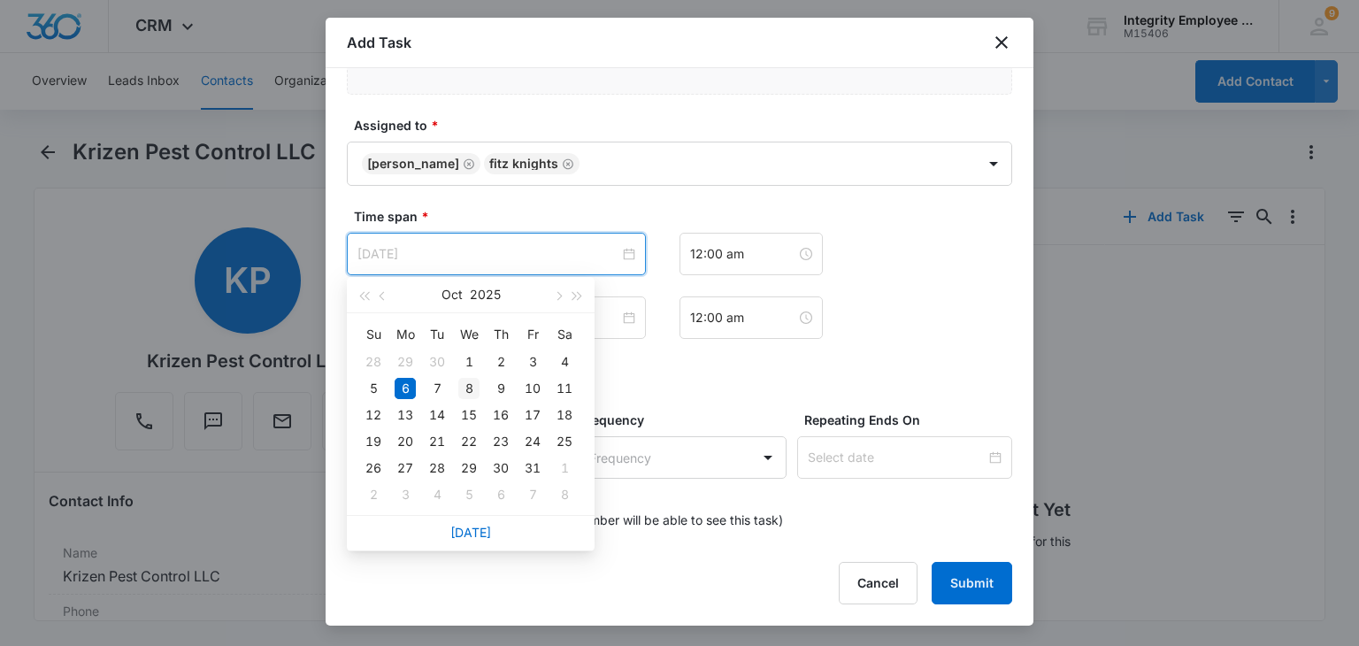
type input "[DATE]"
click at [474, 392] on div "8" at bounding box center [468, 388] width 21 height 21
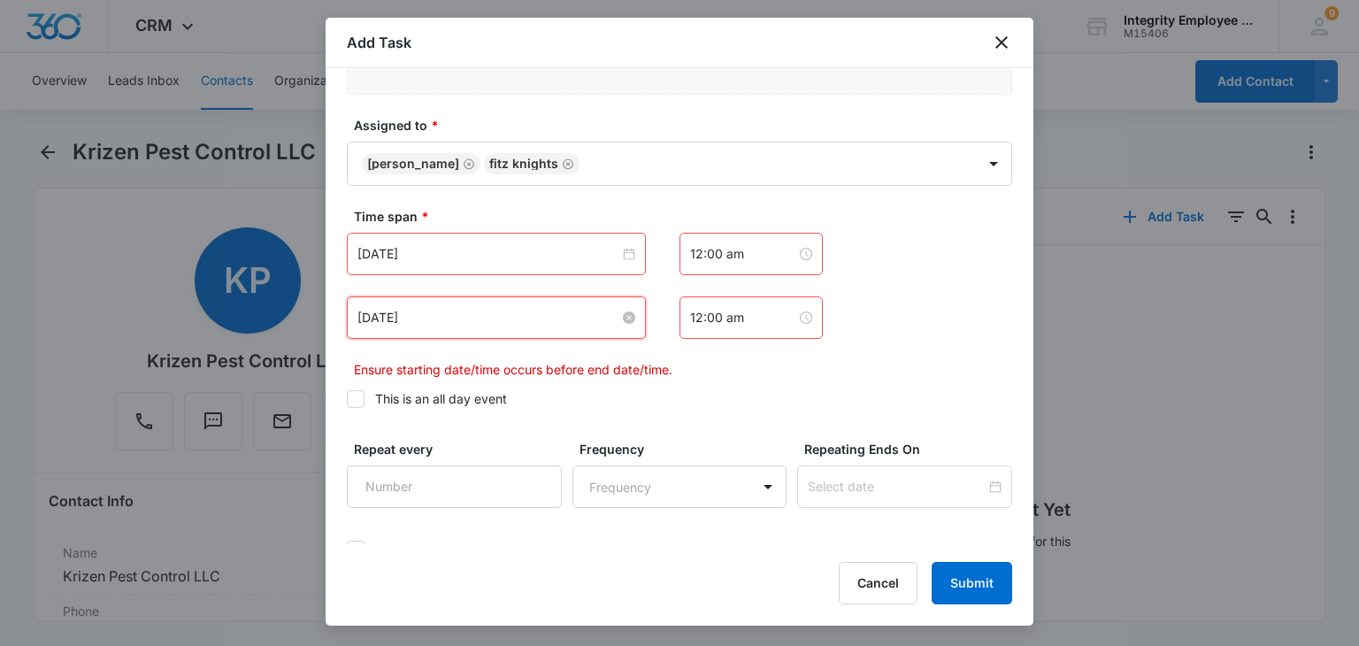
click at [429, 319] on input "[DATE]" at bounding box center [488, 317] width 262 height 19
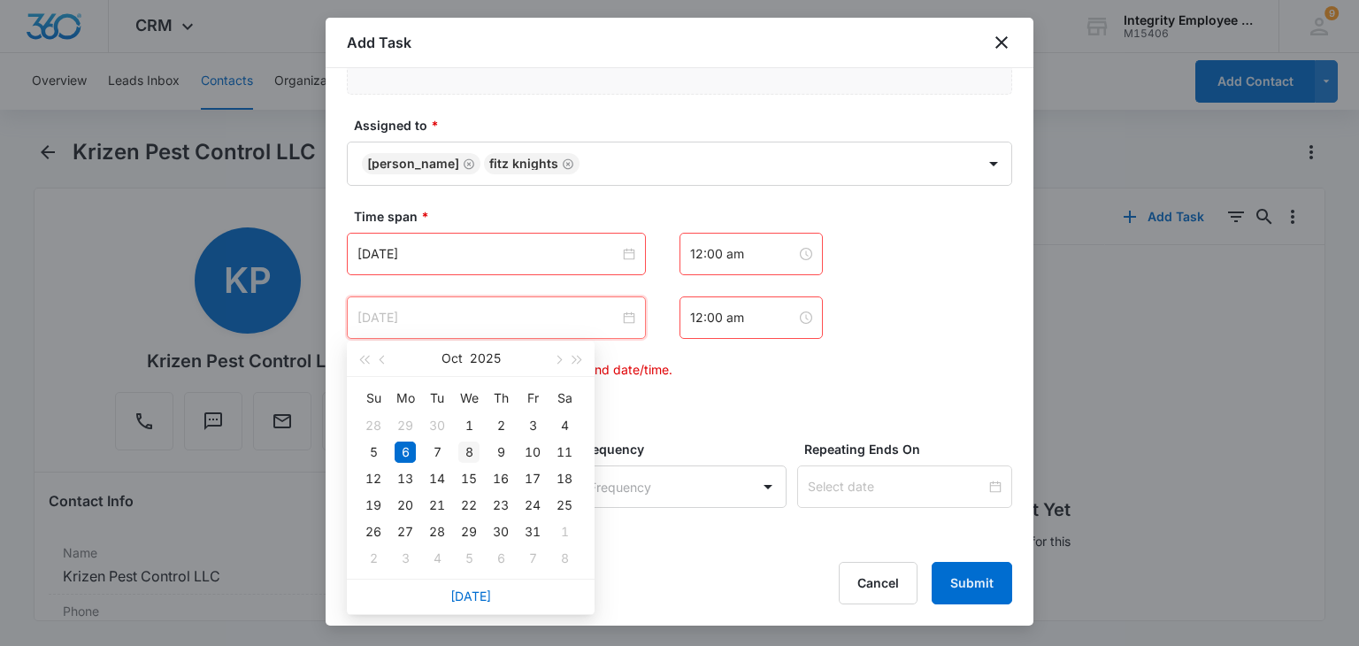
type input "[DATE]"
click at [463, 452] on div "8" at bounding box center [468, 451] width 21 height 21
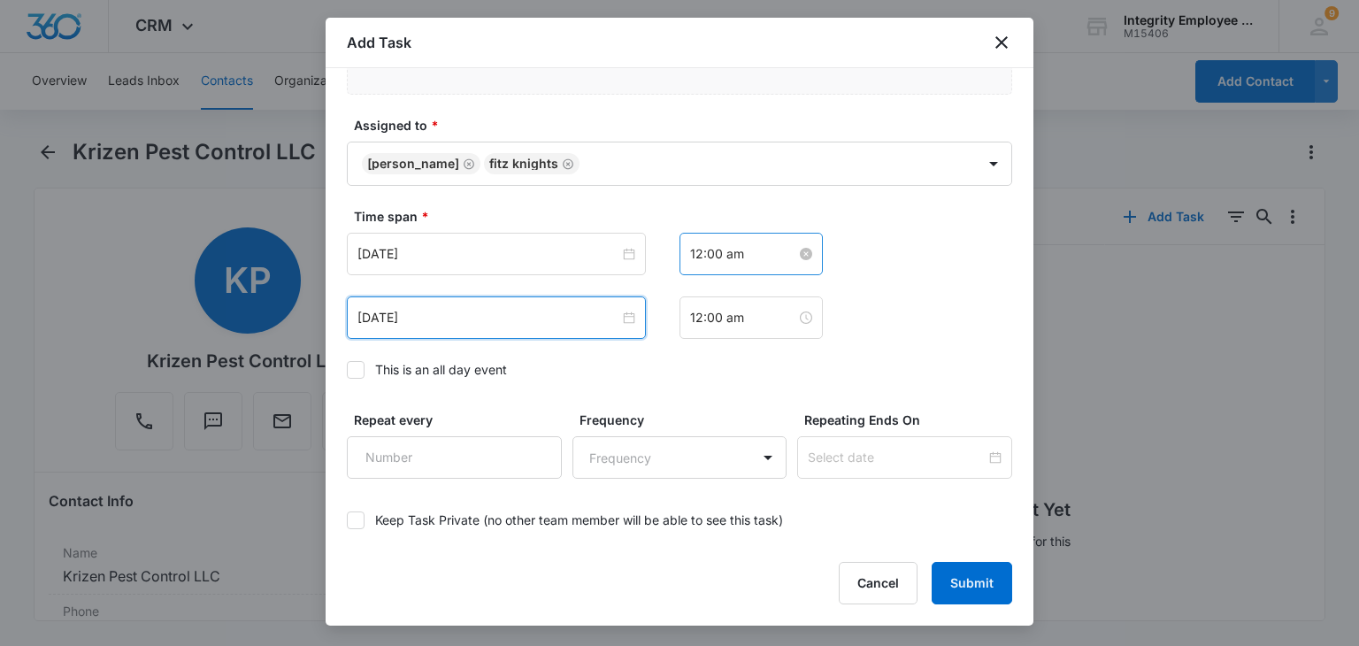
click at [716, 252] on input "12:00 am" at bounding box center [743, 253] width 106 height 19
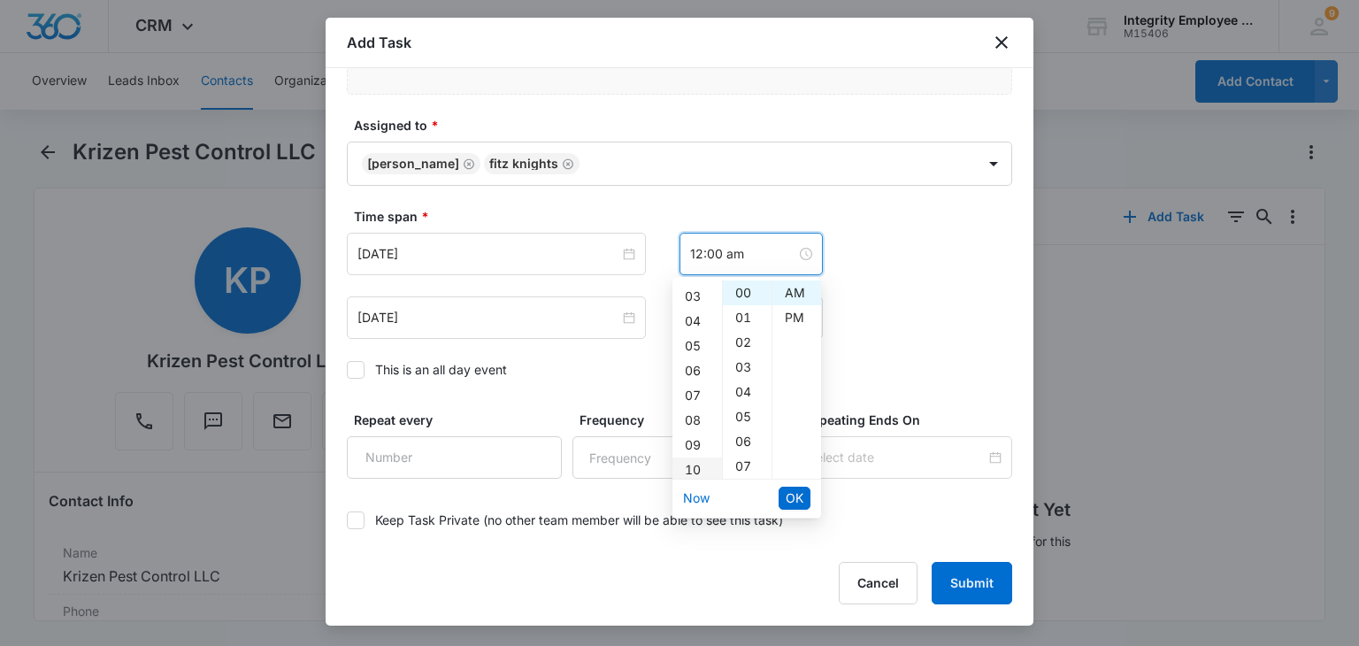
click at [706, 471] on div "10" at bounding box center [697, 469] width 50 height 25
type input "10:00 am"
click at [785, 489] on span "OK" at bounding box center [794, 497] width 18 height 19
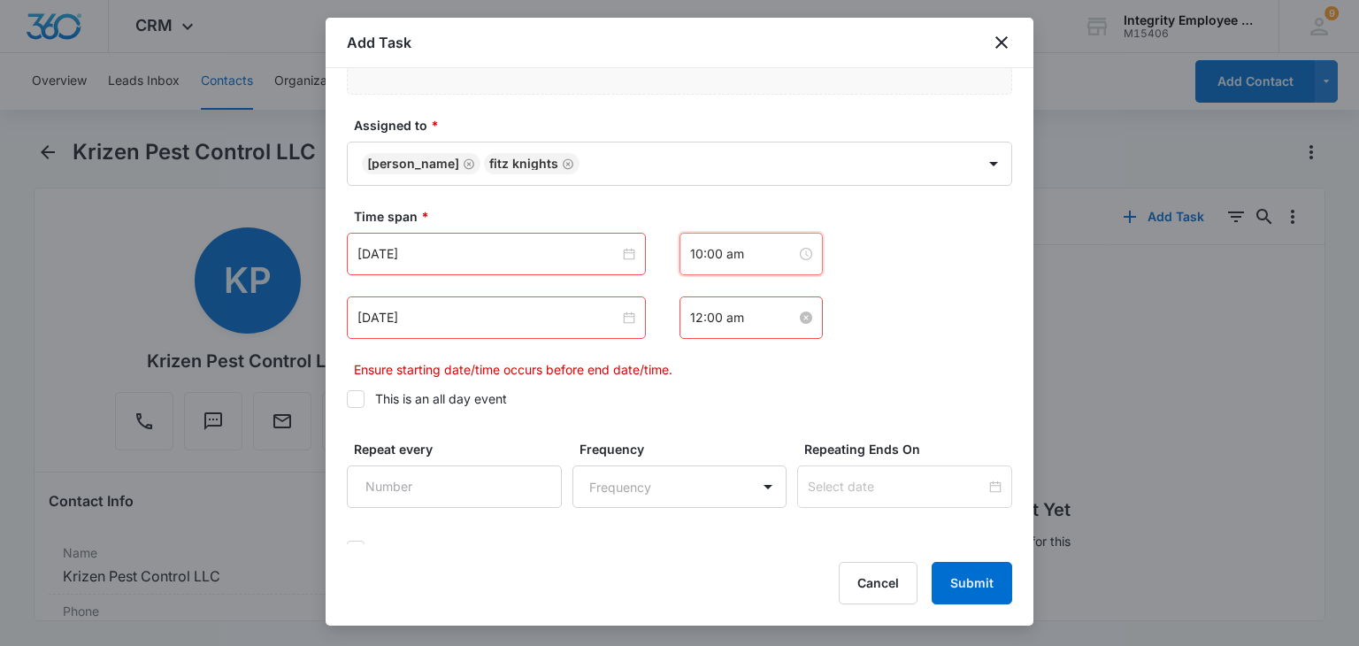
click at [722, 318] on input "12:00 am" at bounding box center [743, 317] width 106 height 19
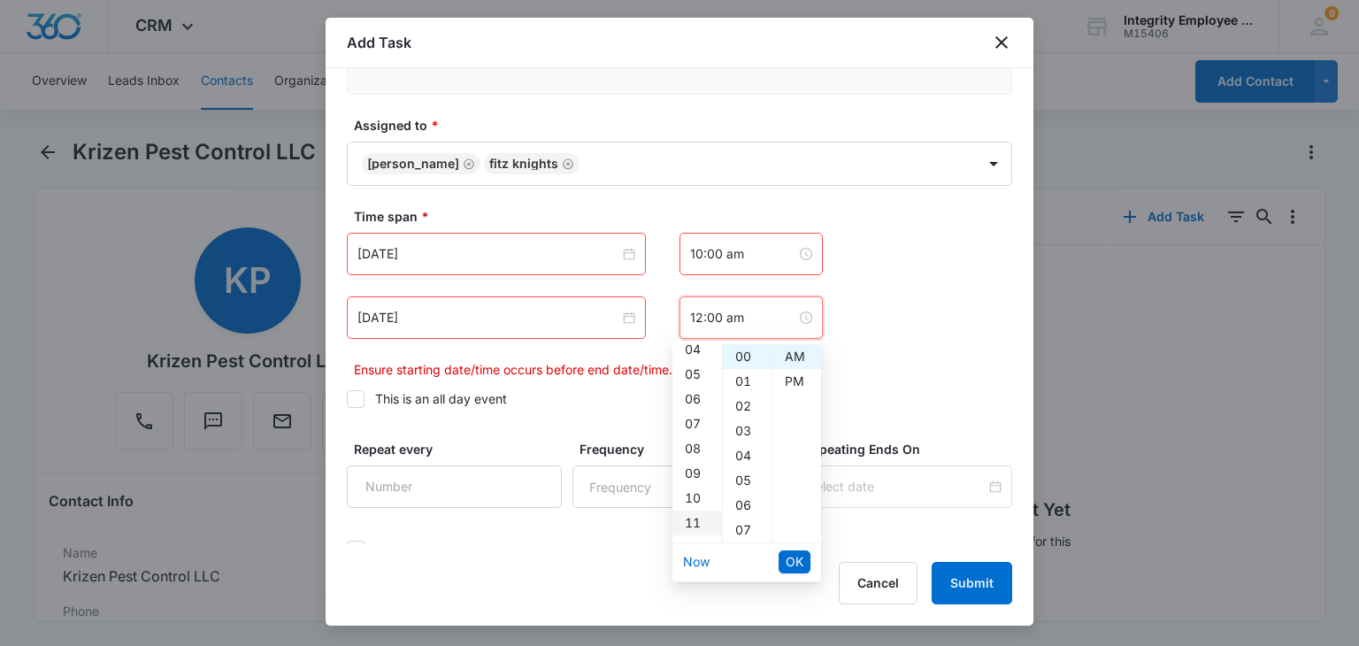
click at [693, 523] on div "11" at bounding box center [697, 522] width 50 height 25
type input "11:00 am"
click at [793, 550] on button "OK" at bounding box center [794, 561] width 32 height 23
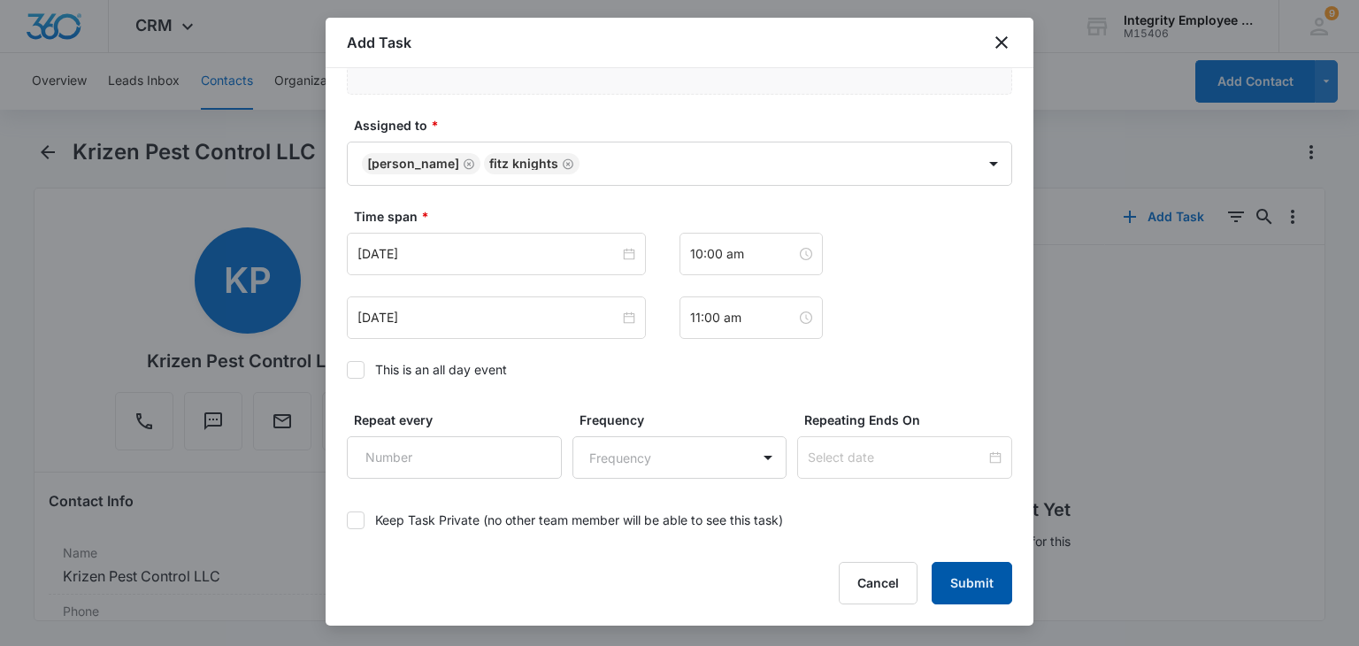
click at [973, 594] on button "Submit" at bounding box center [971, 583] width 80 height 42
